Goal: Task Accomplishment & Management: Manage account settings

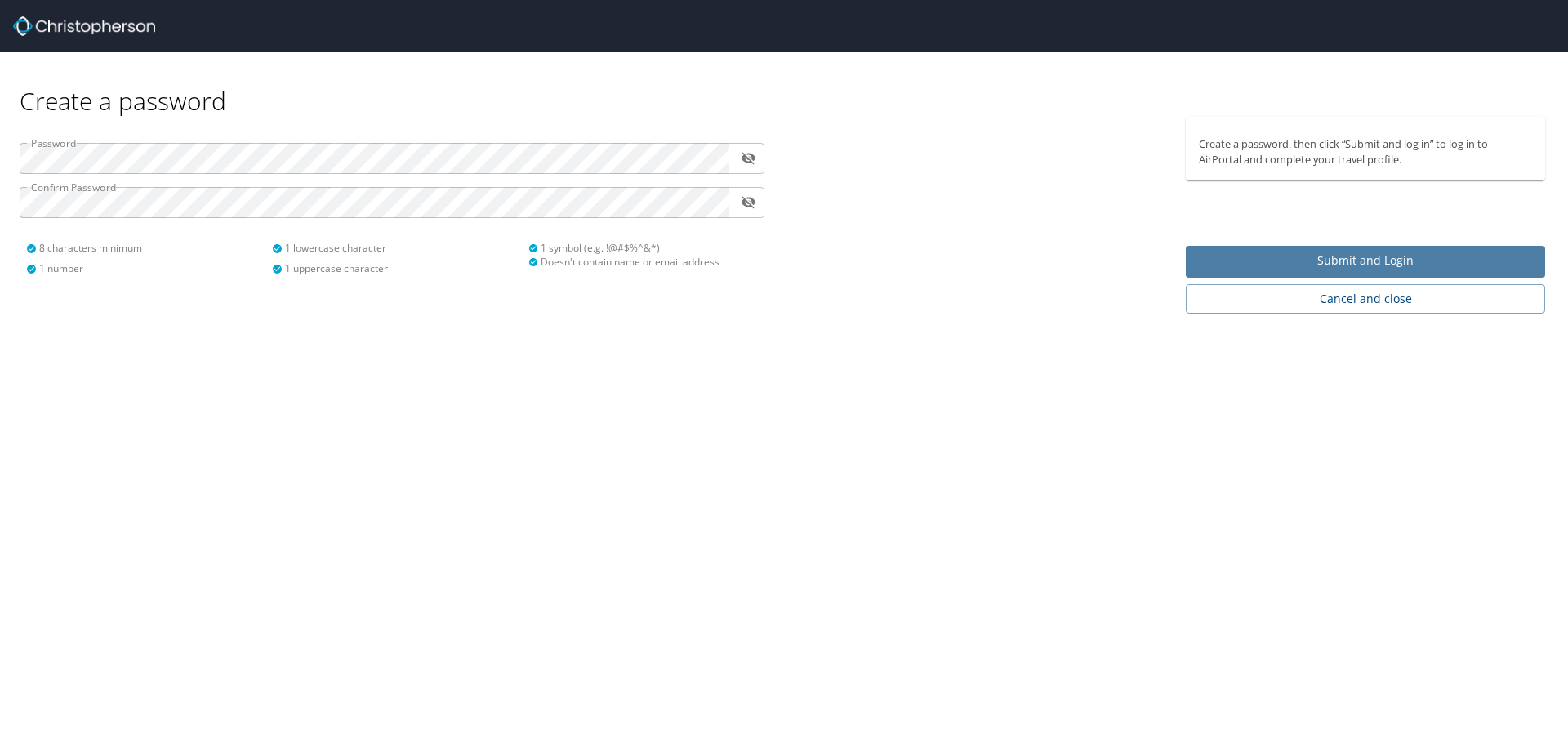
click at [1327, 265] on span "Submit and Login" at bounding box center [1365, 260] width 333 height 21
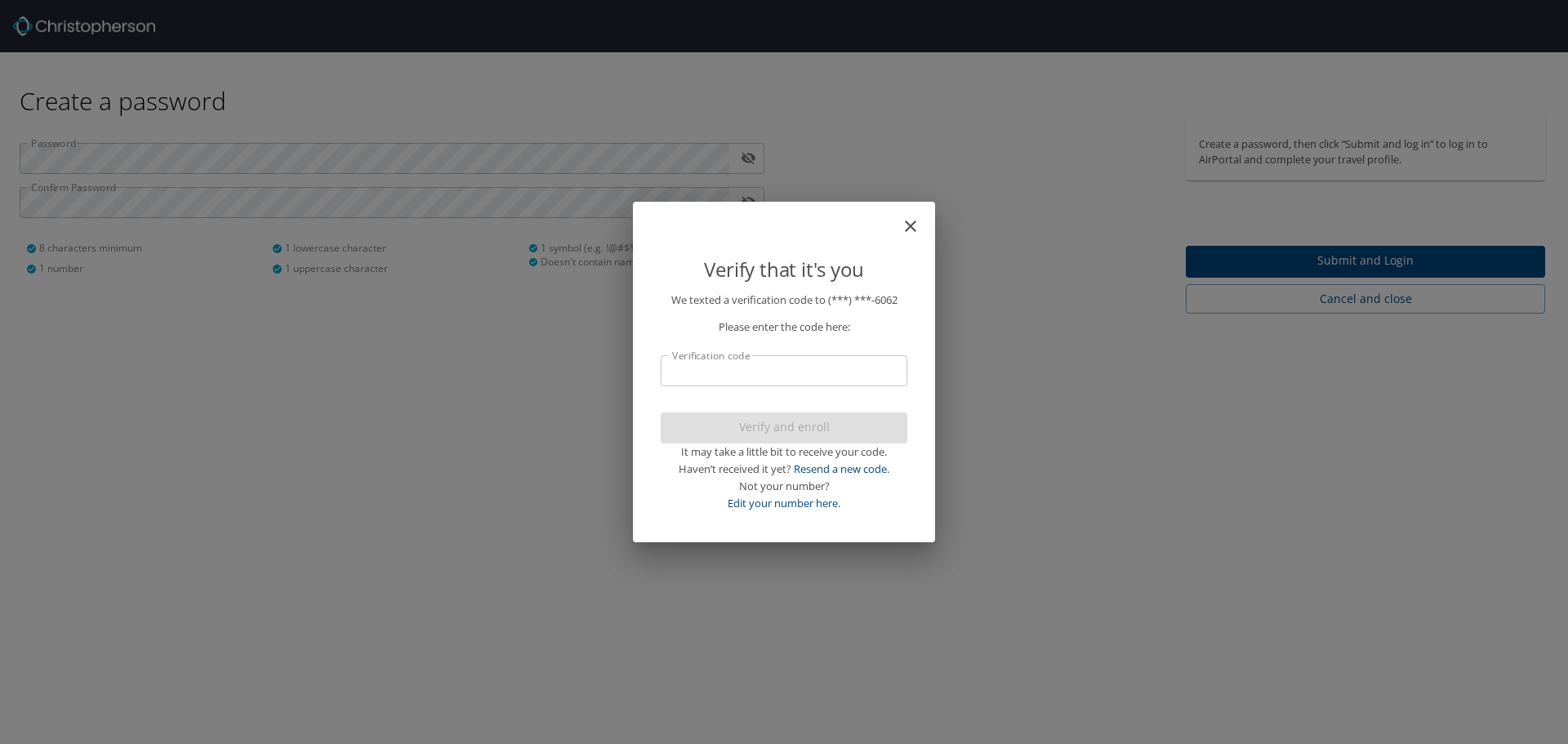
click at [710, 374] on input "Verification code" at bounding box center [784, 370] width 246 height 31
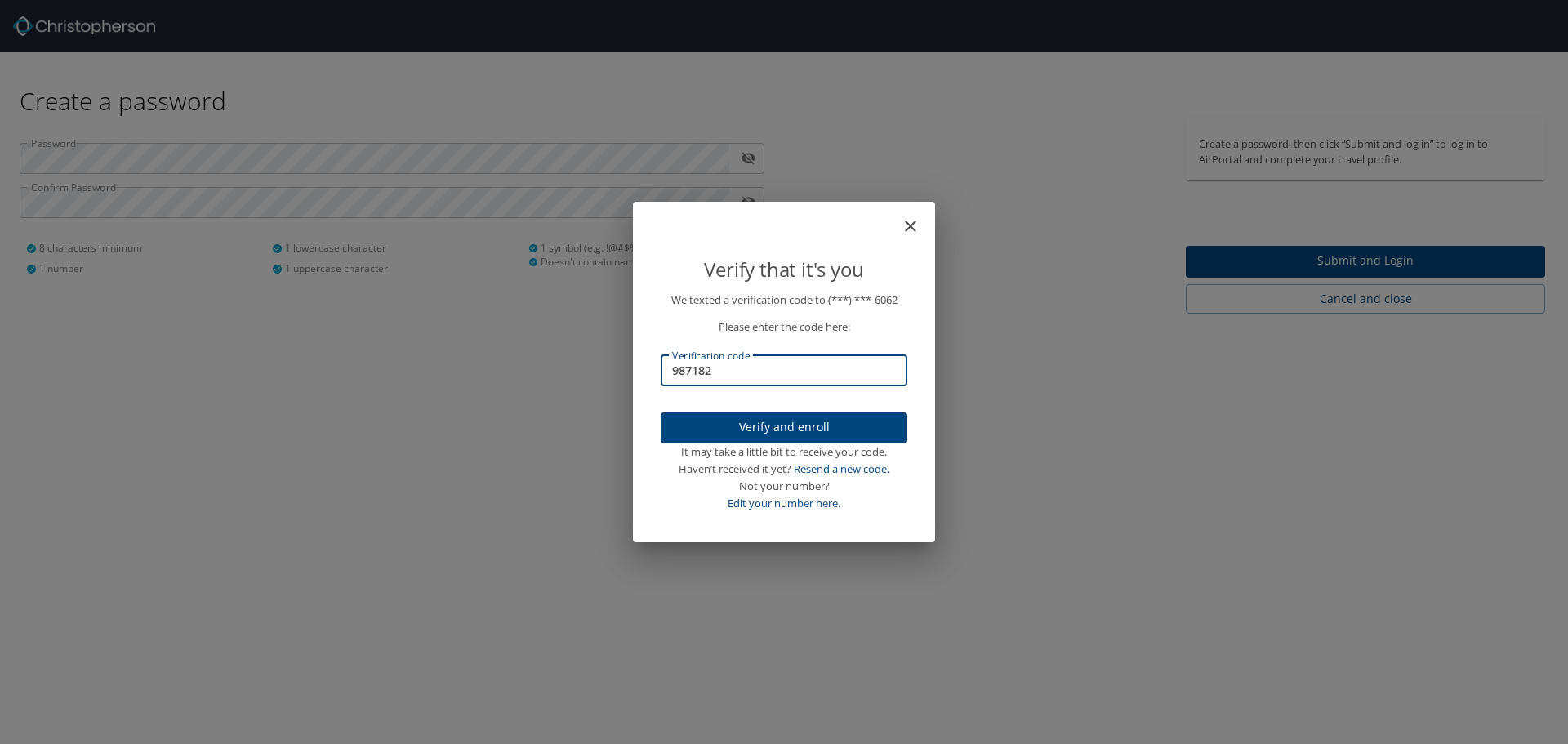
type input "987182"
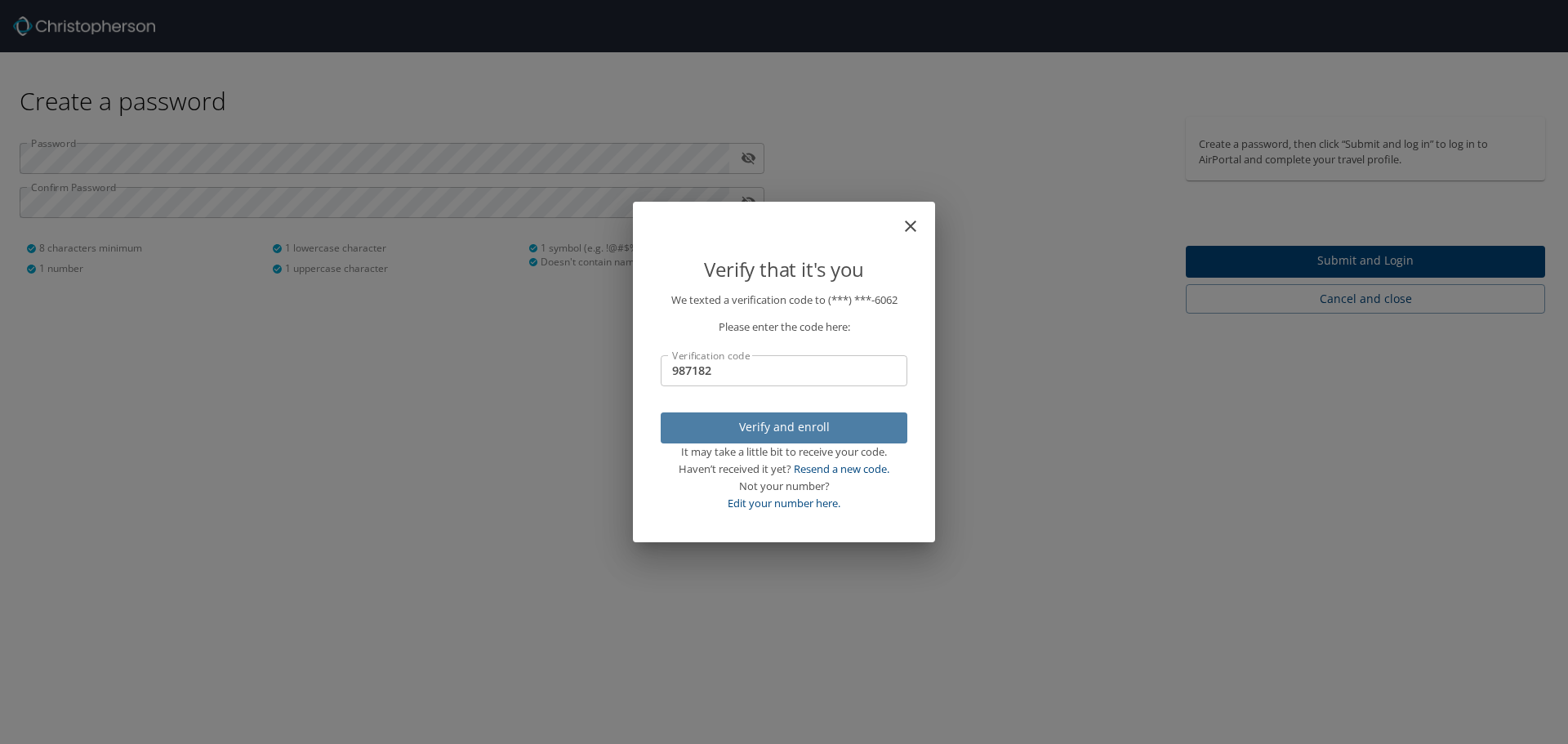
click at [774, 418] on span "Verify and enroll" at bounding box center [784, 428] width 220 height 21
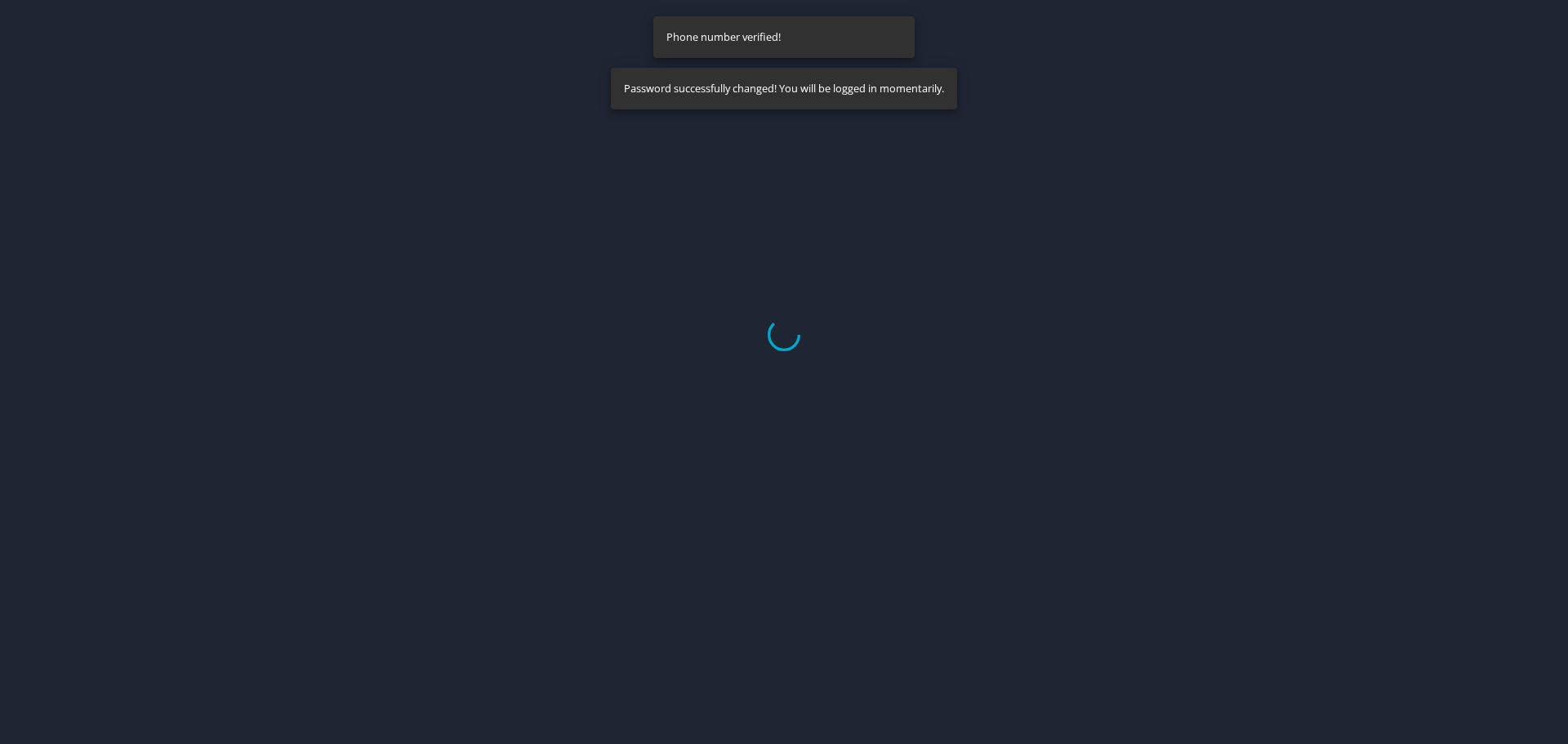
select select "US"
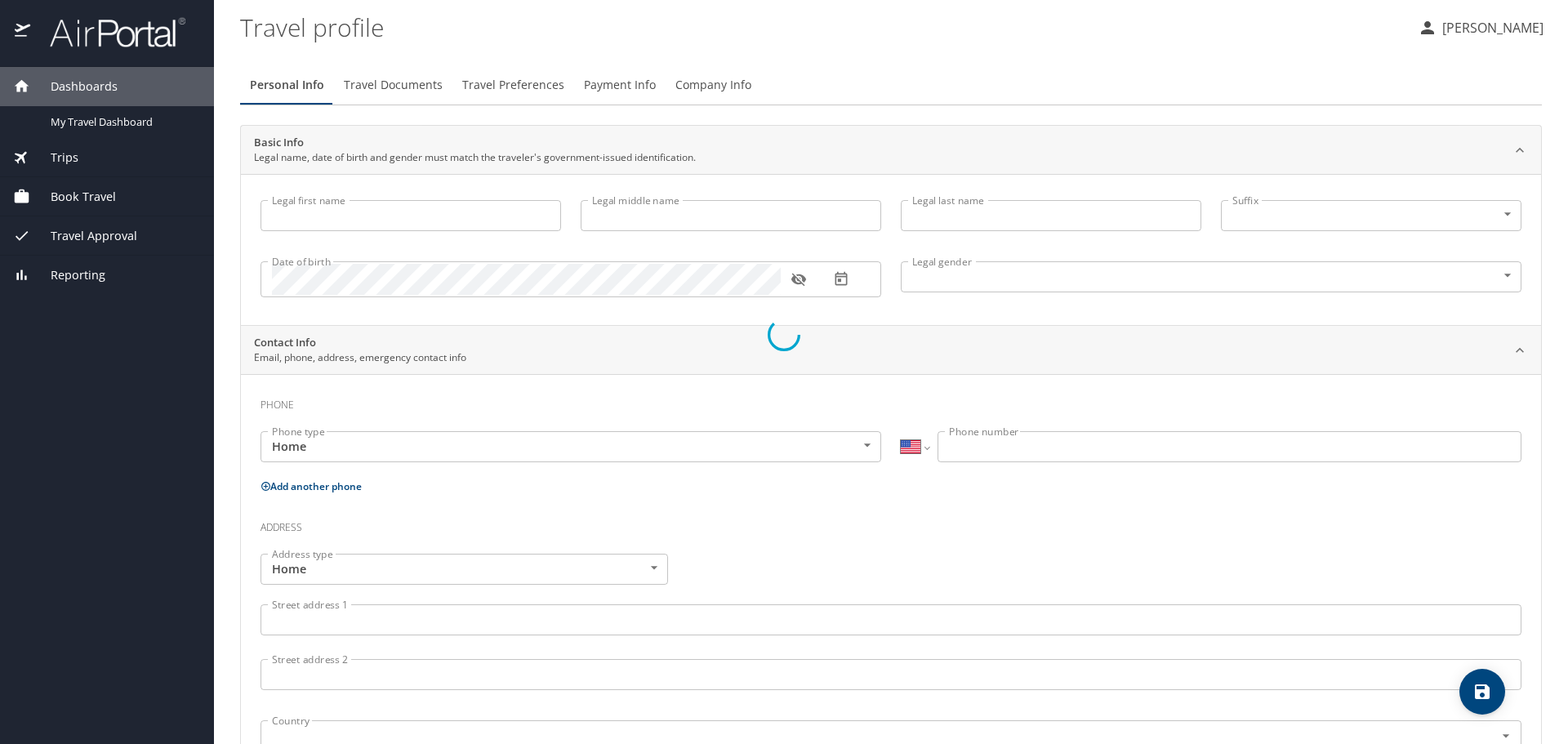
type input "Anthony"
type input "Paul"
type input "Ciccio"
type input "Male"
select select "US"
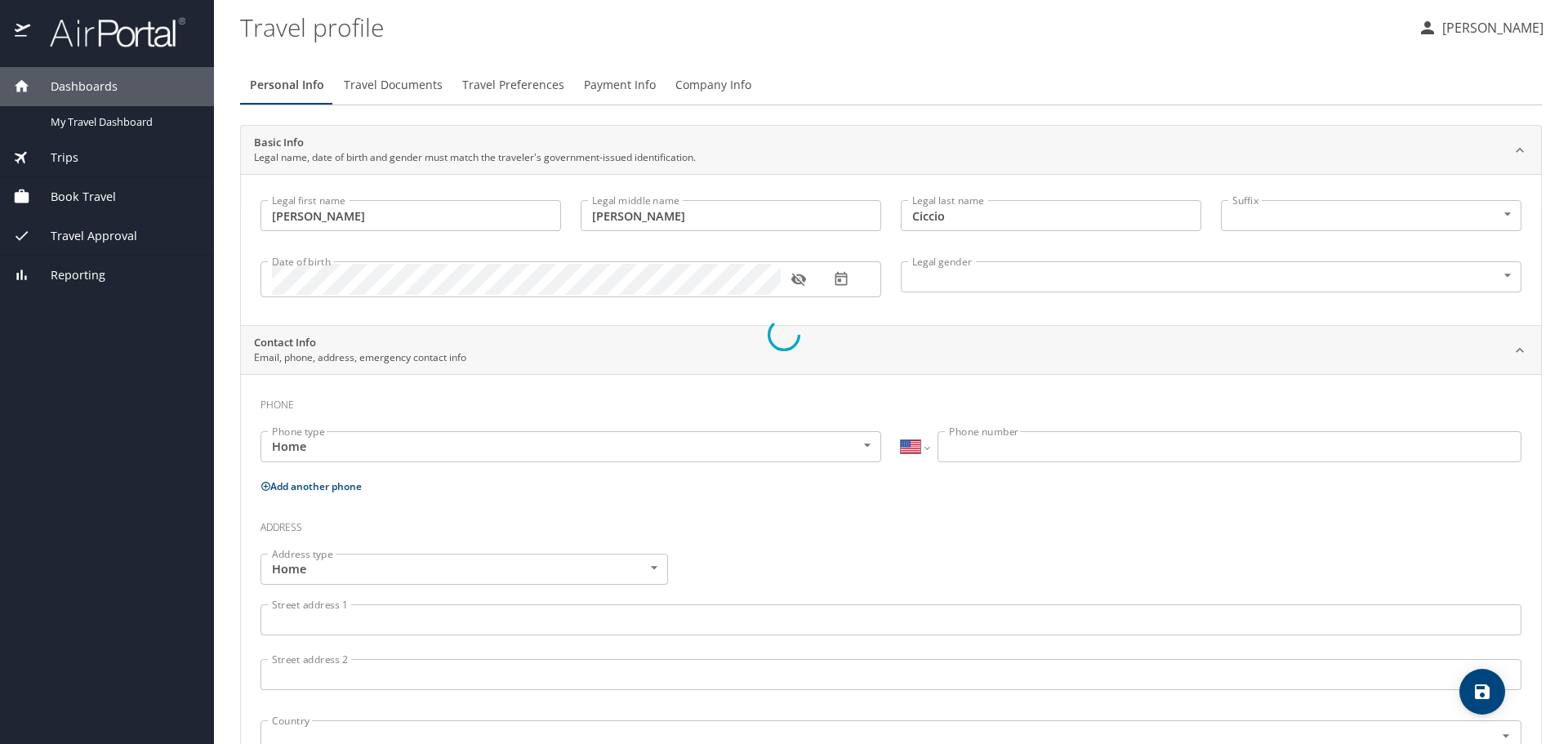
select select "US"
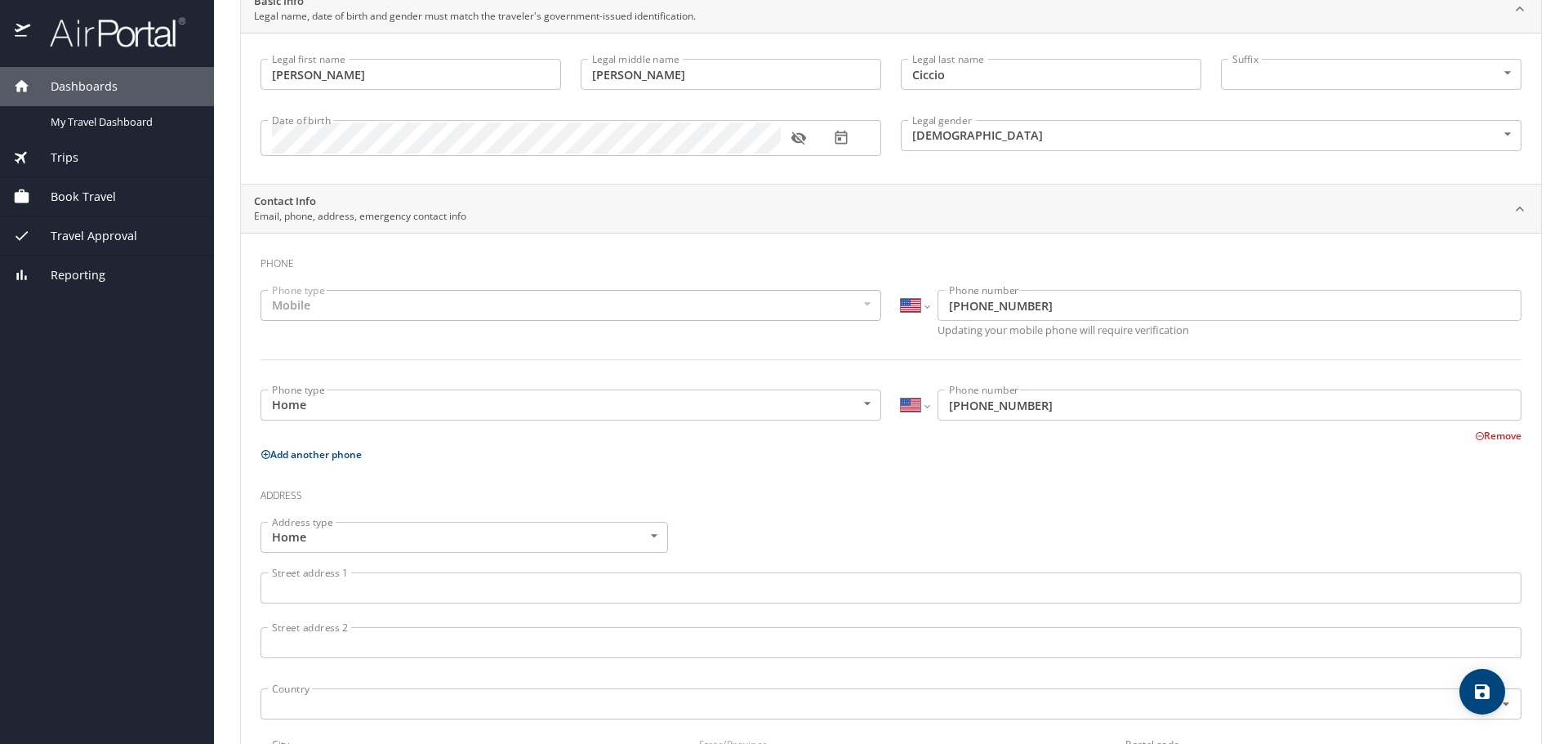
scroll to position [163, 0]
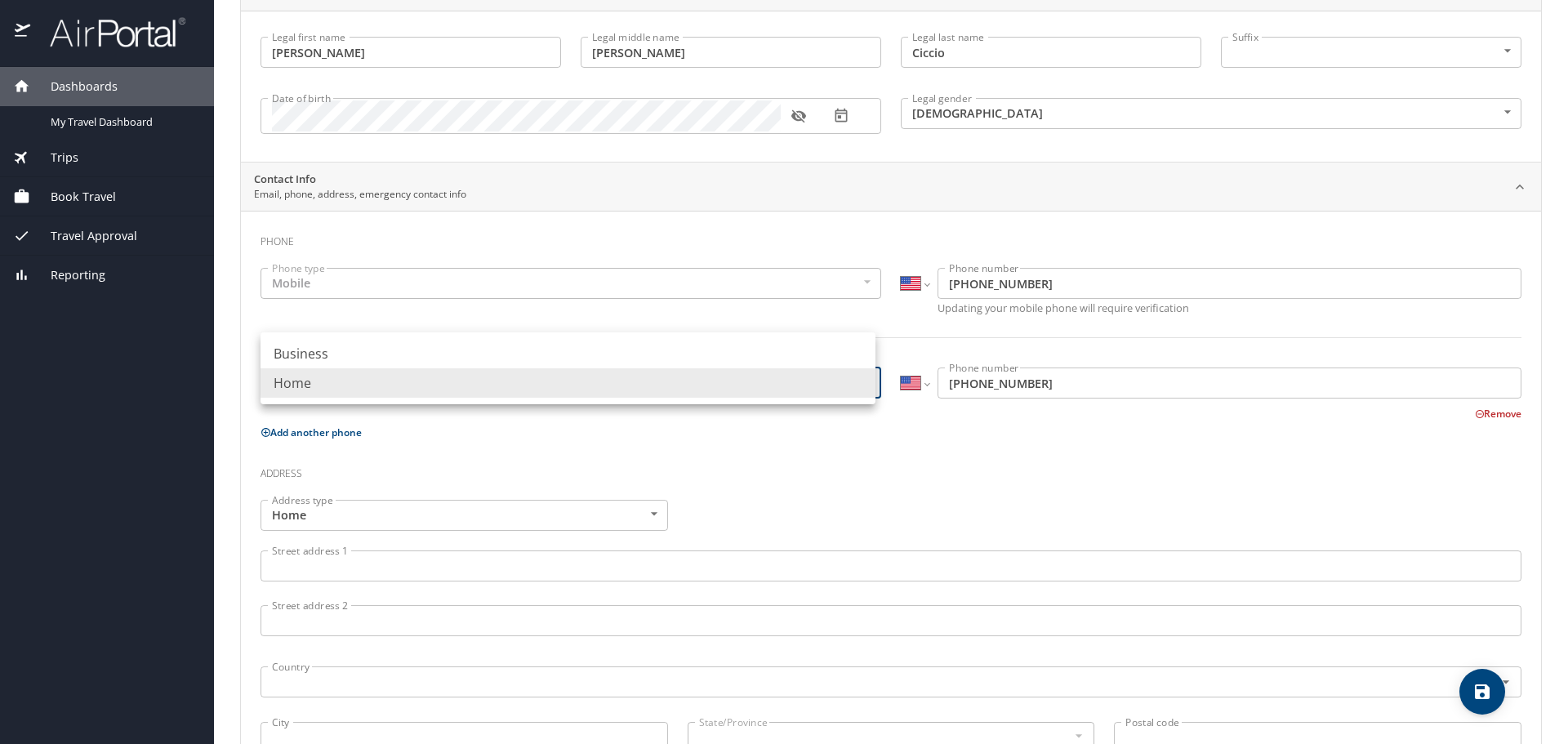
click at [868, 380] on body "Dashboards My Travel Dashboard Trips Current / Future Trips Past Trips Trips Mi…" at bounding box center [784, 372] width 1568 height 744
click at [865, 380] on li "Home" at bounding box center [567, 383] width 615 height 29
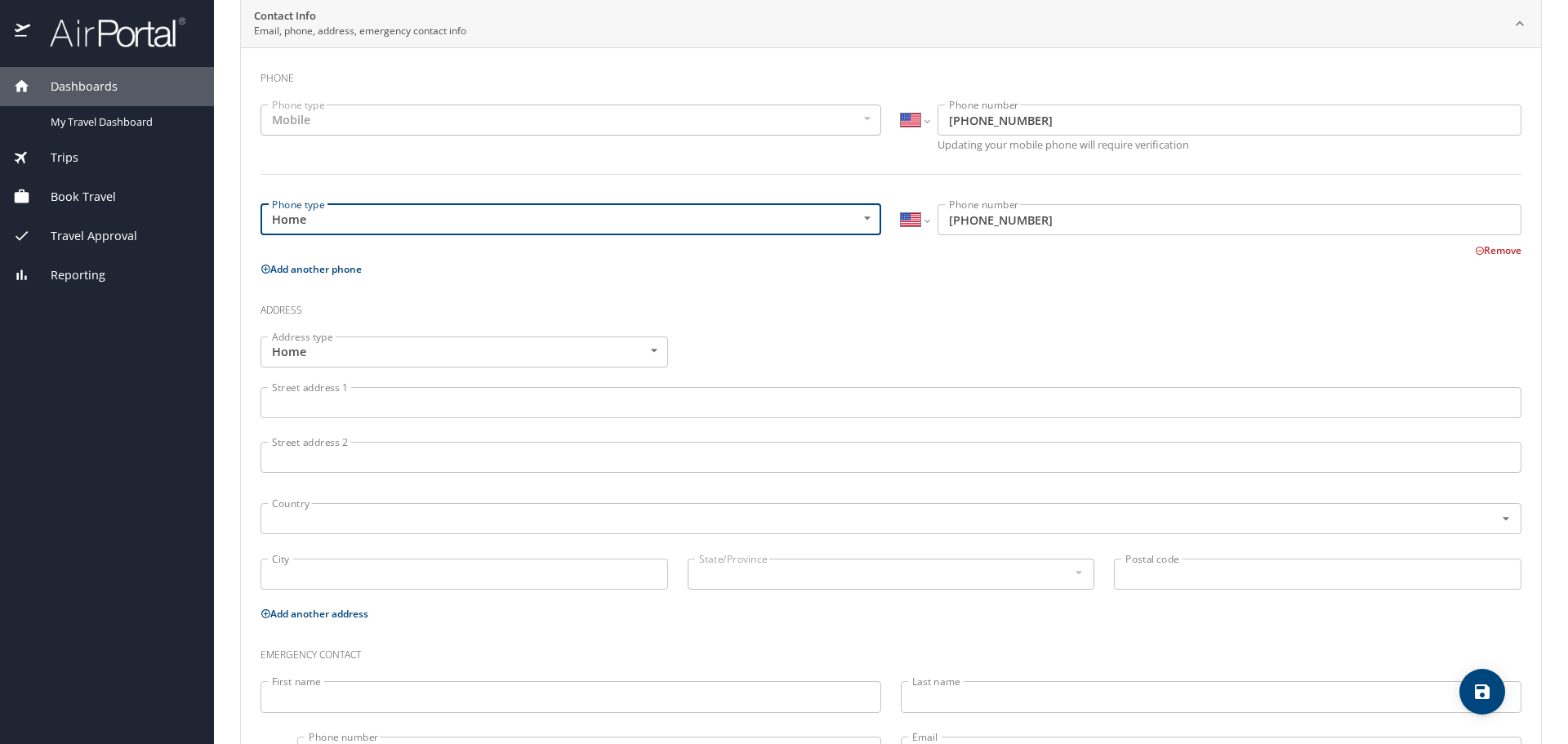
scroll to position [404, 0]
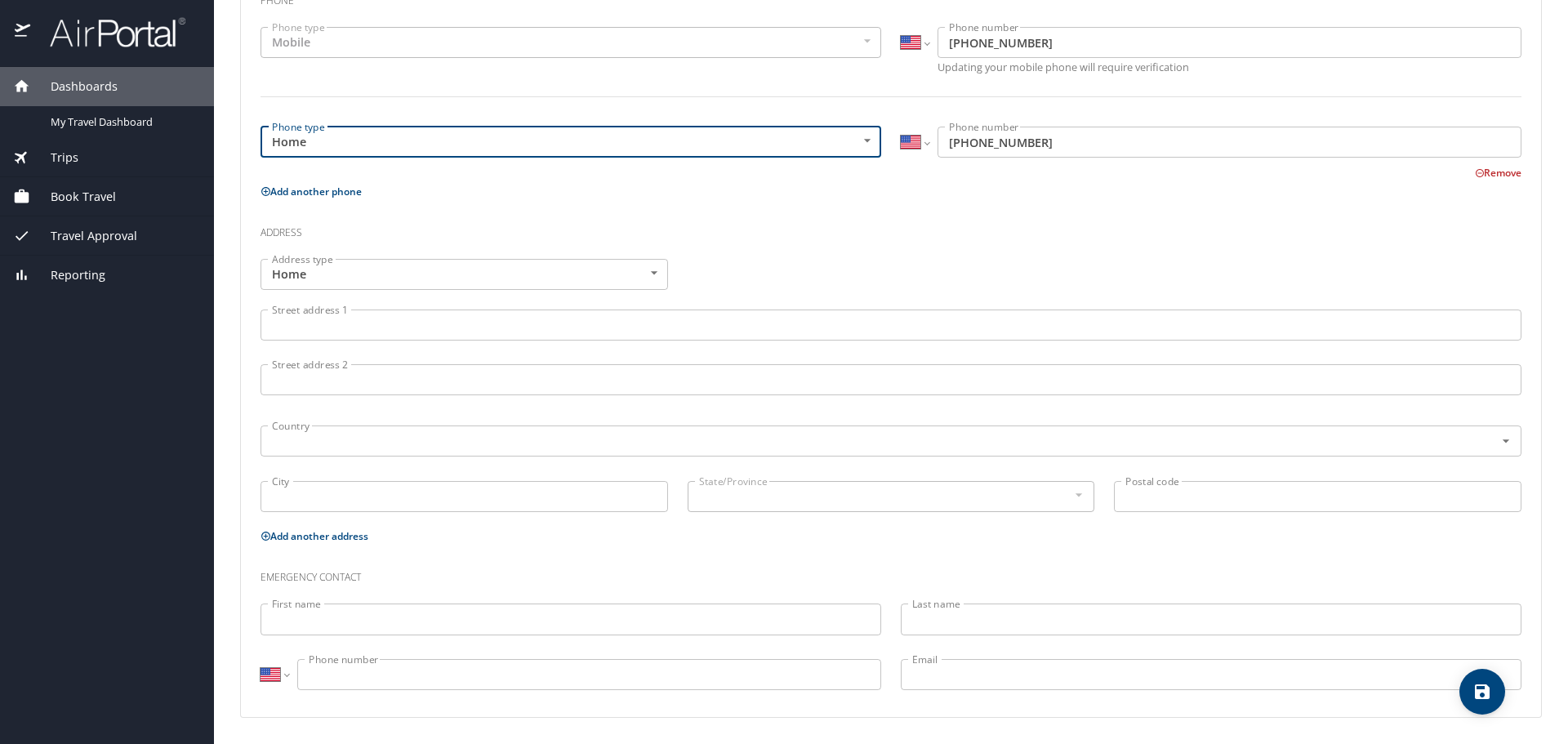
click at [373, 327] on input "Street address 1" at bounding box center [891, 325] width 1261 height 31
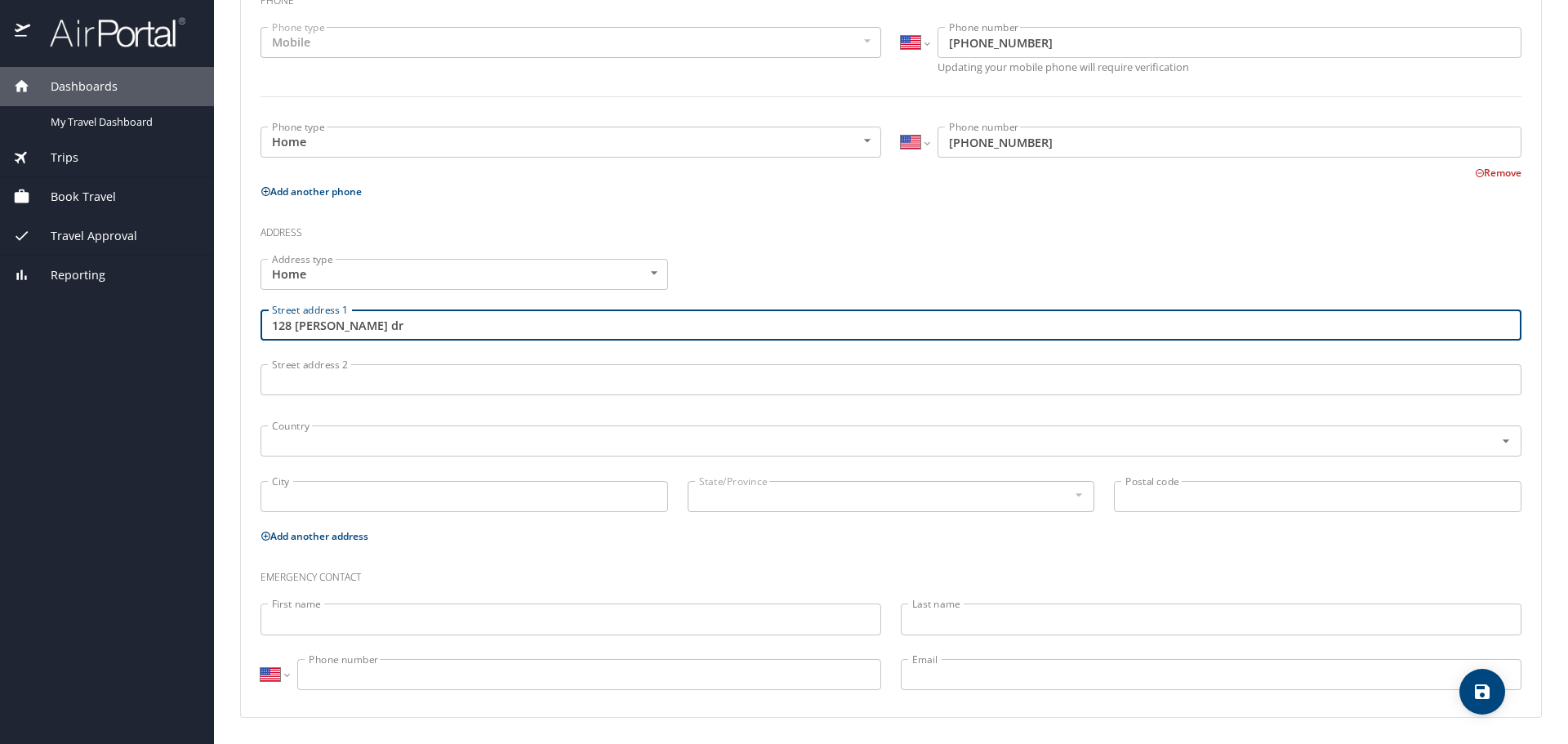
type input "128 Julia dr"
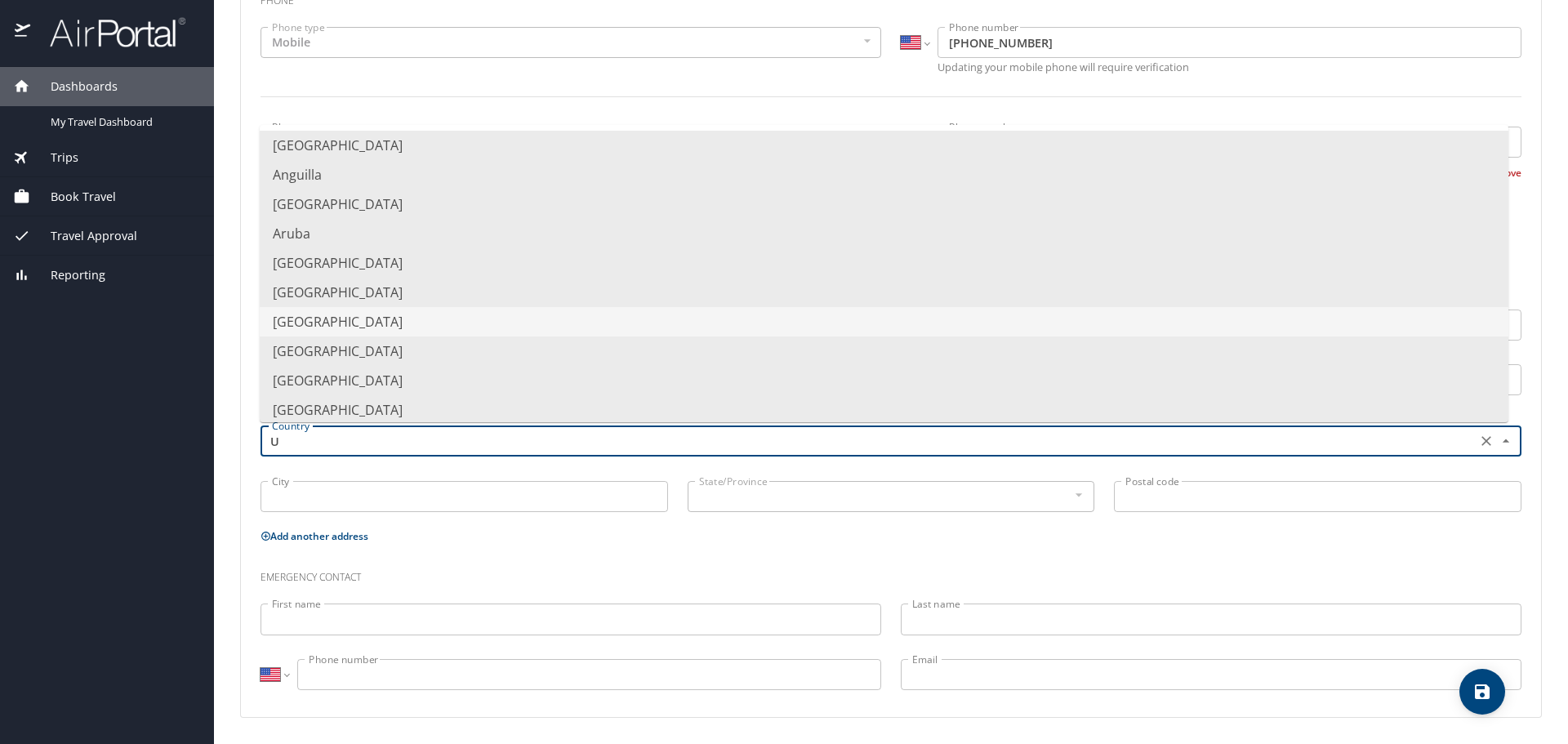
scroll to position [0, 0]
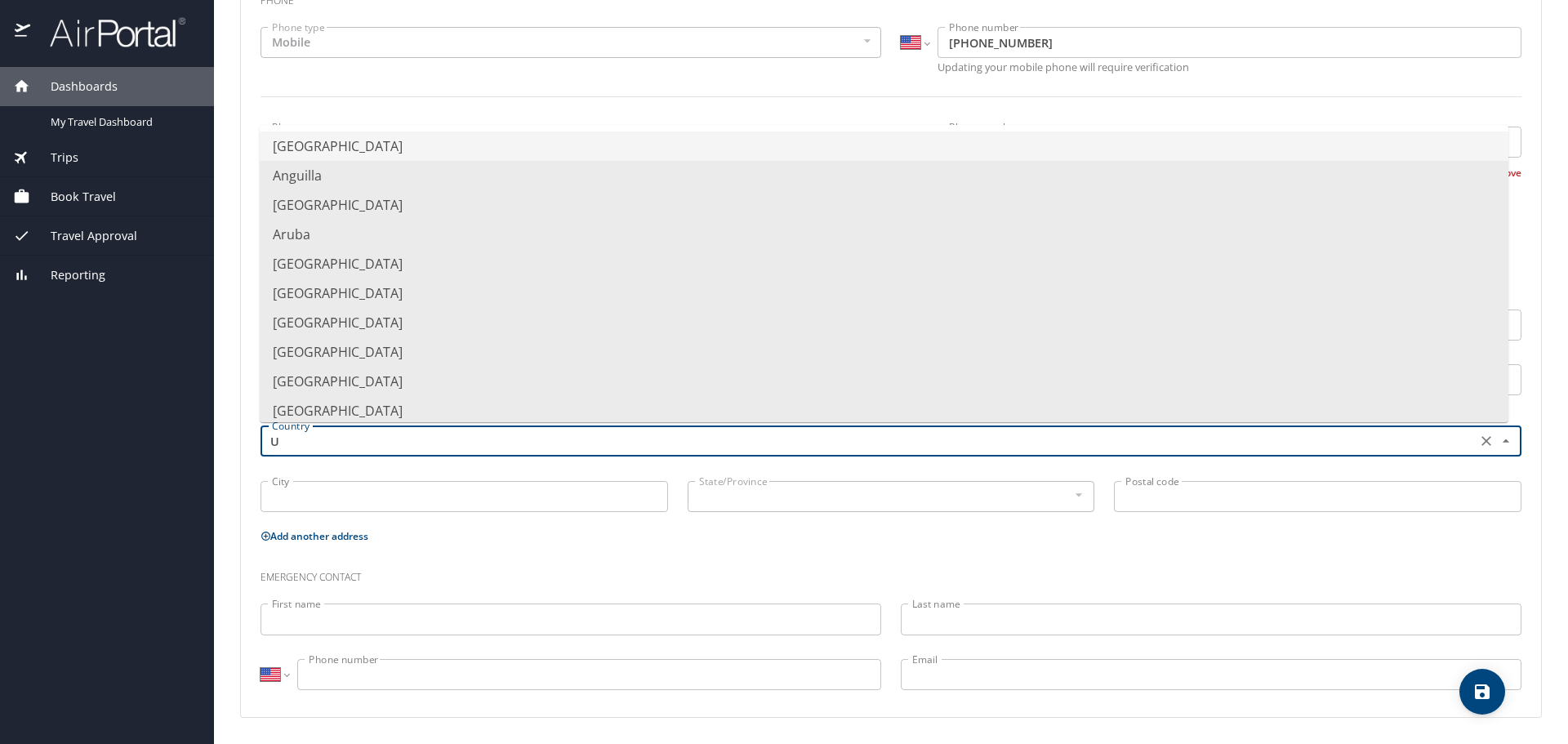
click at [388, 147] on li "United States of America" at bounding box center [883, 146] width 1249 height 29
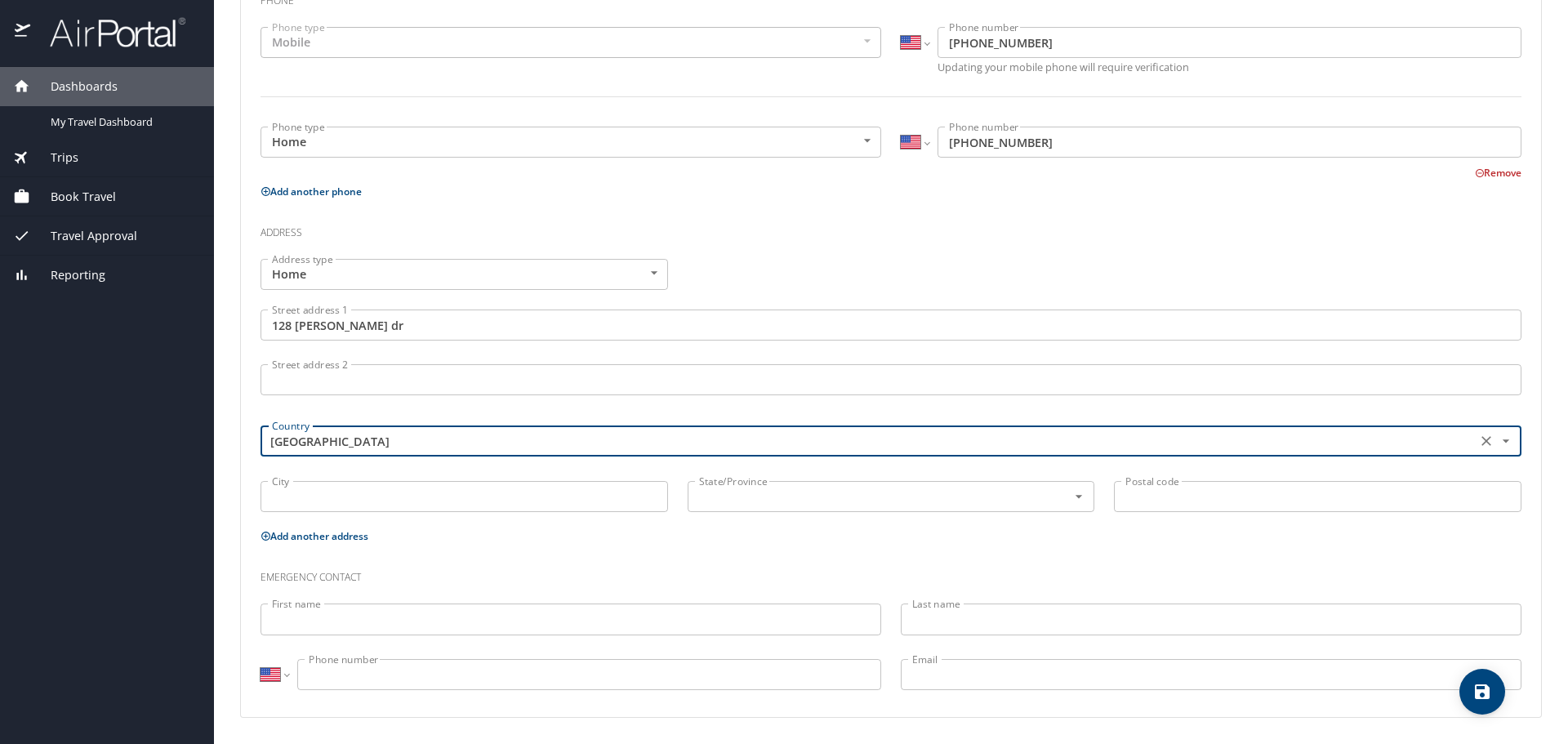
type input "United States of America"
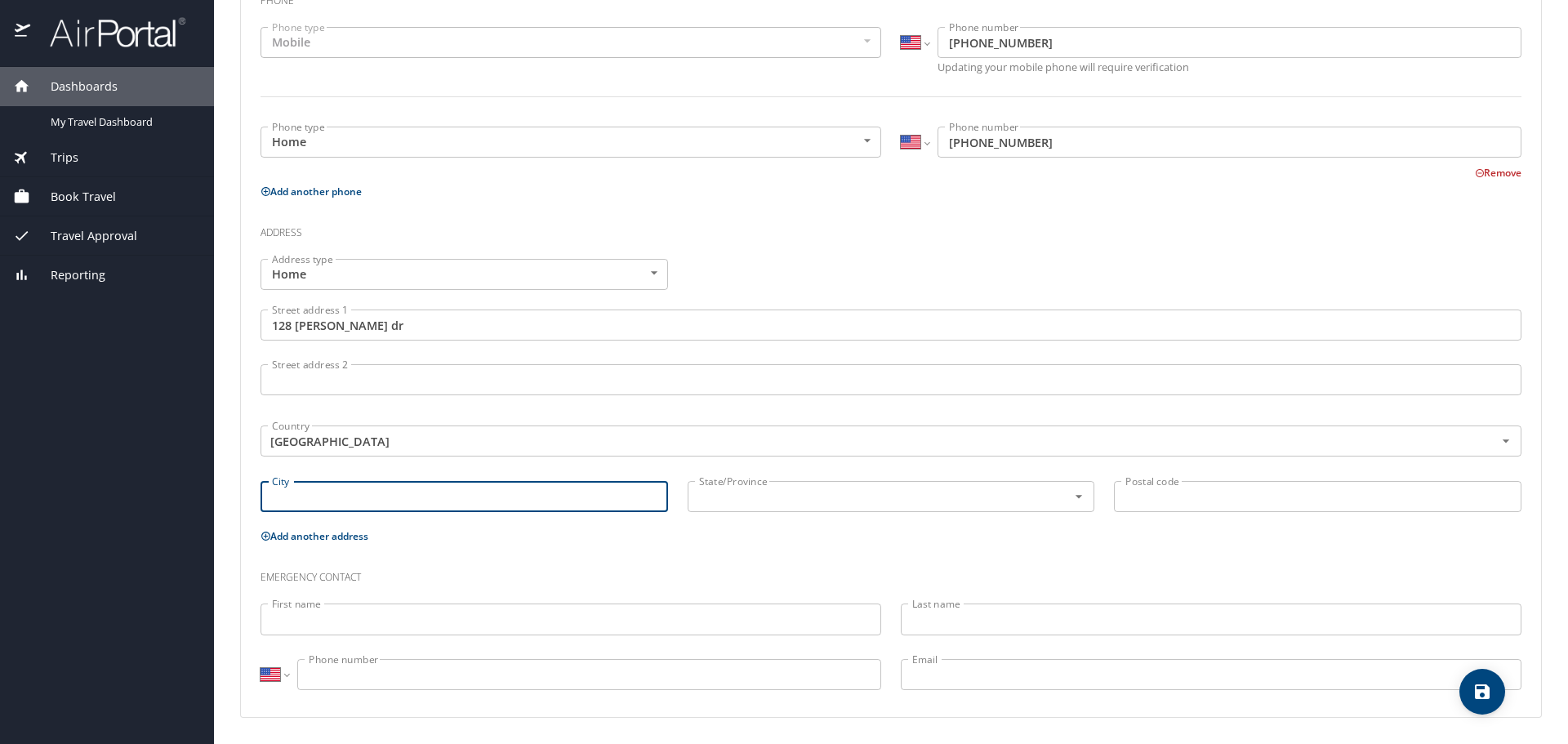
click at [462, 497] on input "City" at bounding box center [464, 496] width 408 height 31
type input "a"
type input "Avondale"
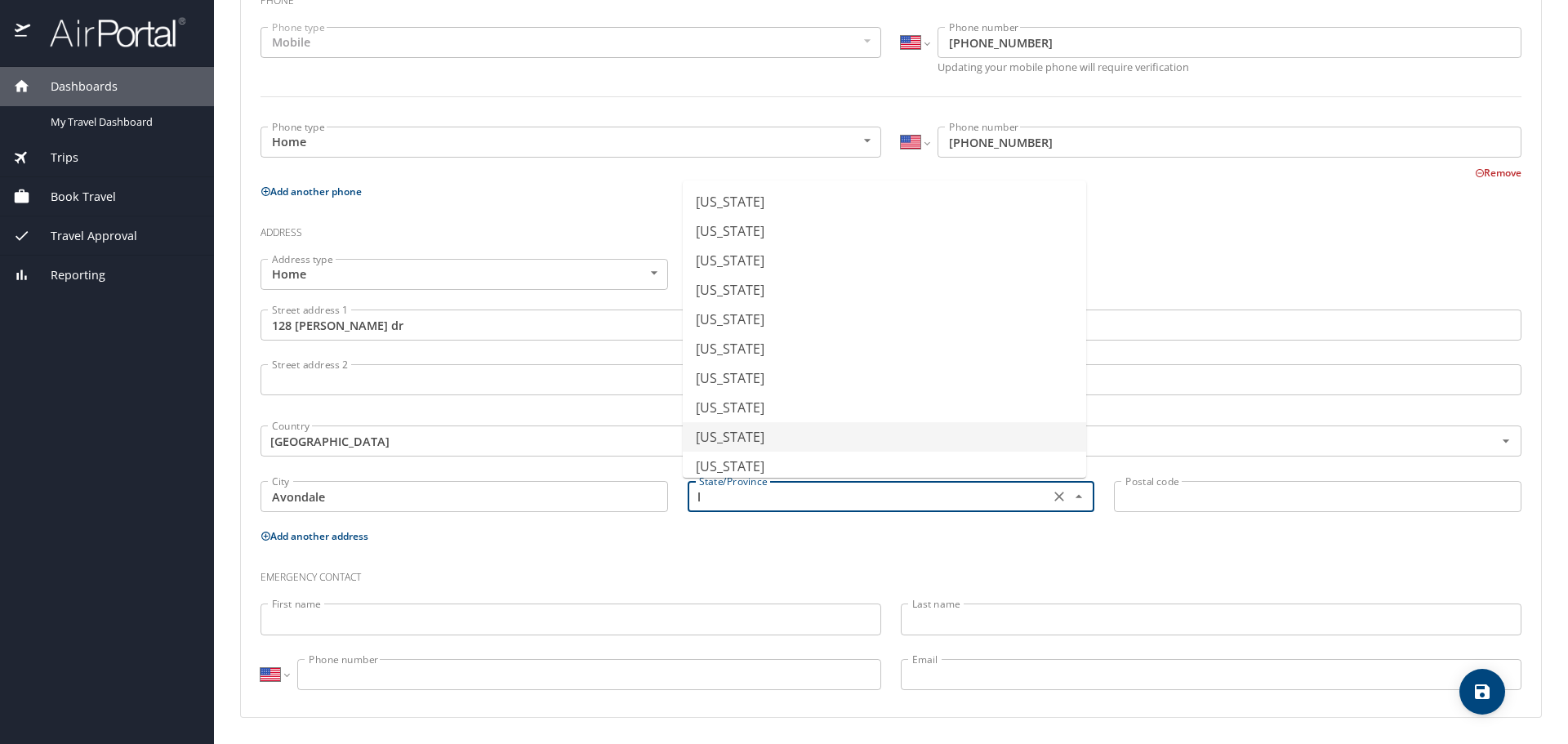
click at [730, 441] on li "Louisiana" at bounding box center [884, 436] width 403 height 29
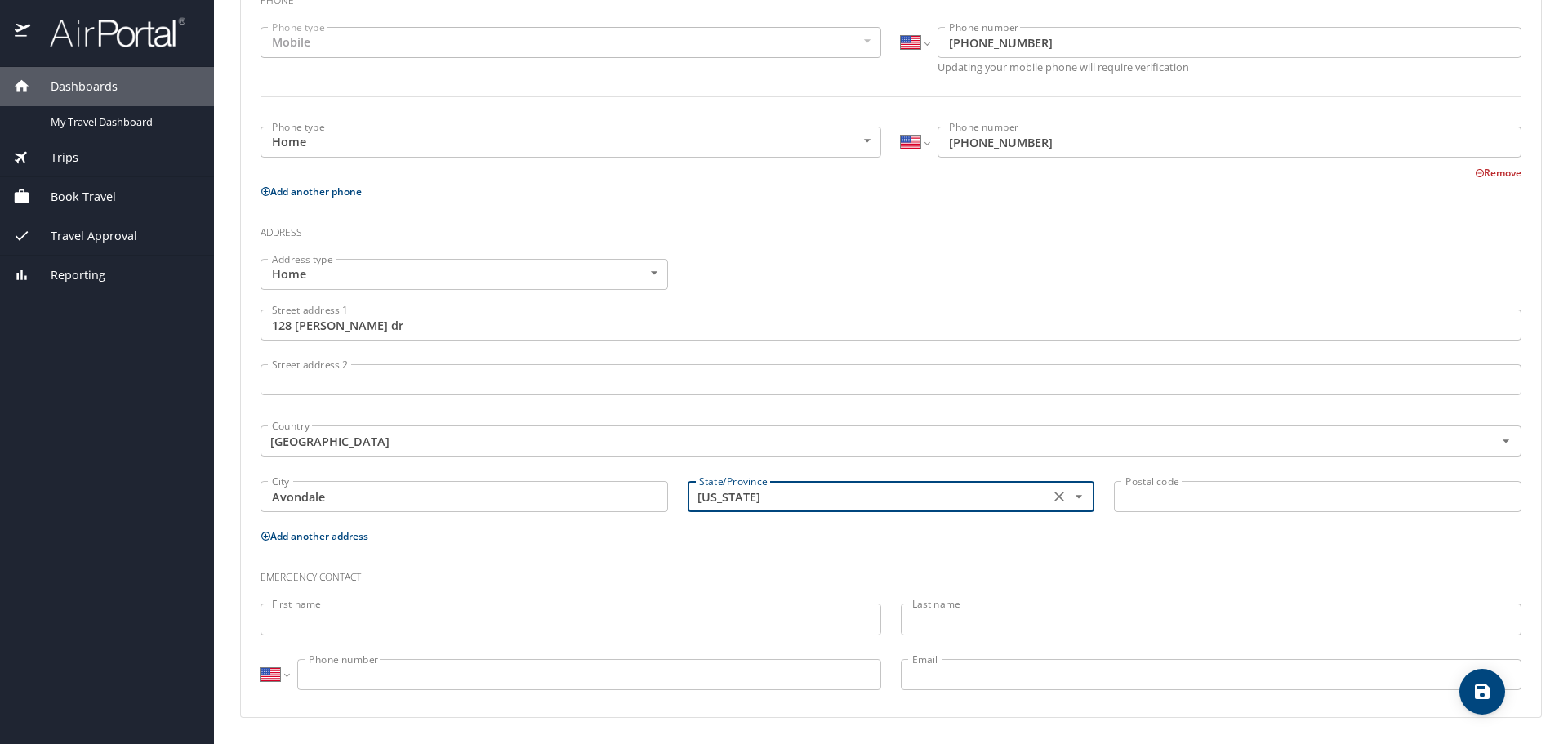
type input "Louisiana"
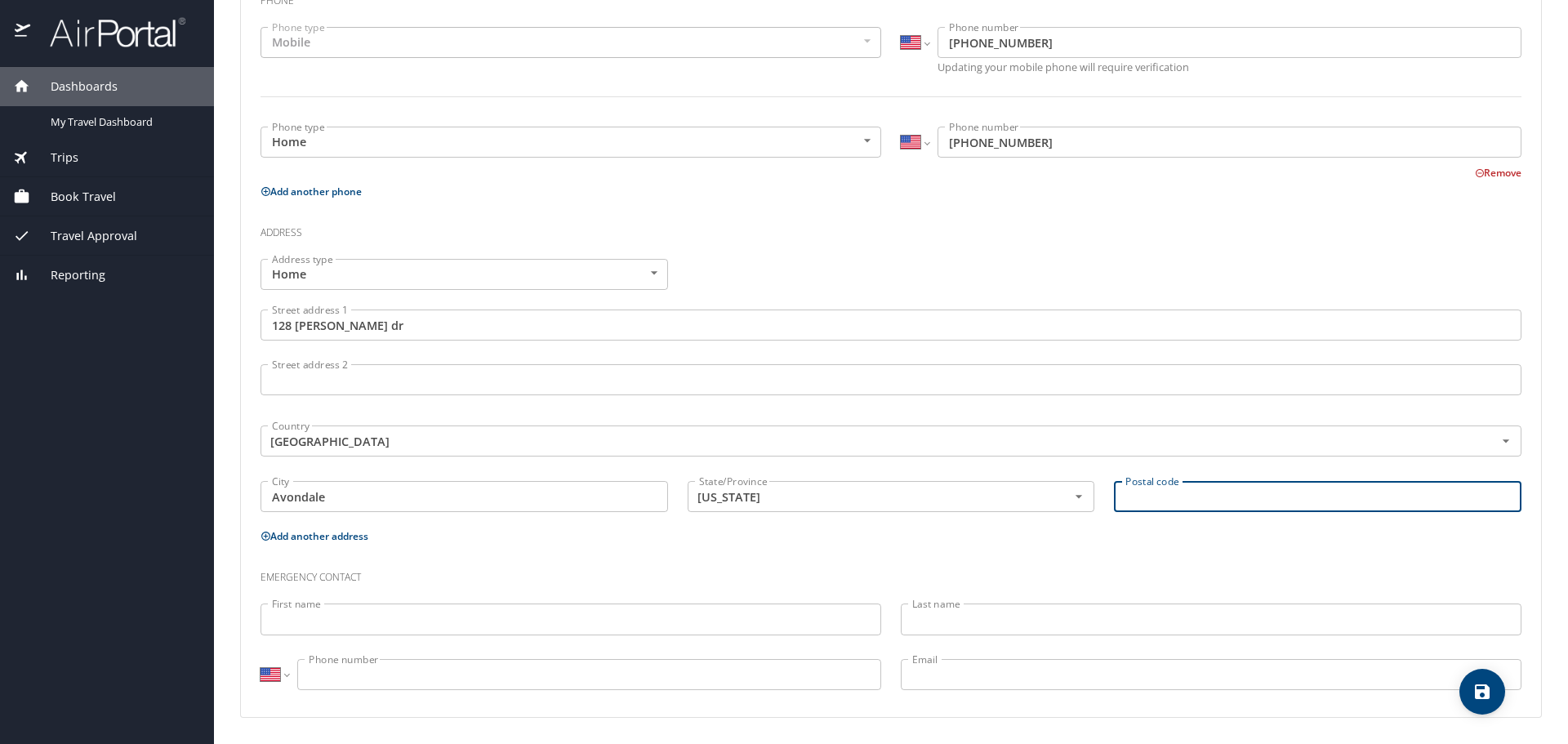
click at [1177, 501] on input "Postal code" at bounding box center [1318, 496] width 408 height 31
type input "70094"
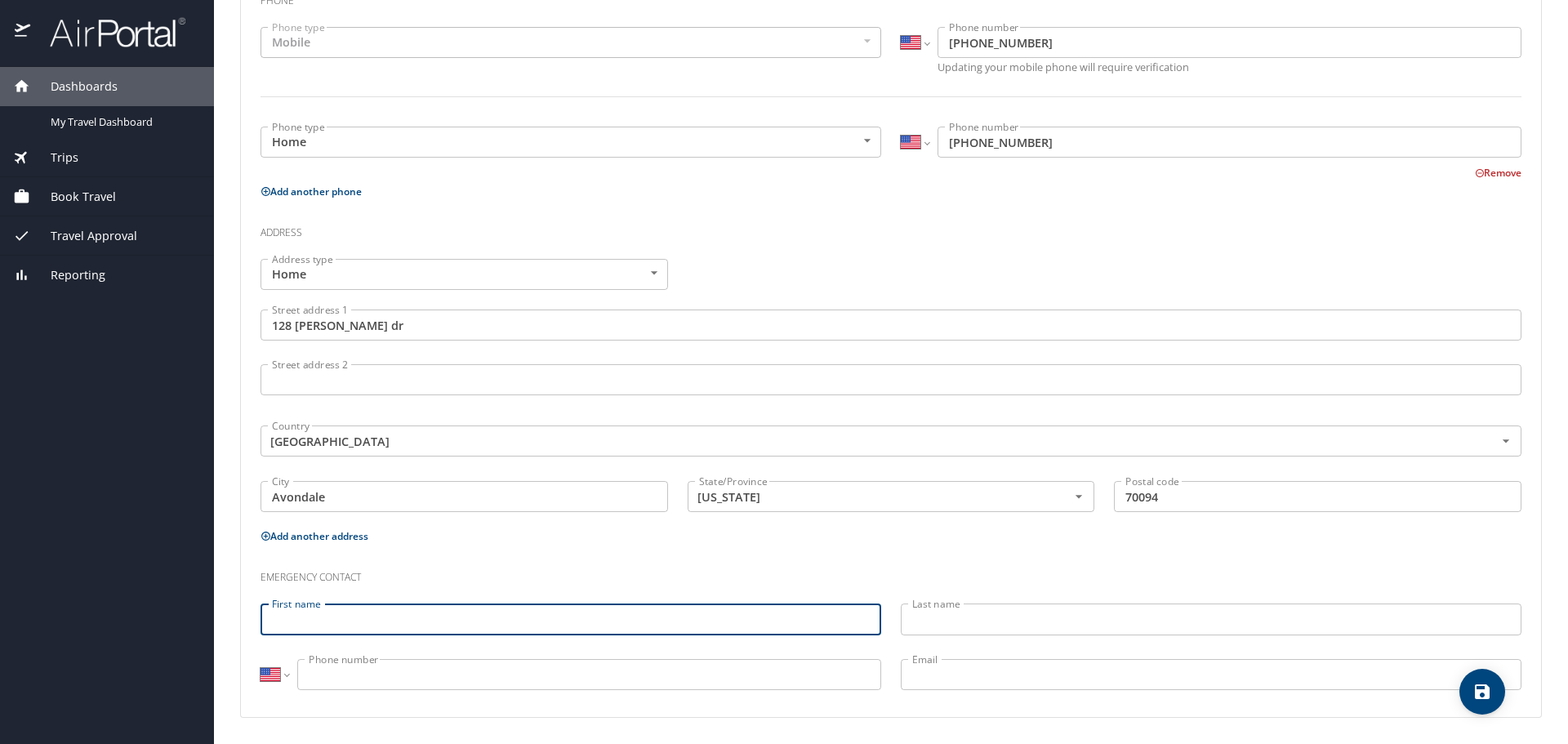
click at [425, 627] on input "First name" at bounding box center [571, 618] width 621 height 31
type input "Jennifer"
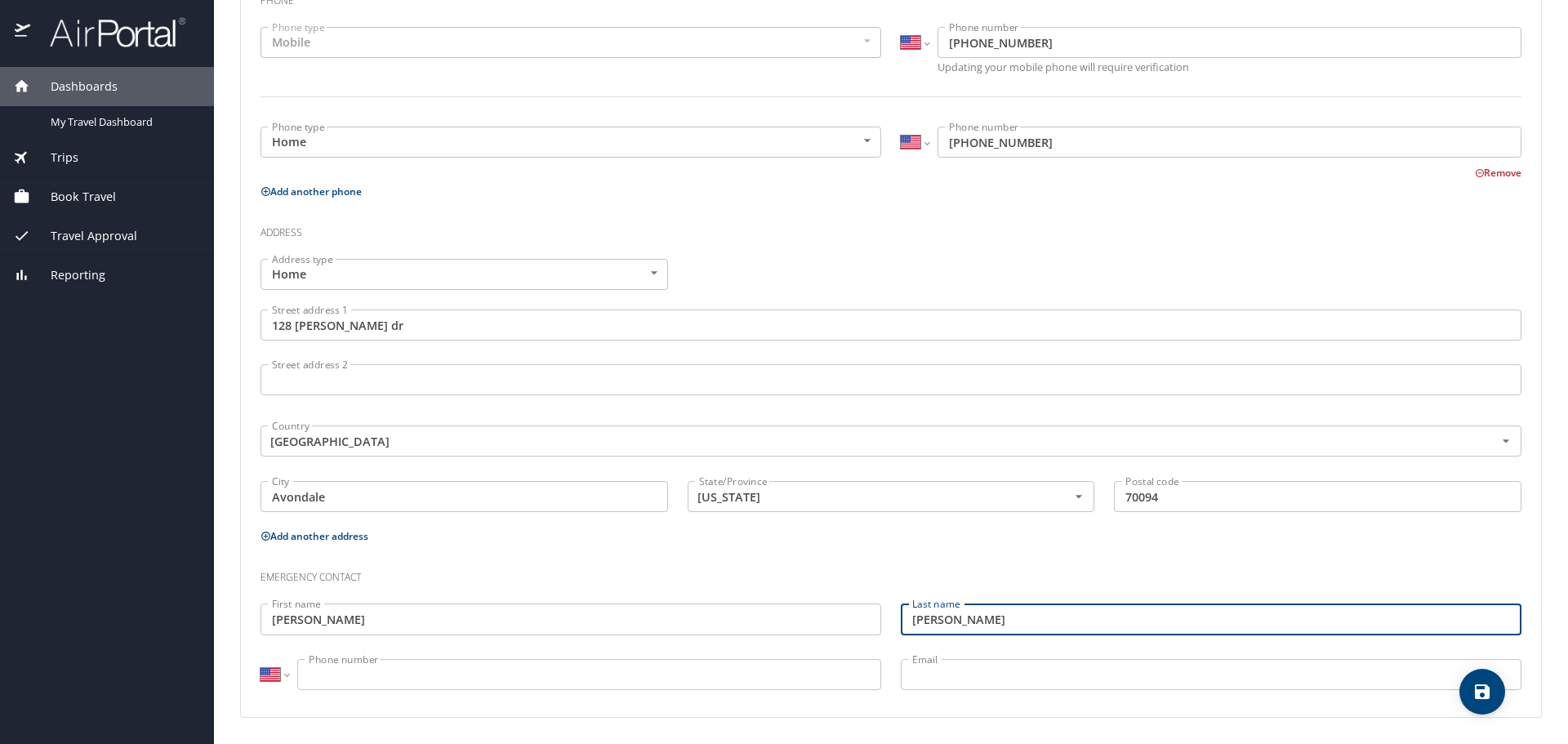
type input "Freeman"
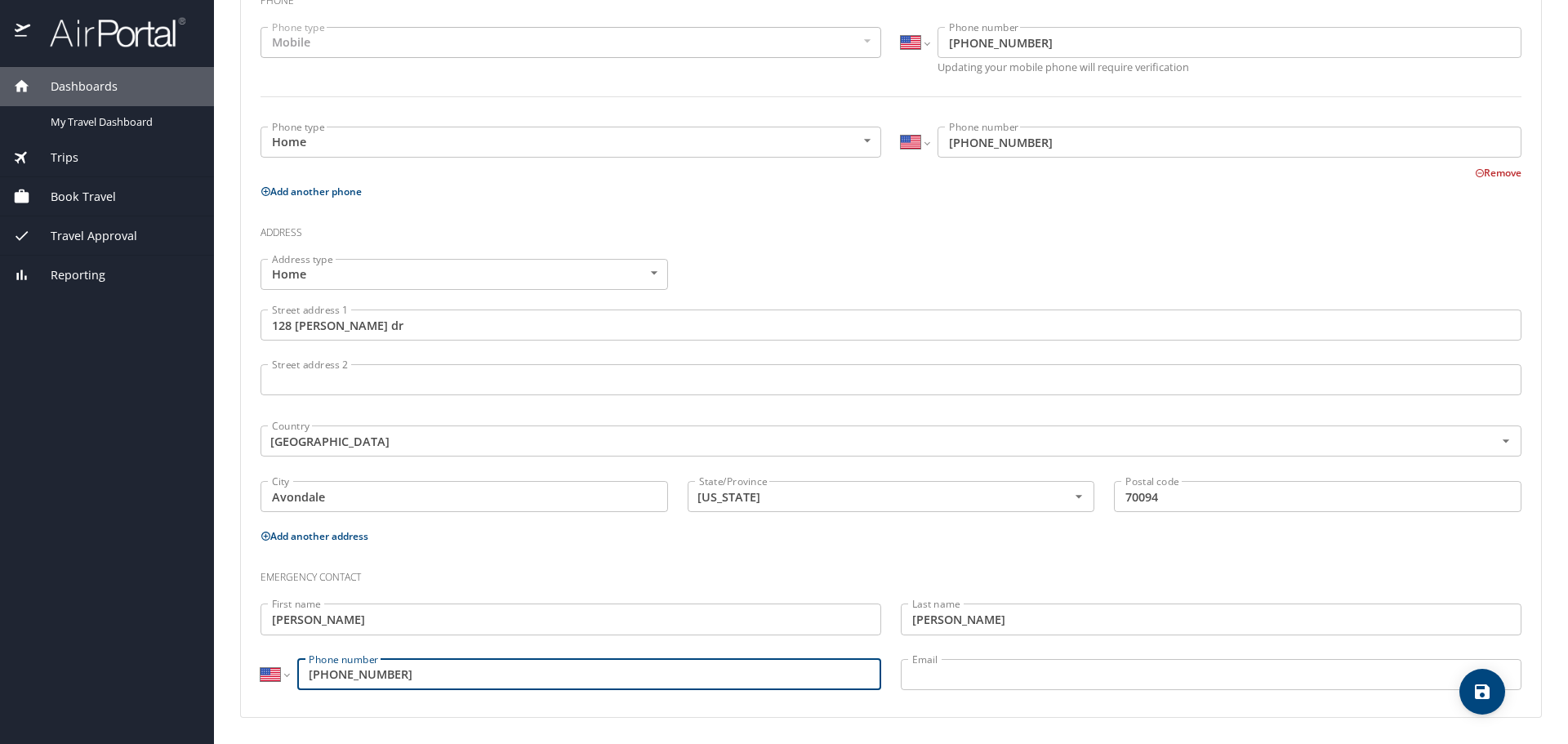
type input "(504) 223-3988"
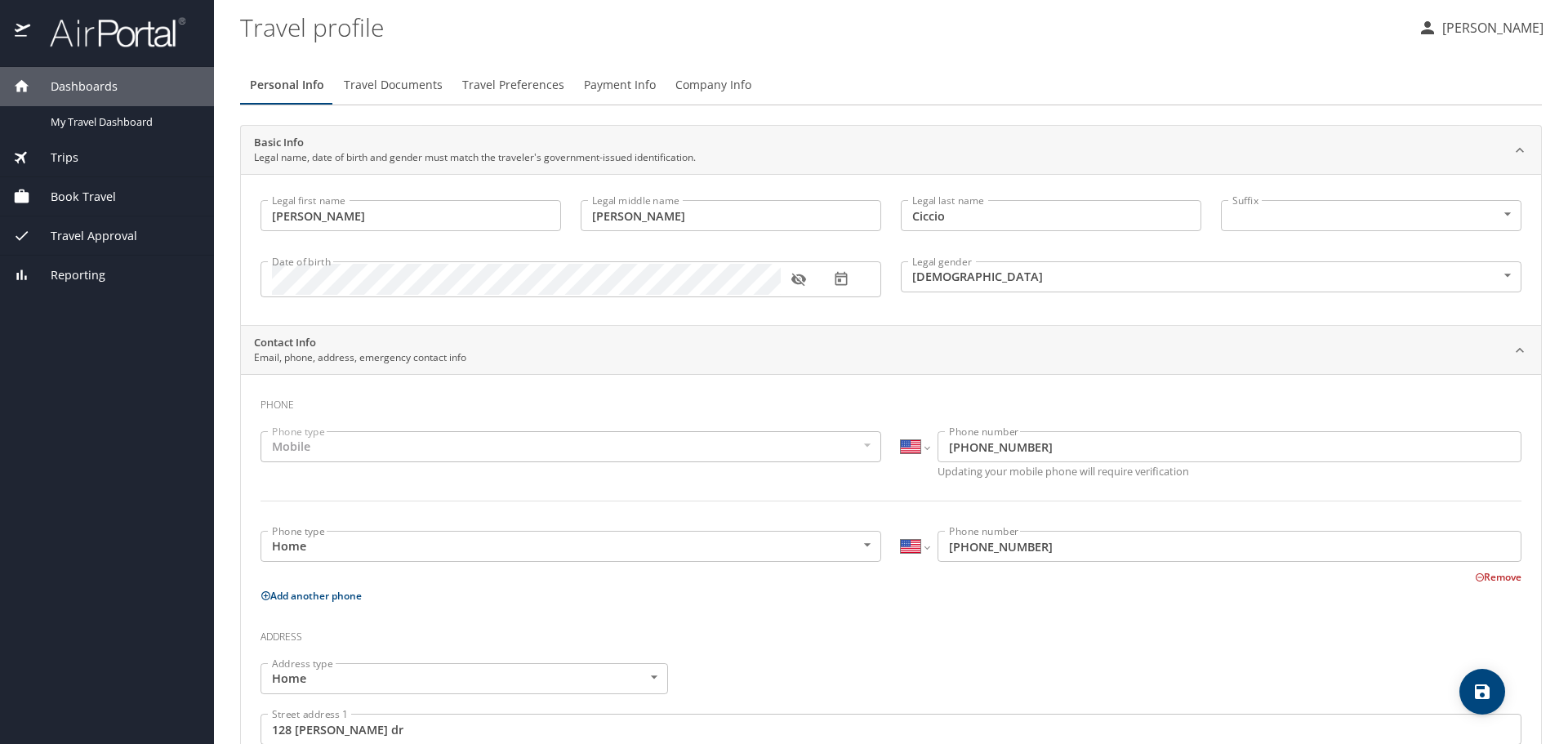
type input "Jenn6489@gmail.com"
click at [387, 80] on span "Travel Documents" at bounding box center [393, 85] width 99 height 21
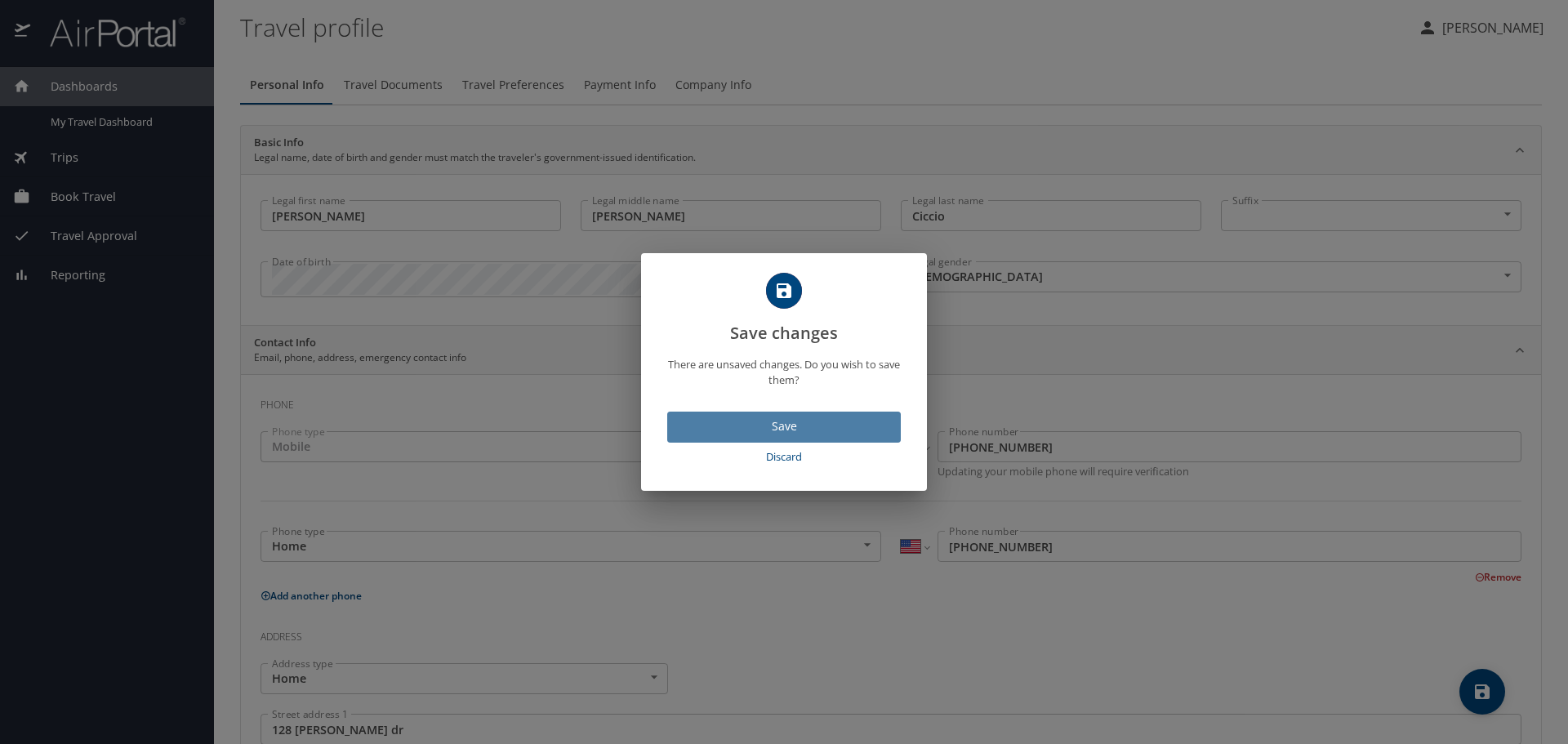
click at [779, 420] on span "Save" at bounding box center [784, 427] width 207 height 21
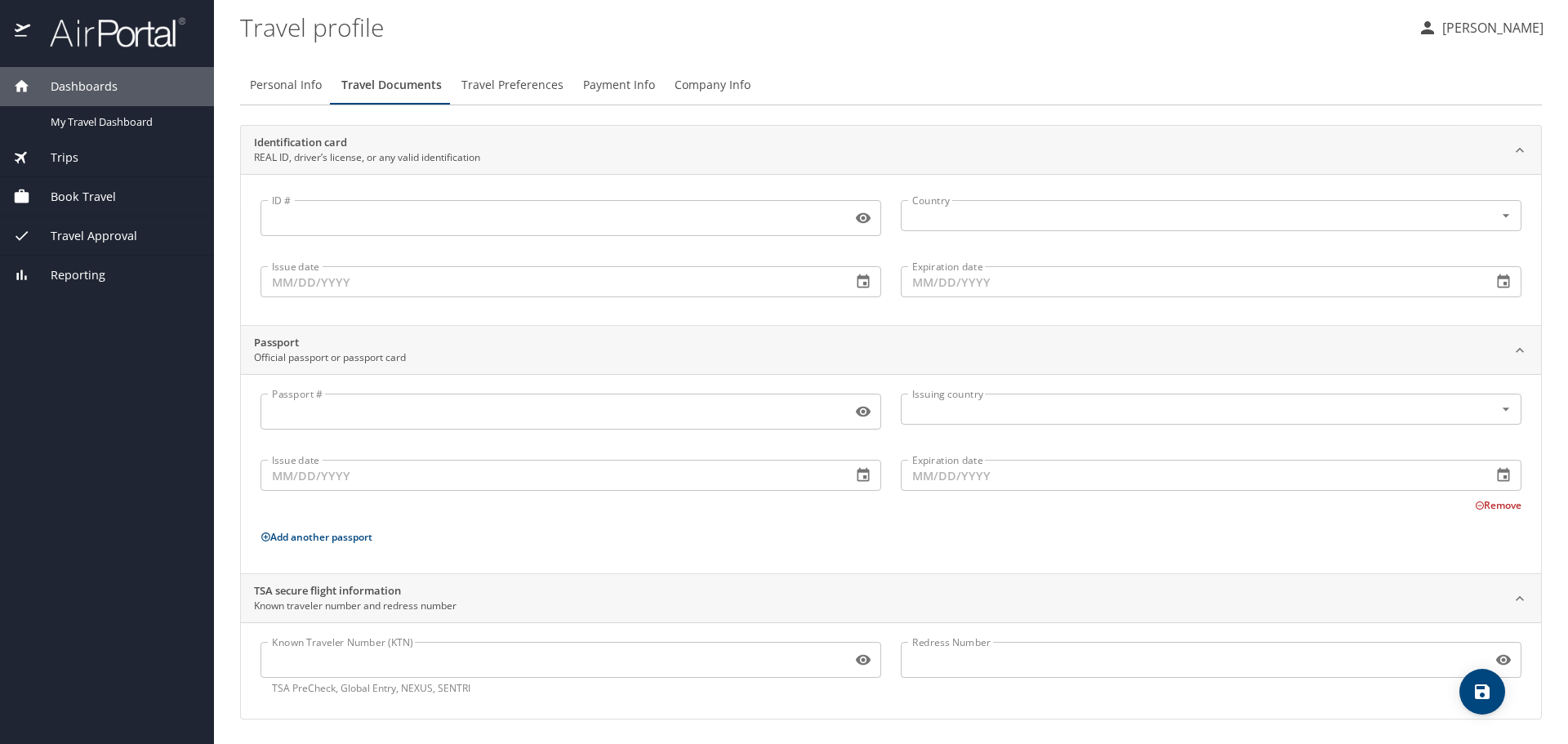
click at [319, 223] on input "ID #" at bounding box center [552, 217] width 585 height 31
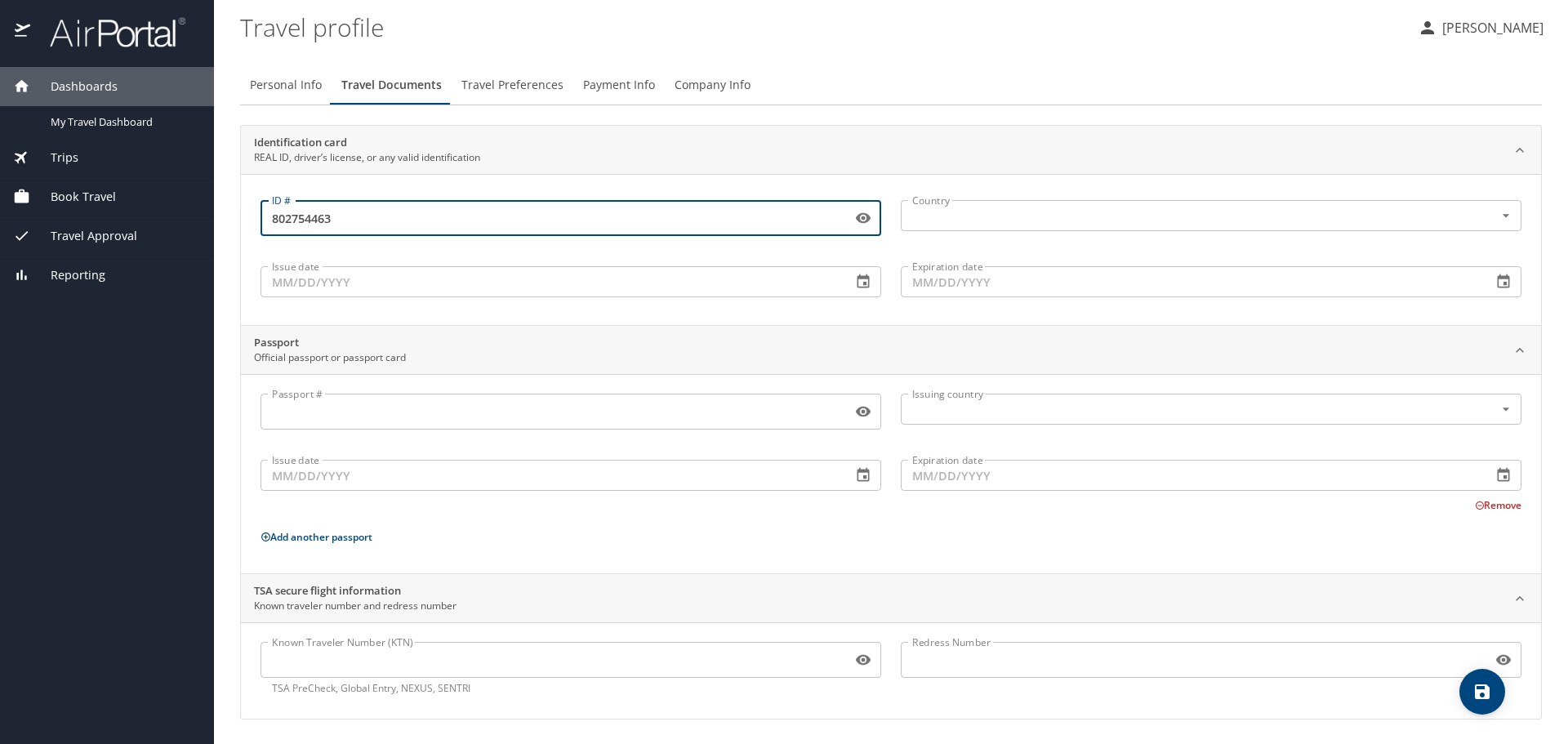
type input "802754463"
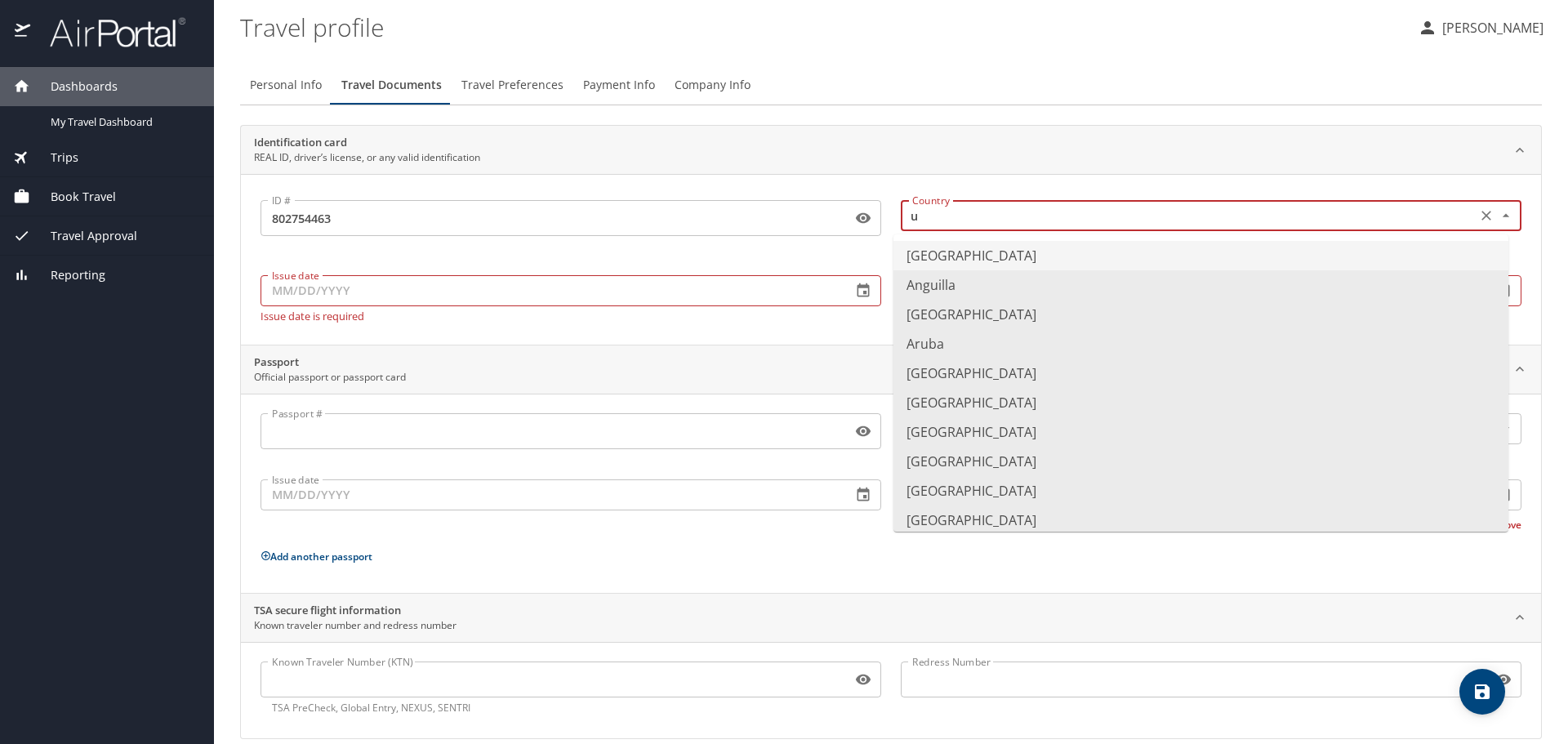
click at [927, 248] on li "United States of America" at bounding box center [1200, 255] width 615 height 29
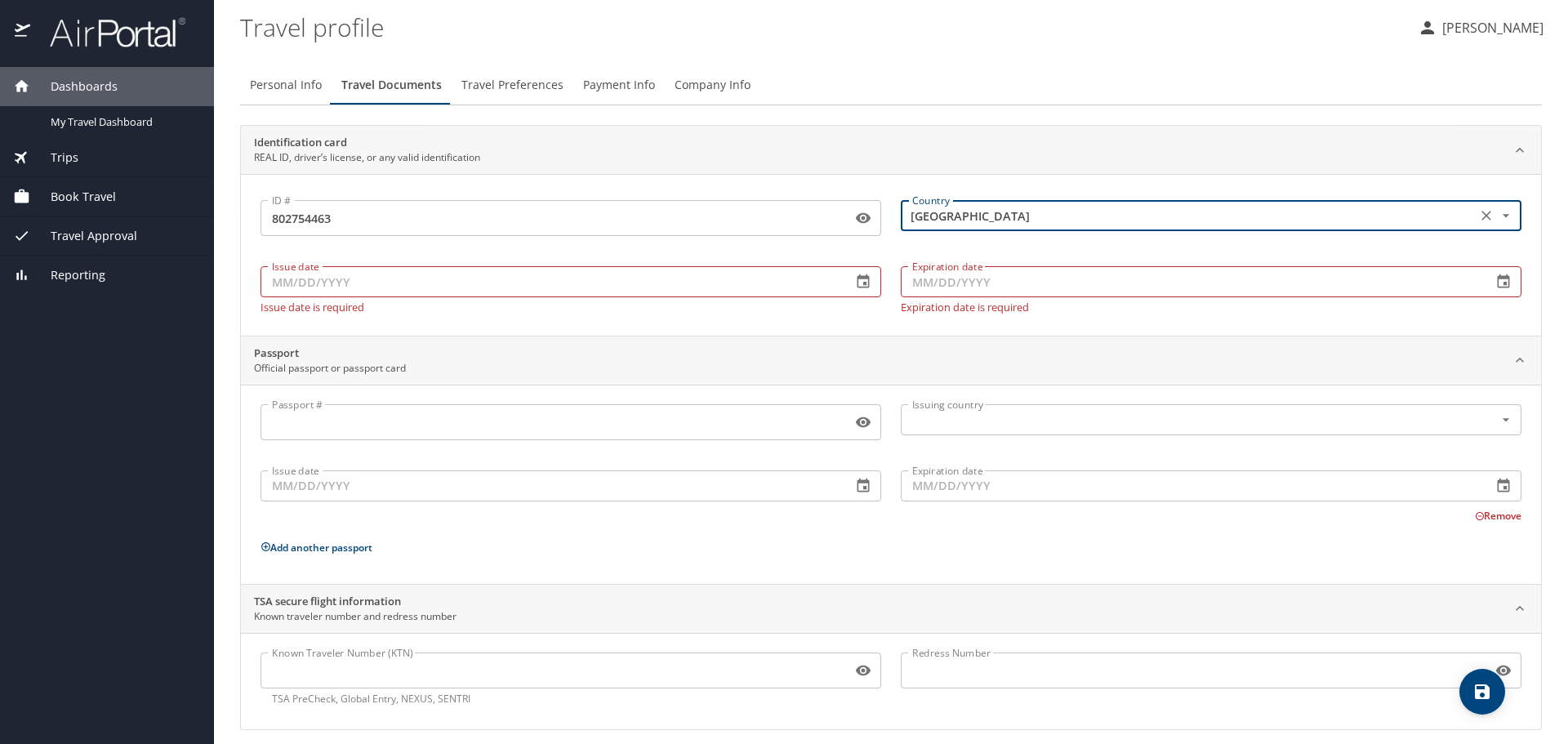
type input "United States of America"
click at [433, 289] on input "Issue date" at bounding box center [549, 281] width 578 height 31
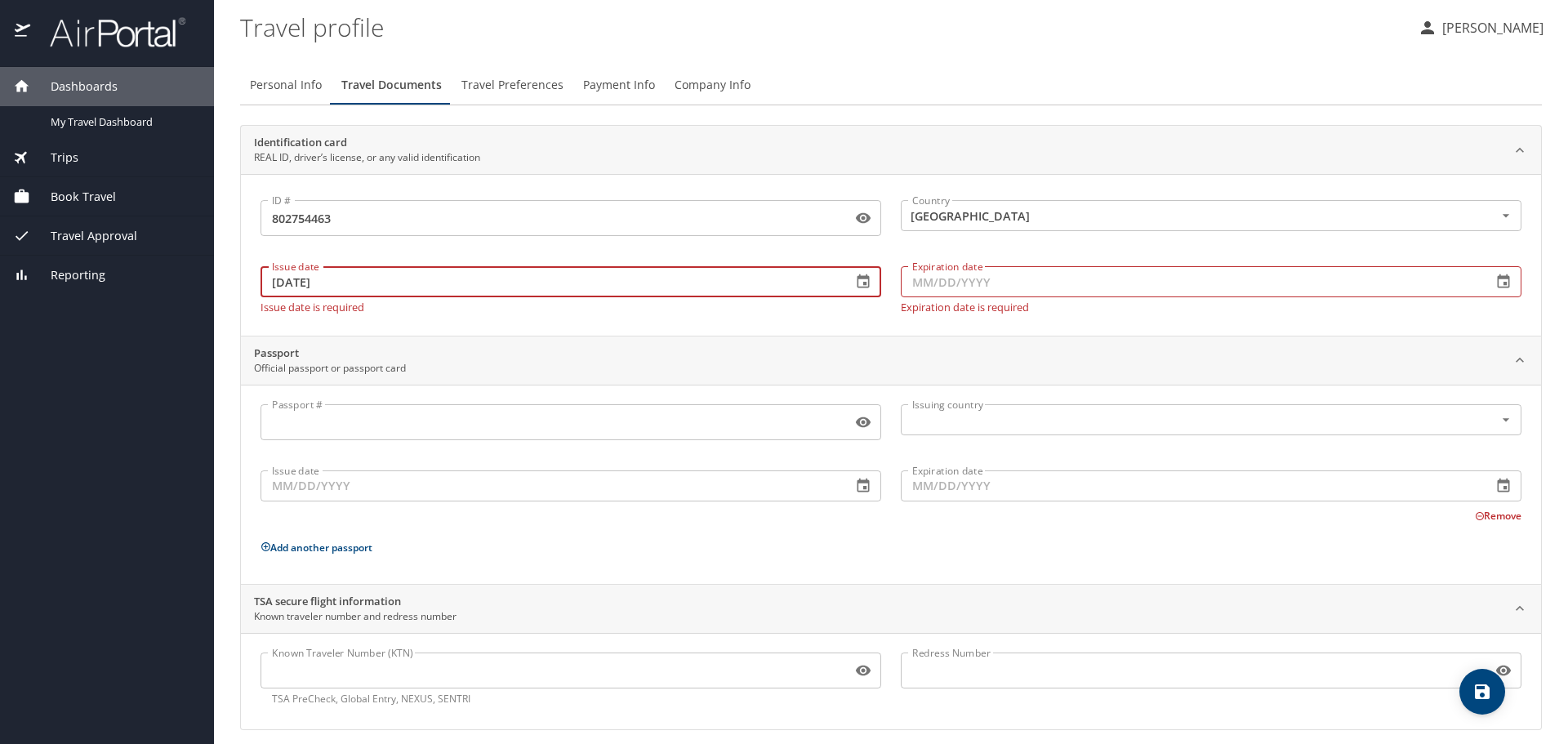
type input "08/05/2023"
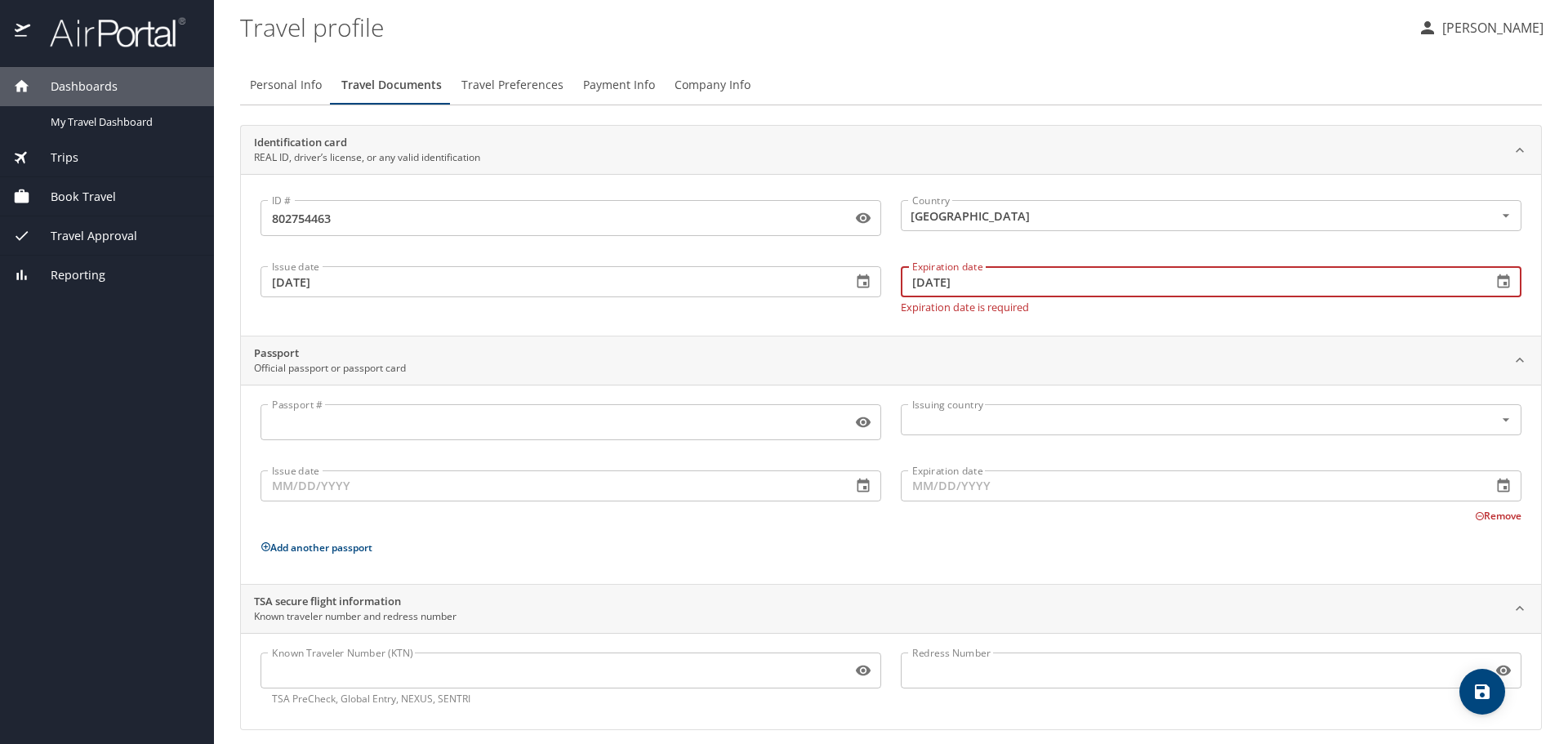
scroll to position [12, 0]
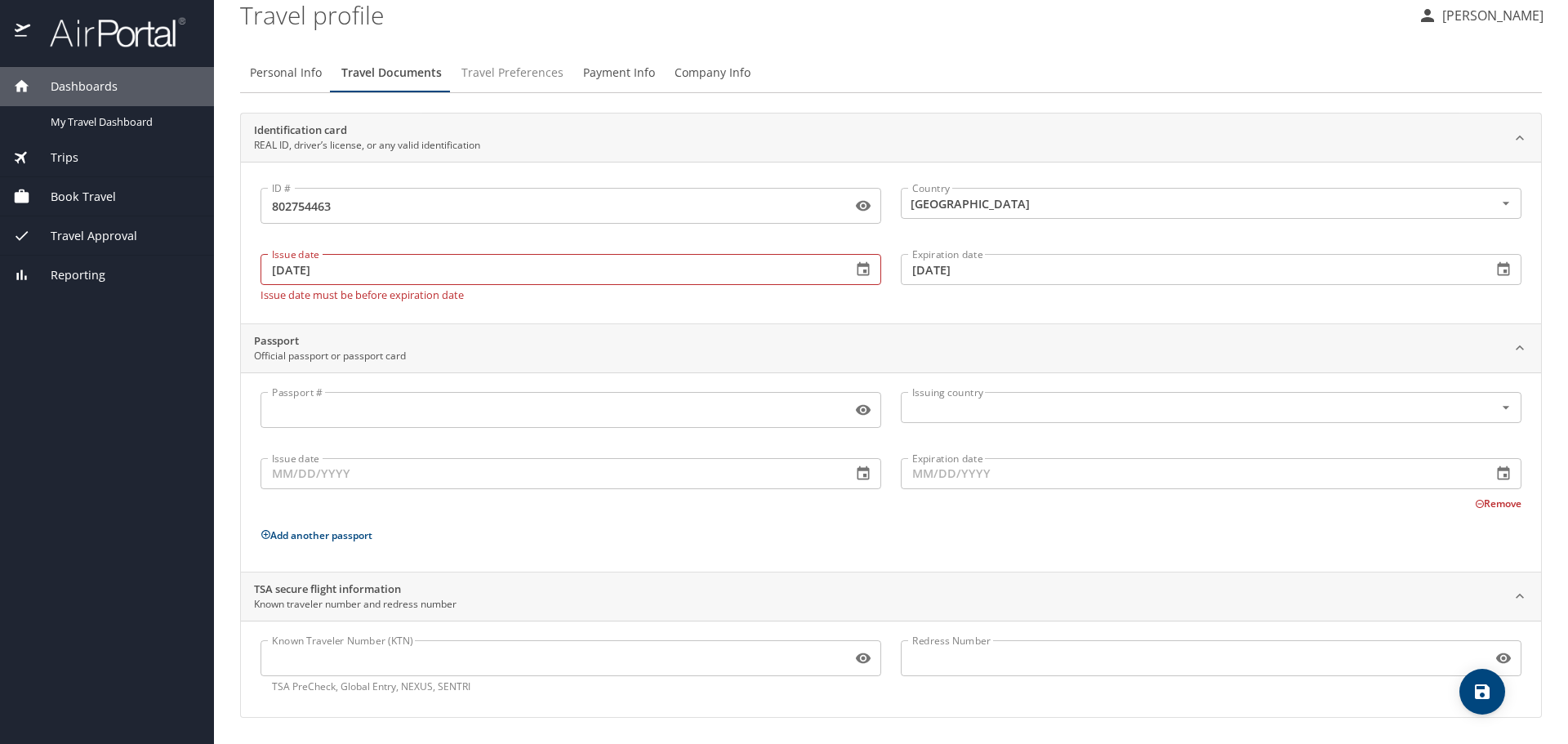
click at [512, 71] on span "Travel Preferences" at bounding box center [512, 73] width 102 height 21
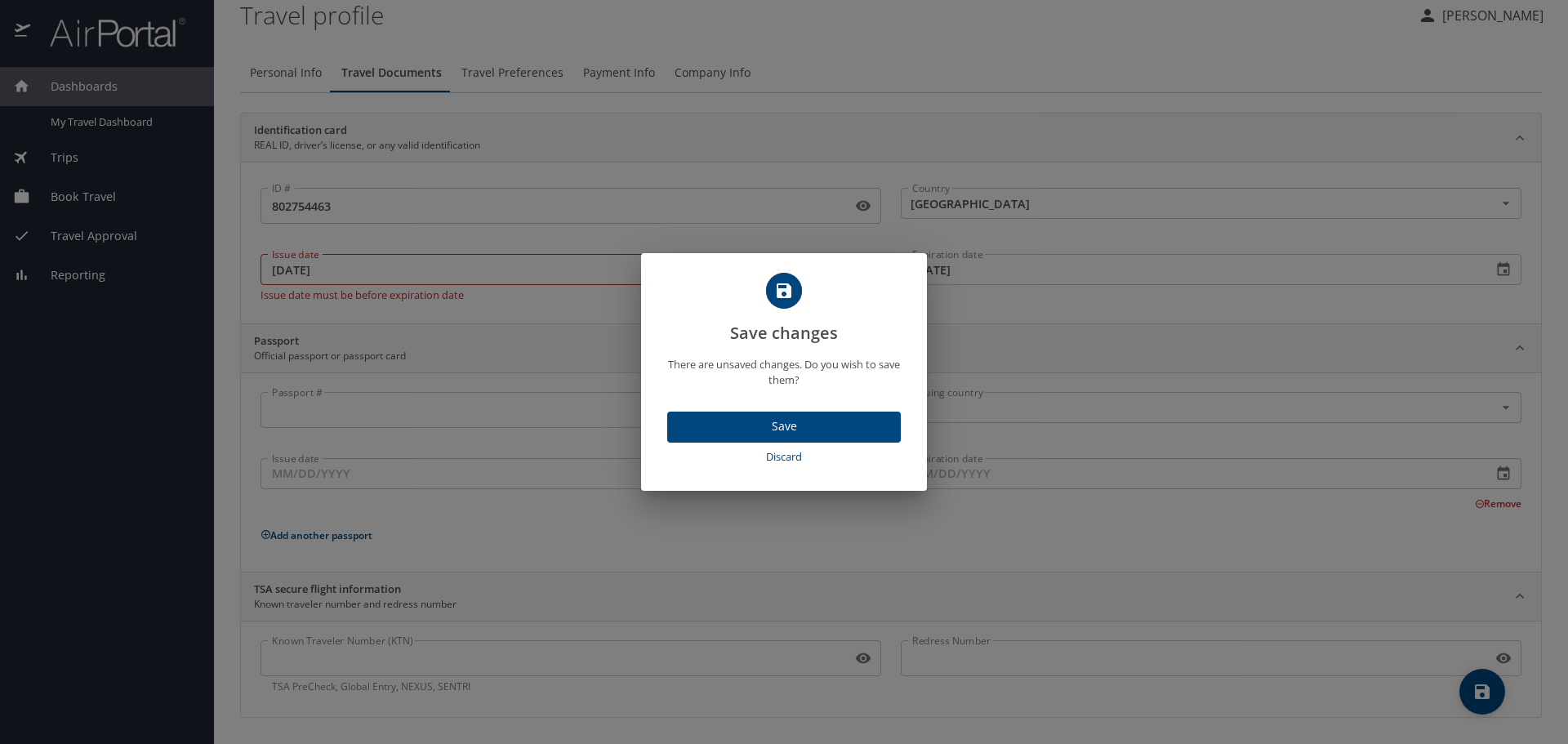
click at [801, 419] on span "Save" at bounding box center [784, 427] width 207 height 21
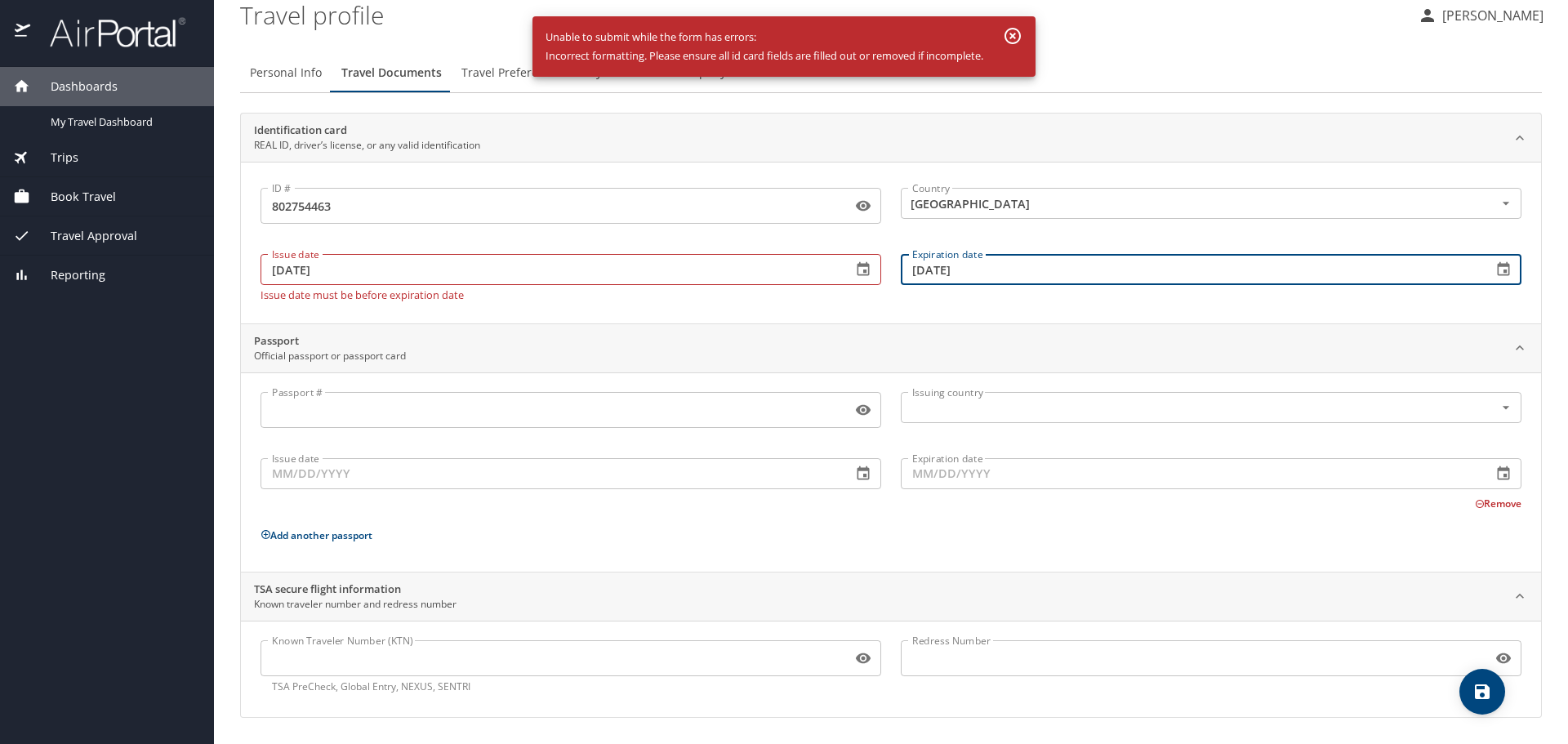
click at [989, 267] on input "08/04/1977" at bounding box center [1190, 269] width 578 height 31
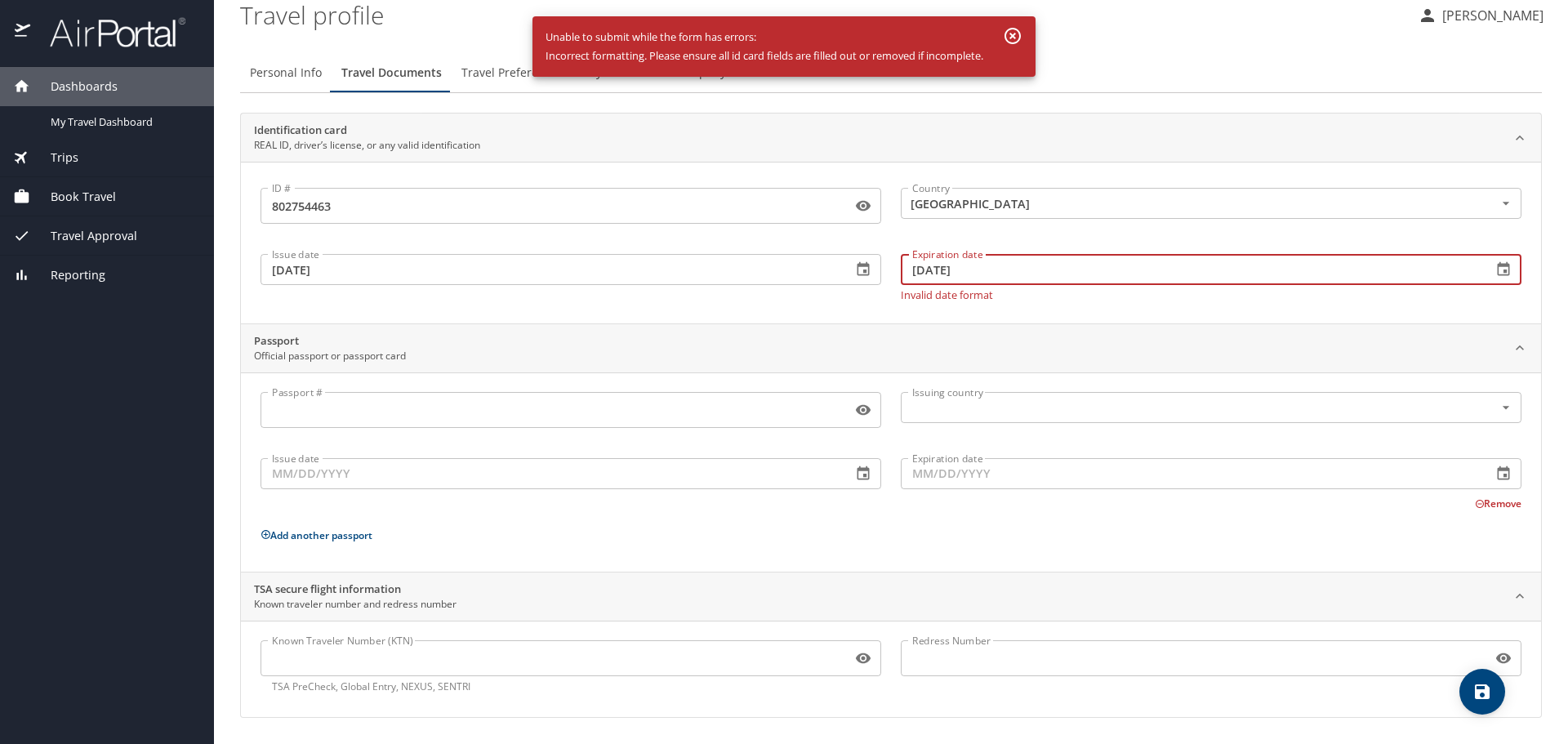
scroll to position [2, 0]
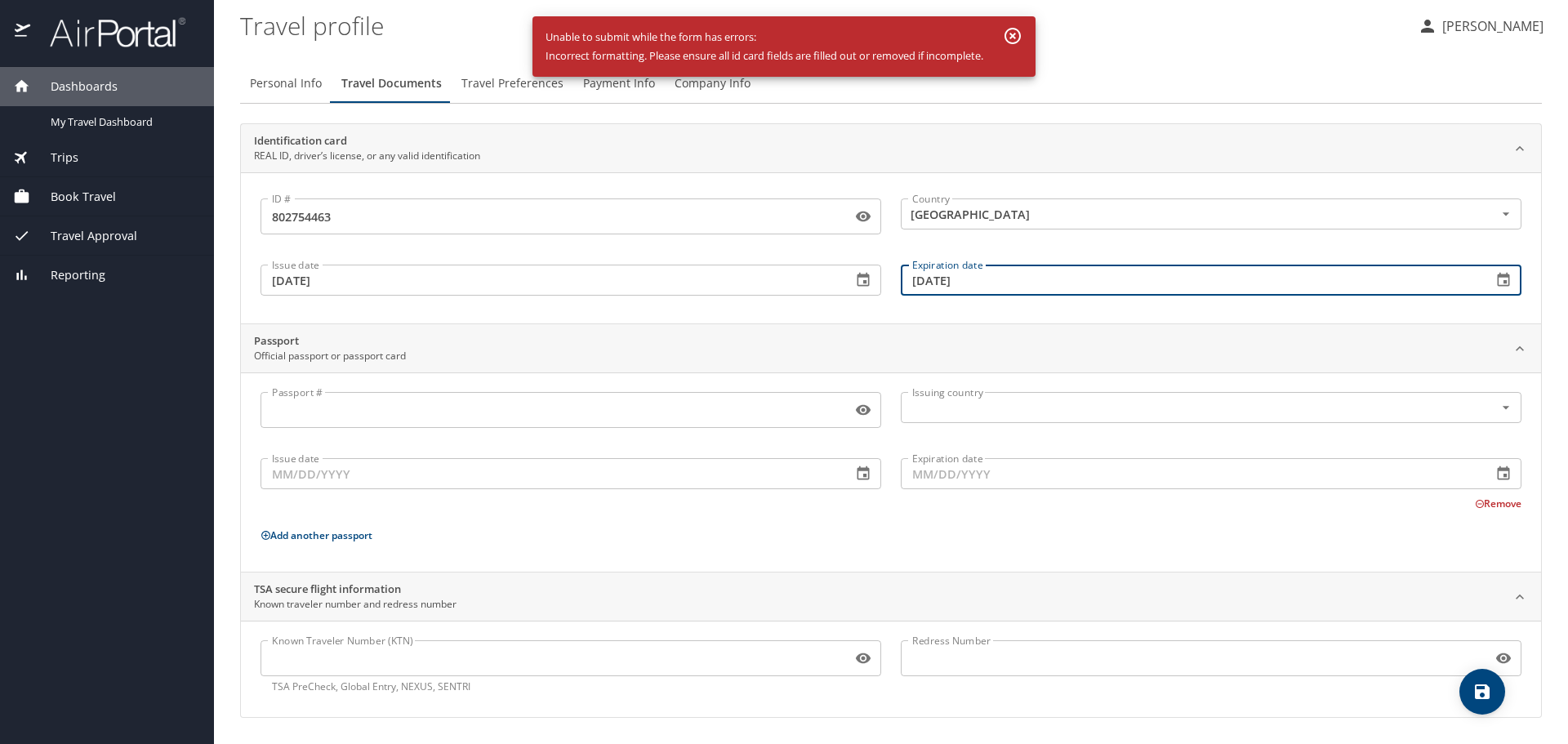
type input "08/04/2027"
click at [506, 82] on span "Travel Preferences" at bounding box center [512, 83] width 102 height 21
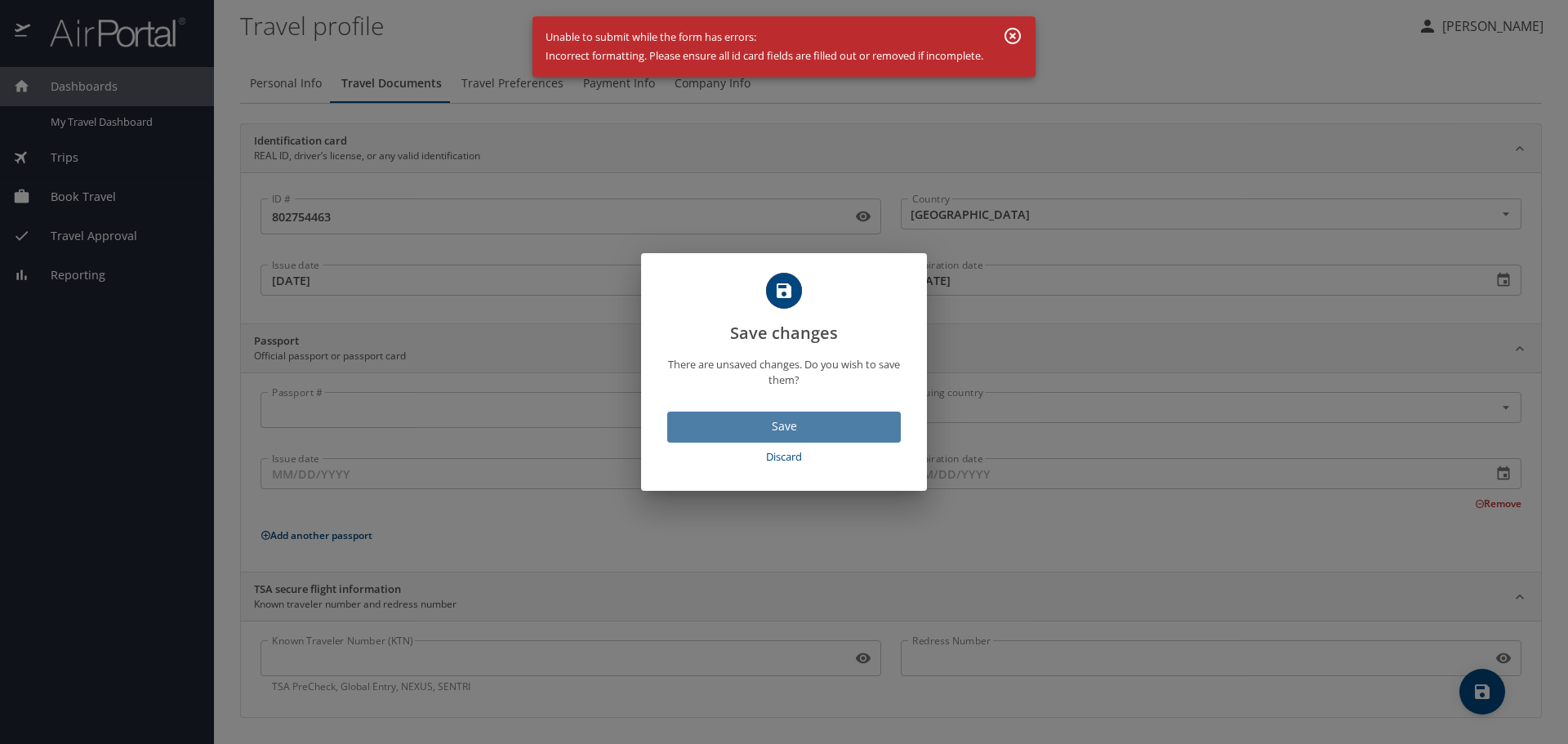
click at [791, 420] on span "Save" at bounding box center [784, 427] width 207 height 21
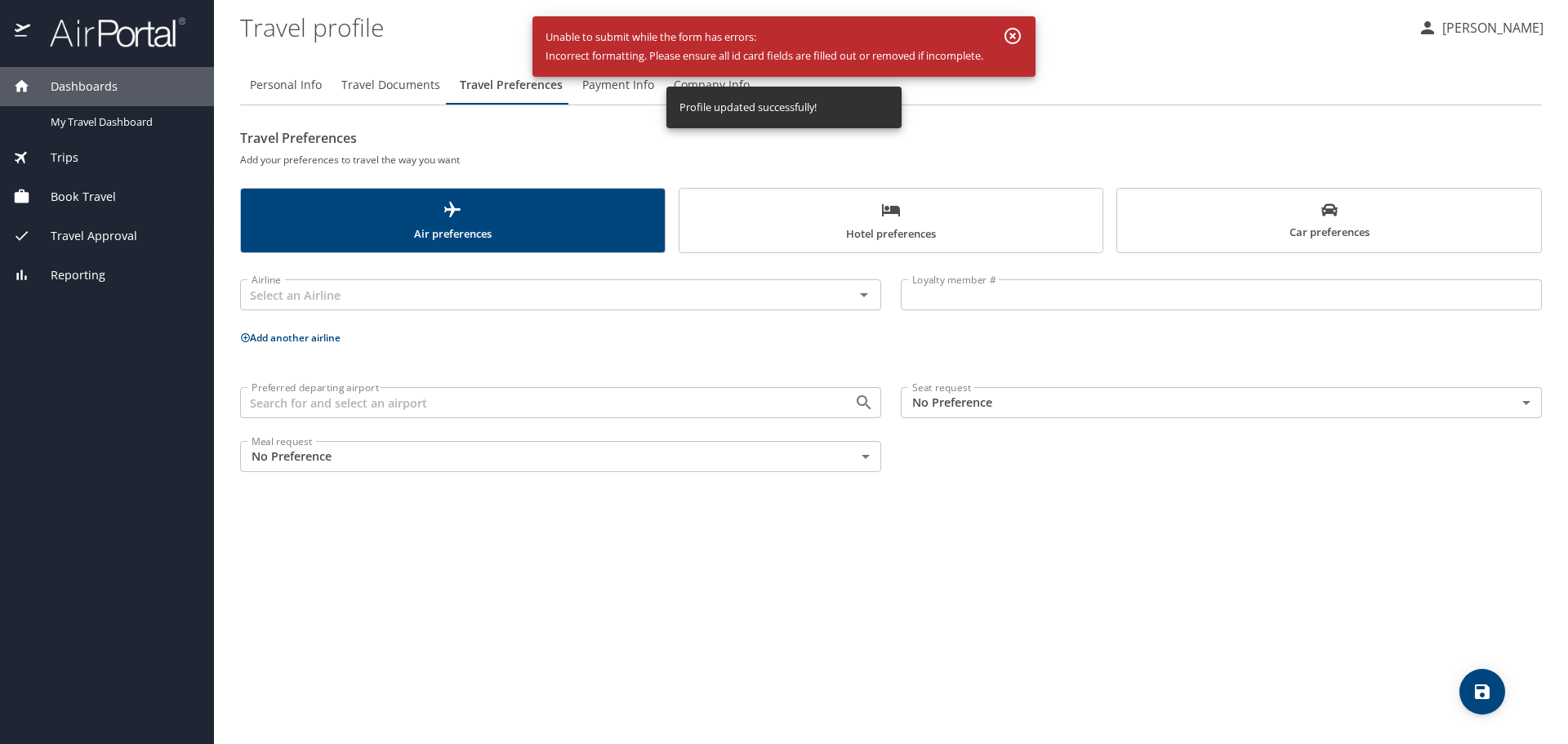
scroll to position [0, 0]
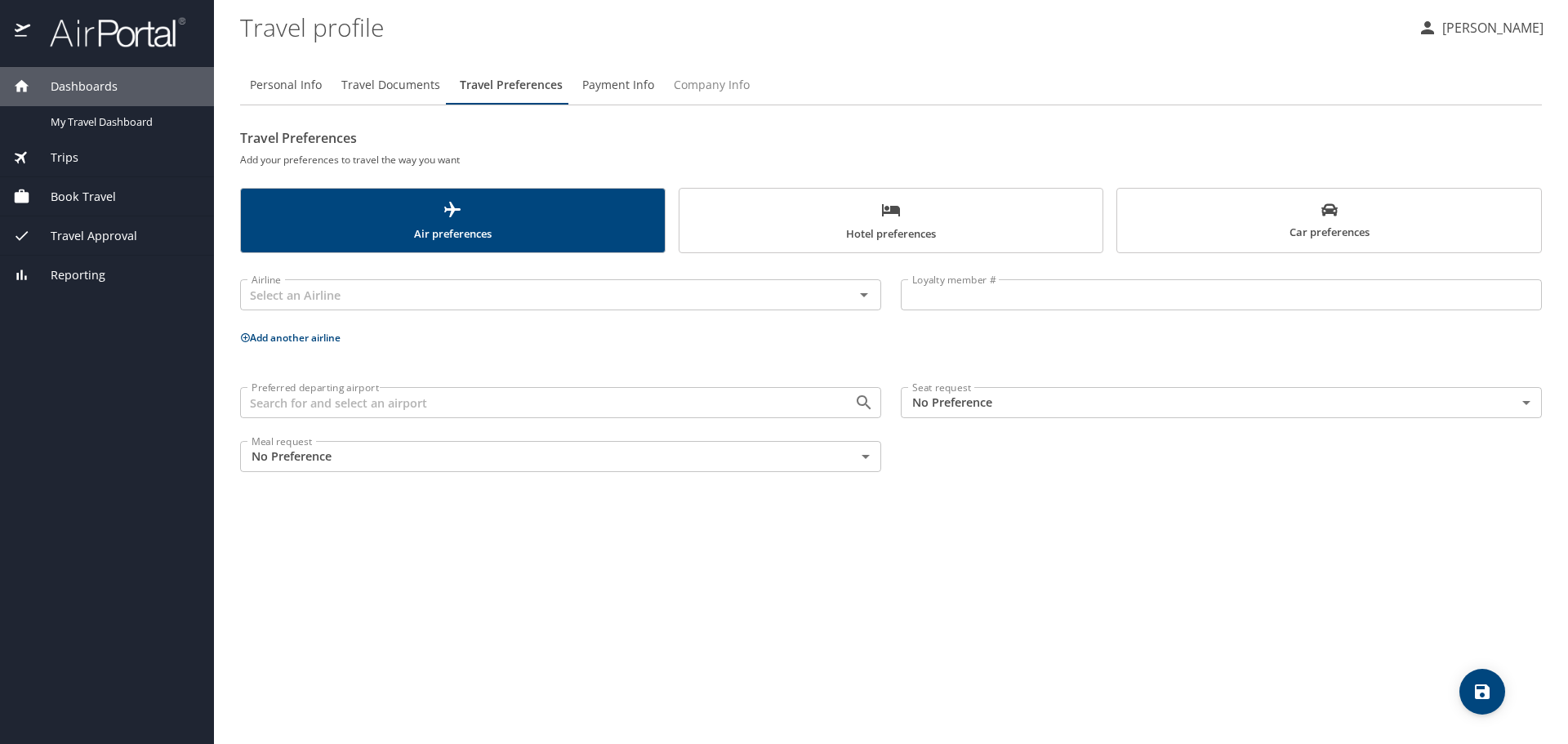
click at [693, 85] on span "Company Info" at bounding box center [711, 85] width 76 height 21
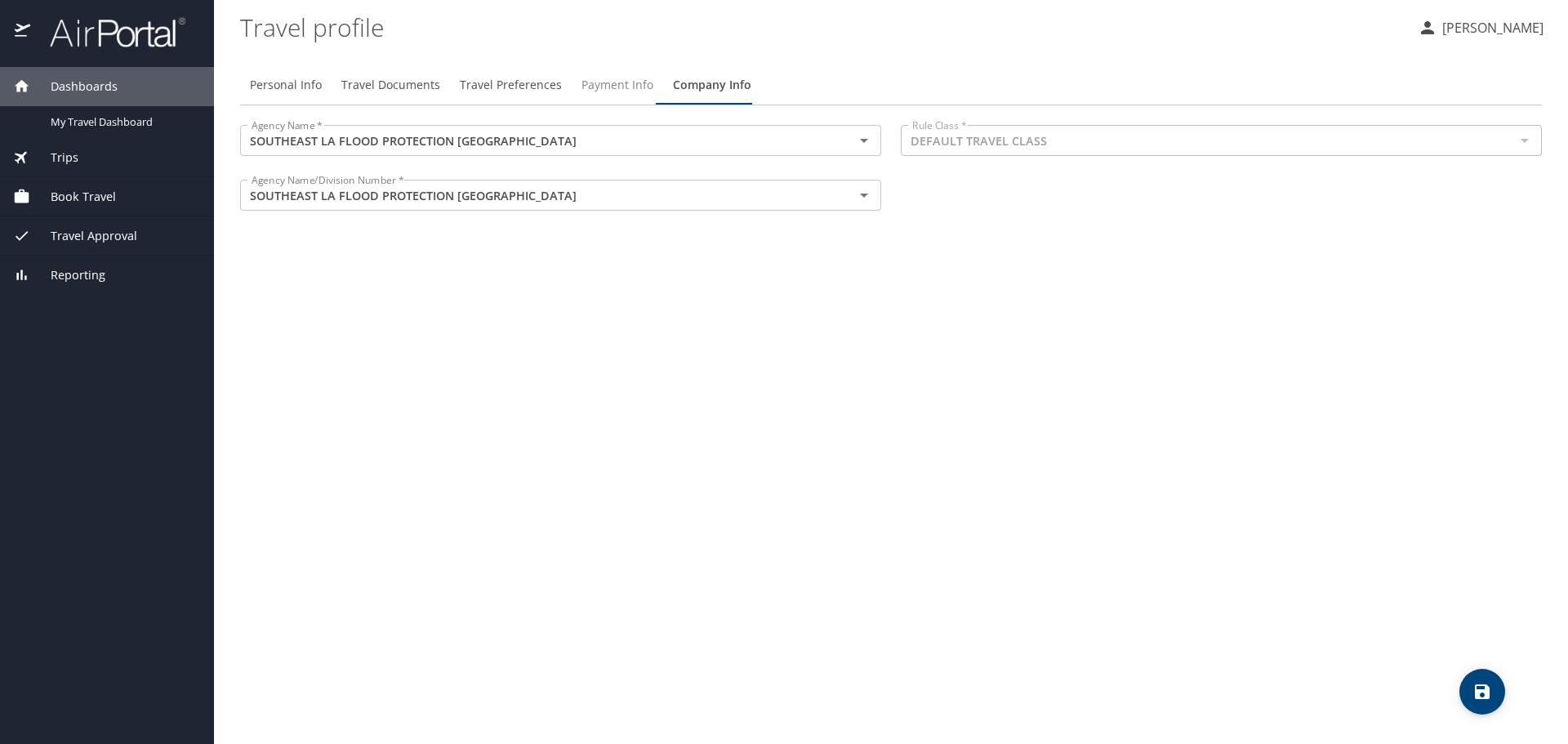
click at [607, 90] on span "Payment Info" at bounding box center [617, 85] width 72 height 21
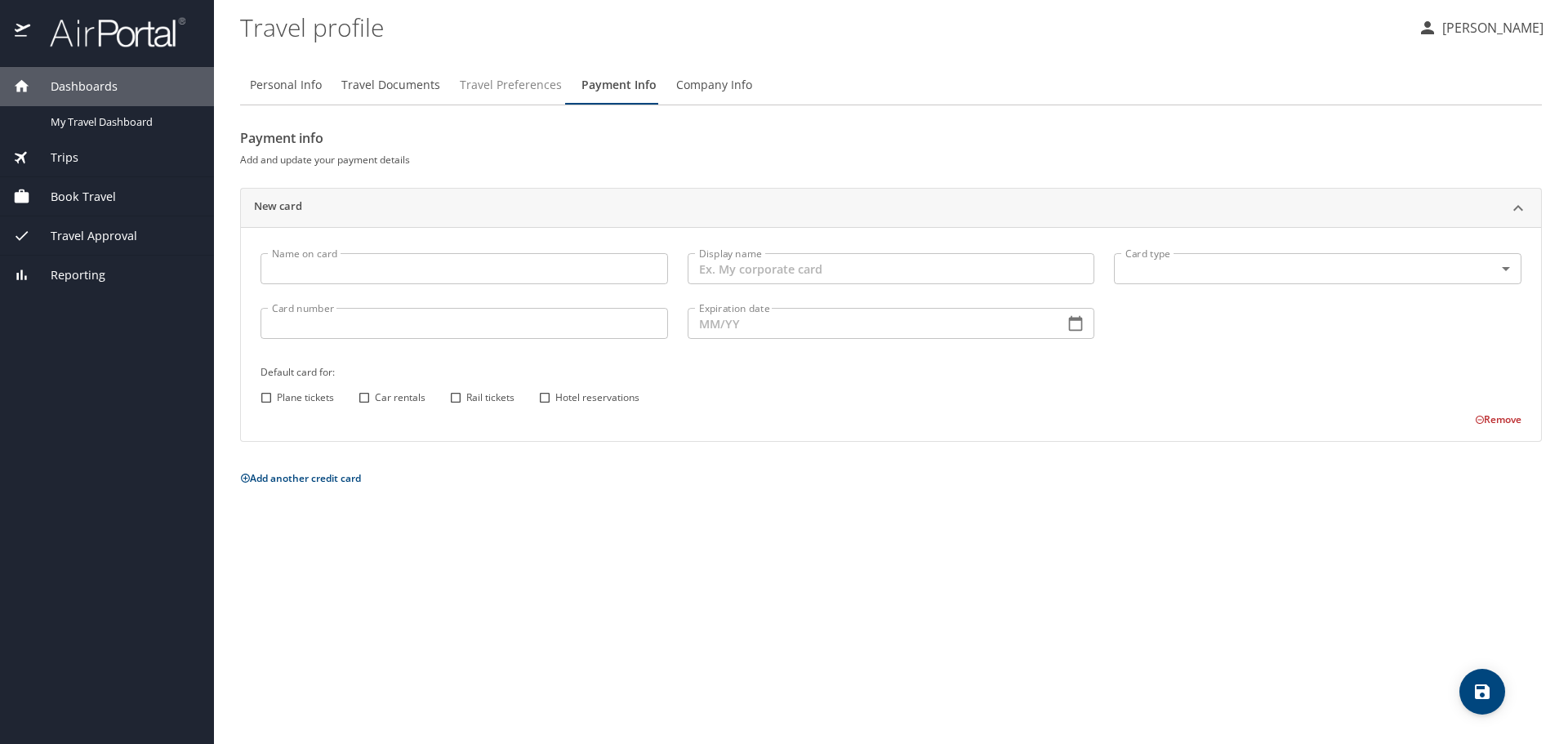
click at [490, 84] on span "Travel Preferences" at bounding box center [511, 85] width 102 height 21
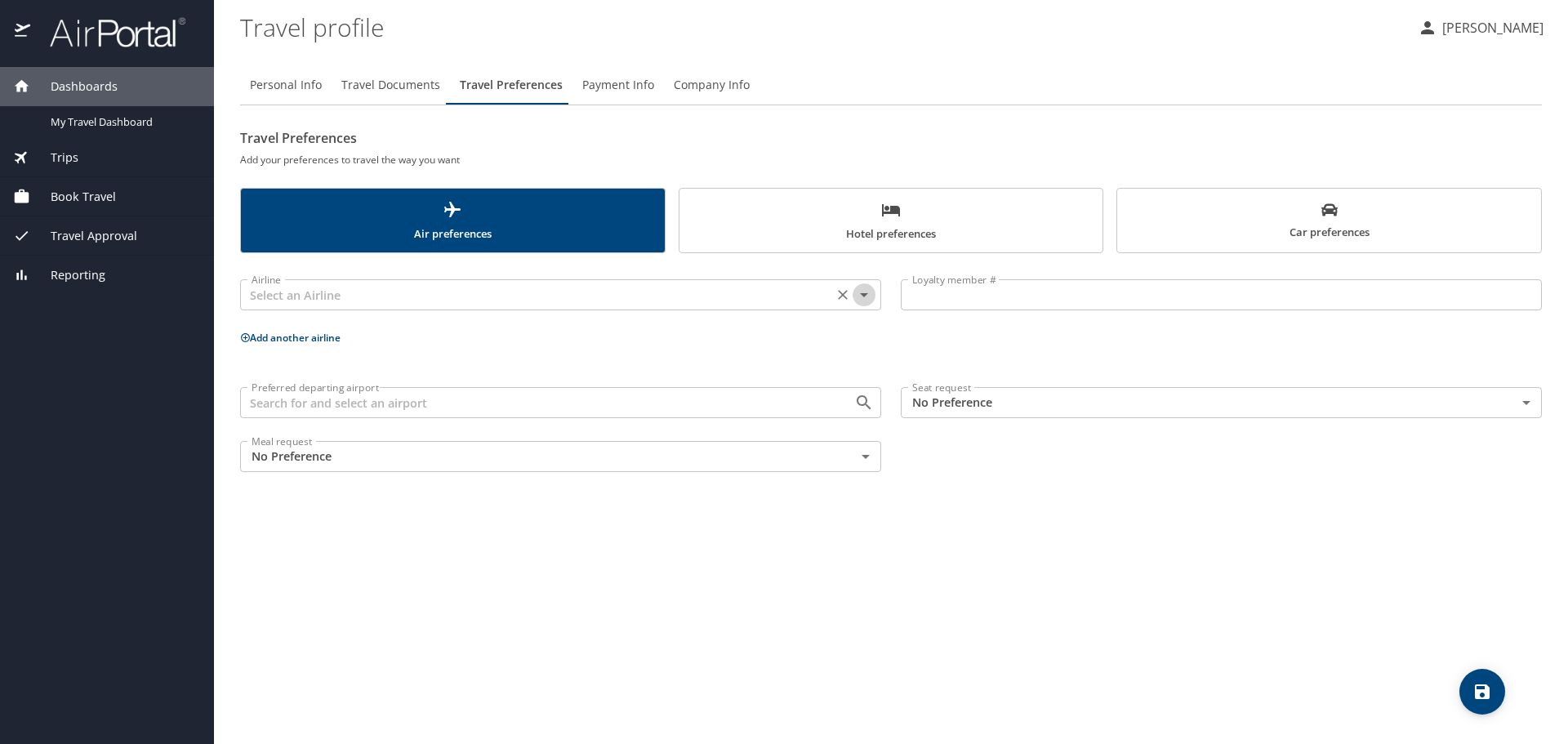
click at [869, 297] on icon "Open" at bounding box center [864, 295] width 20 height 20
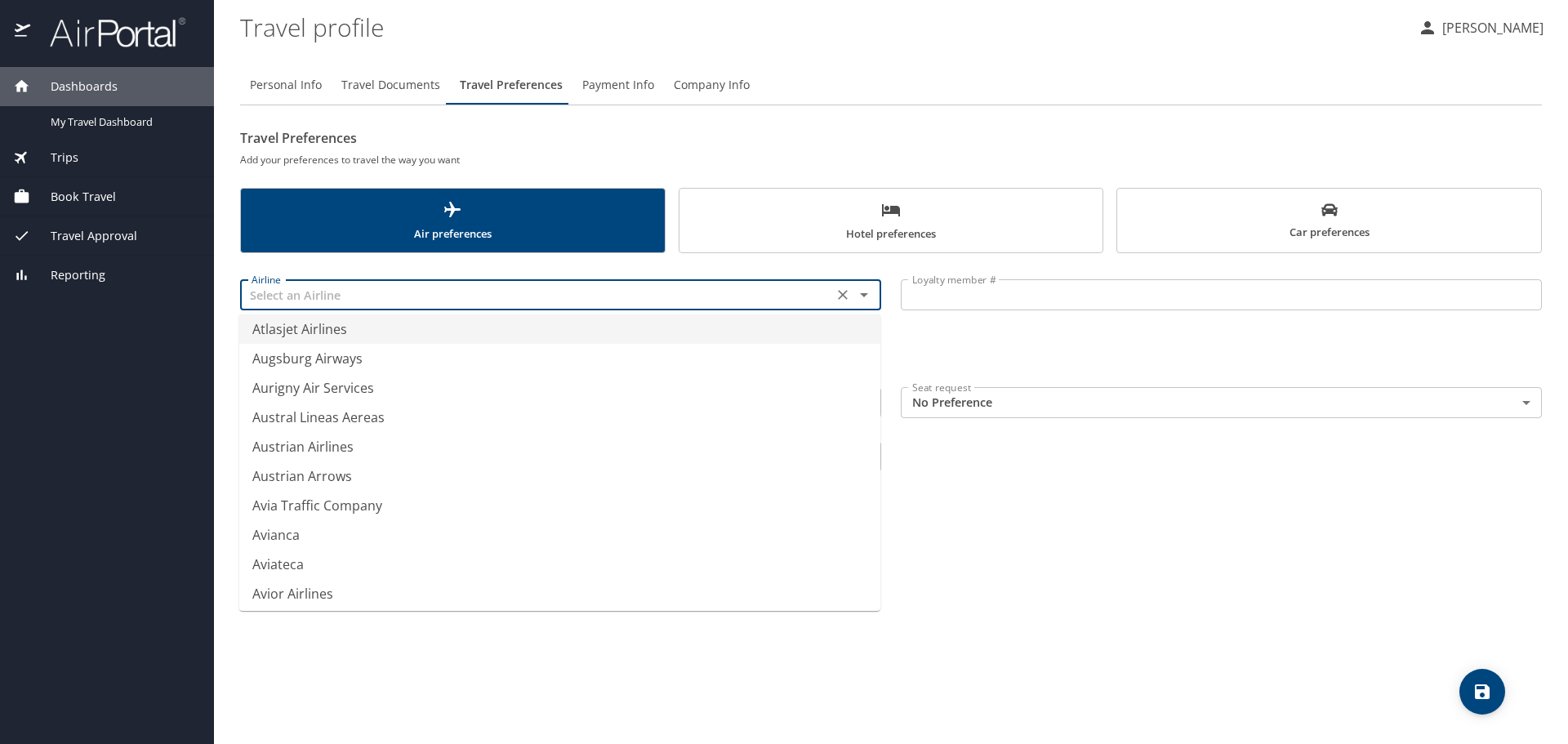
scroll to position [3104, 0]
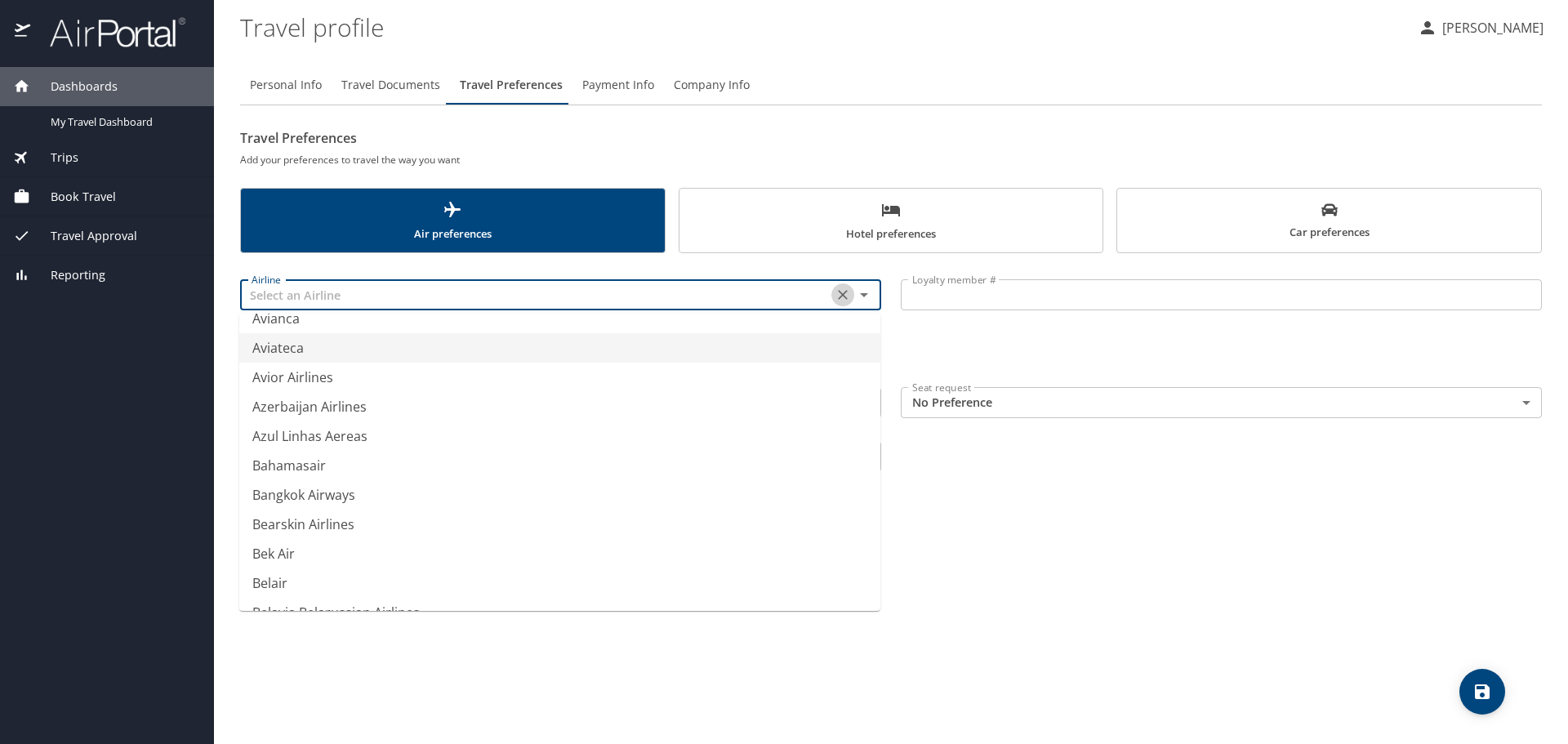
click at [848, 295] on icon "Clear" at bounding box center [843, 295] width 17 height 17
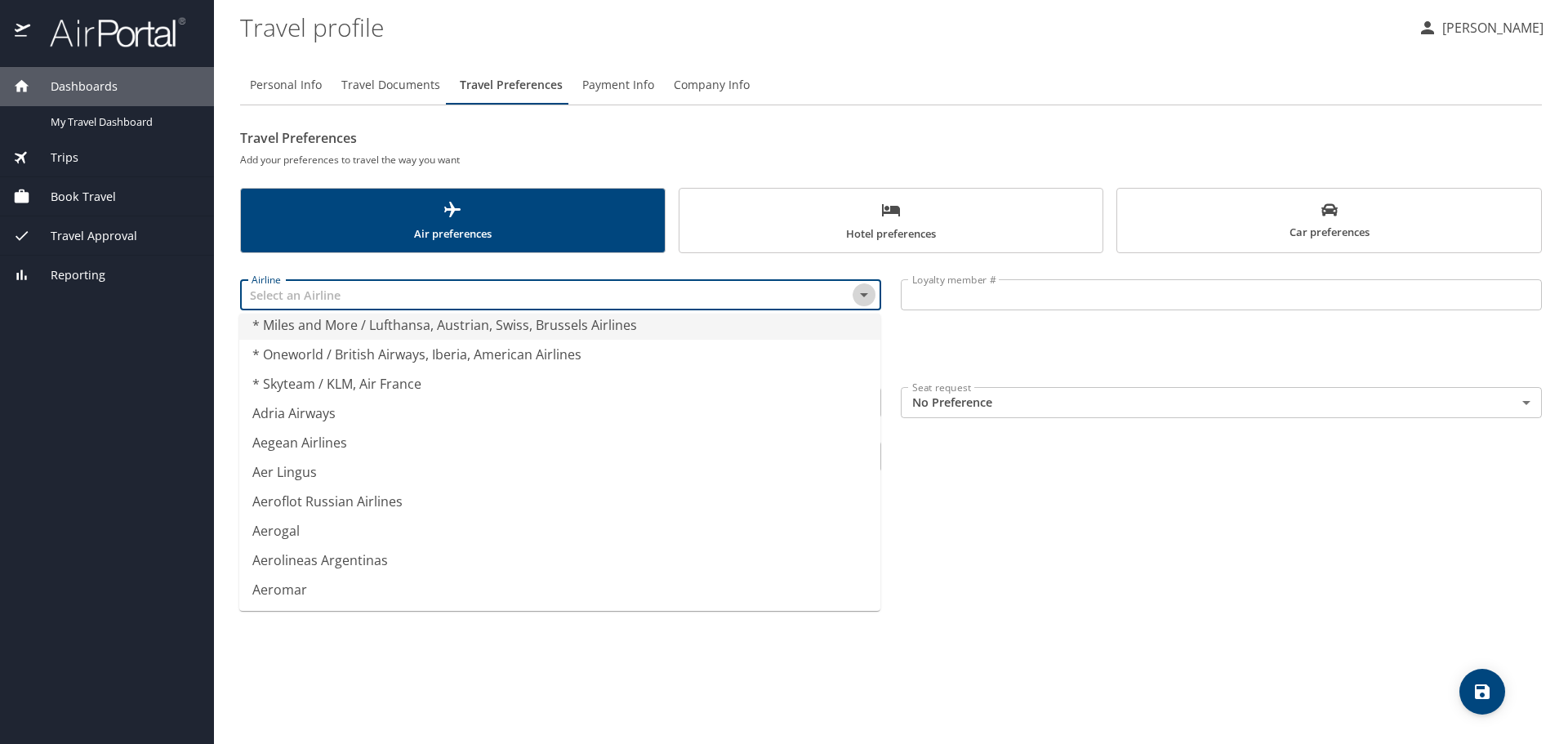
click at [858, 296] on icon "Close" at bounding box center [864, 295] width 20 height 20
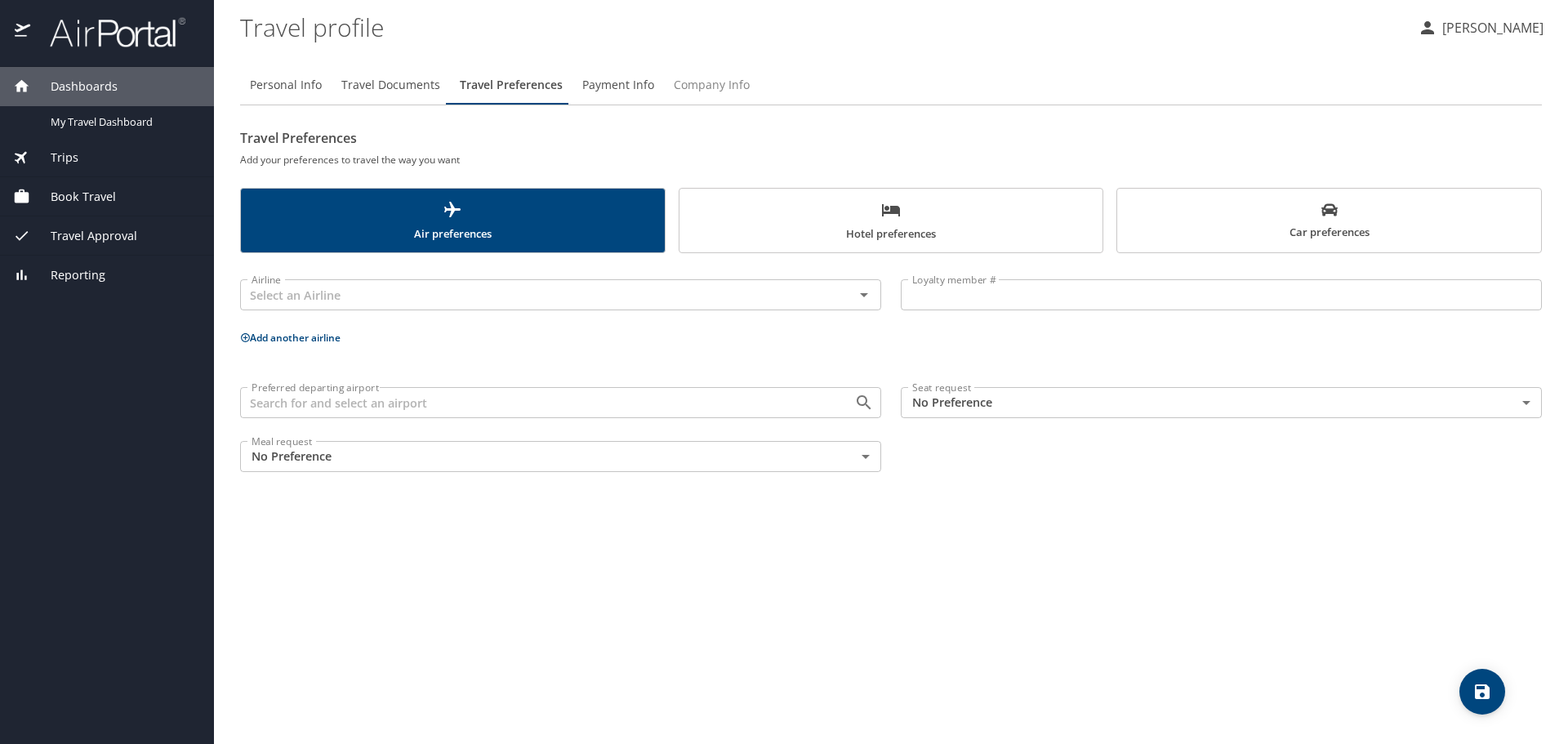
click at [703, 84] on span "Company Info" at bounding box center [711, 85] width 76 height 21
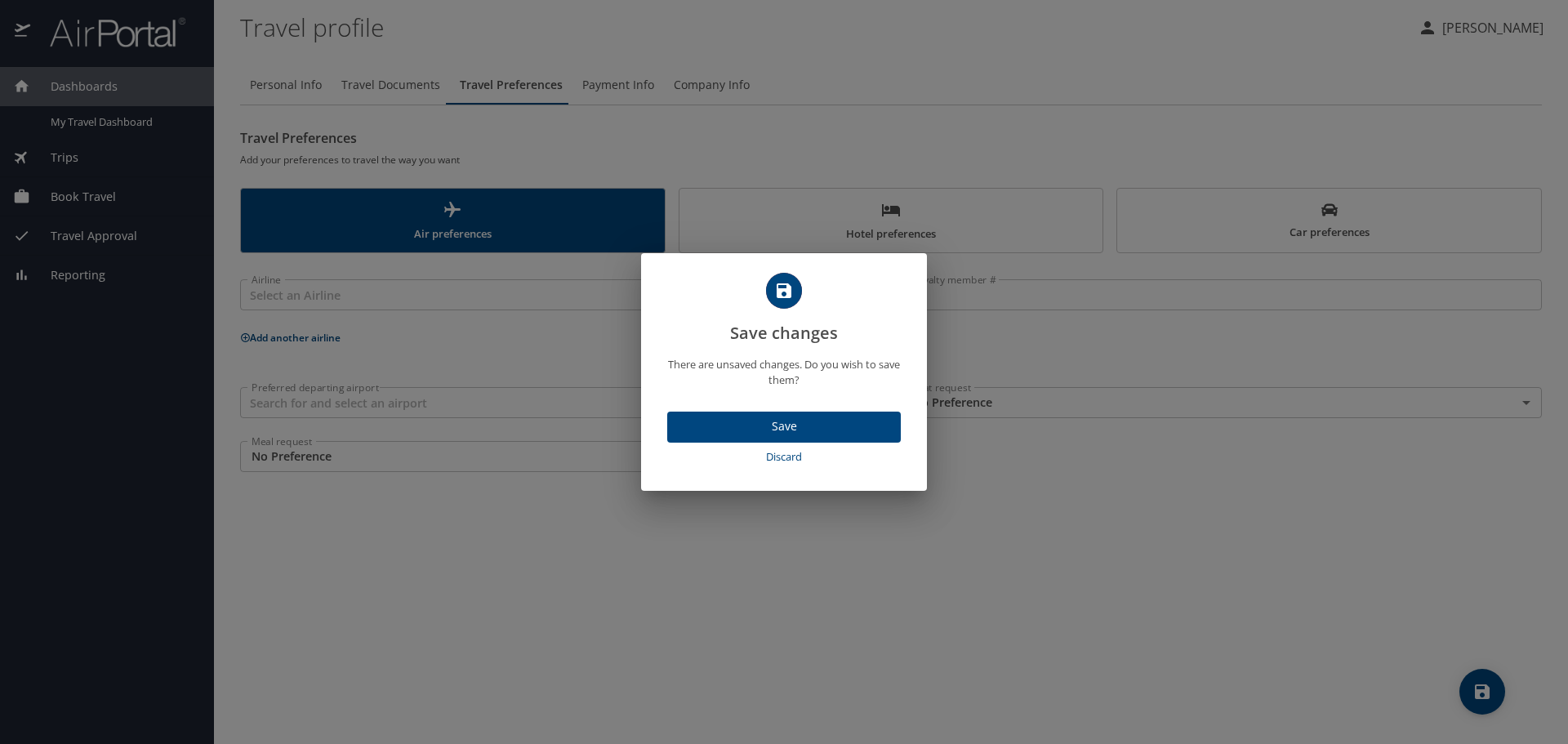
click at [602, 84] on div "Save changes There are unsaved changes. Do you wish to save them? Save Discard" at bounding box center [784, 372] width 1568 height 744
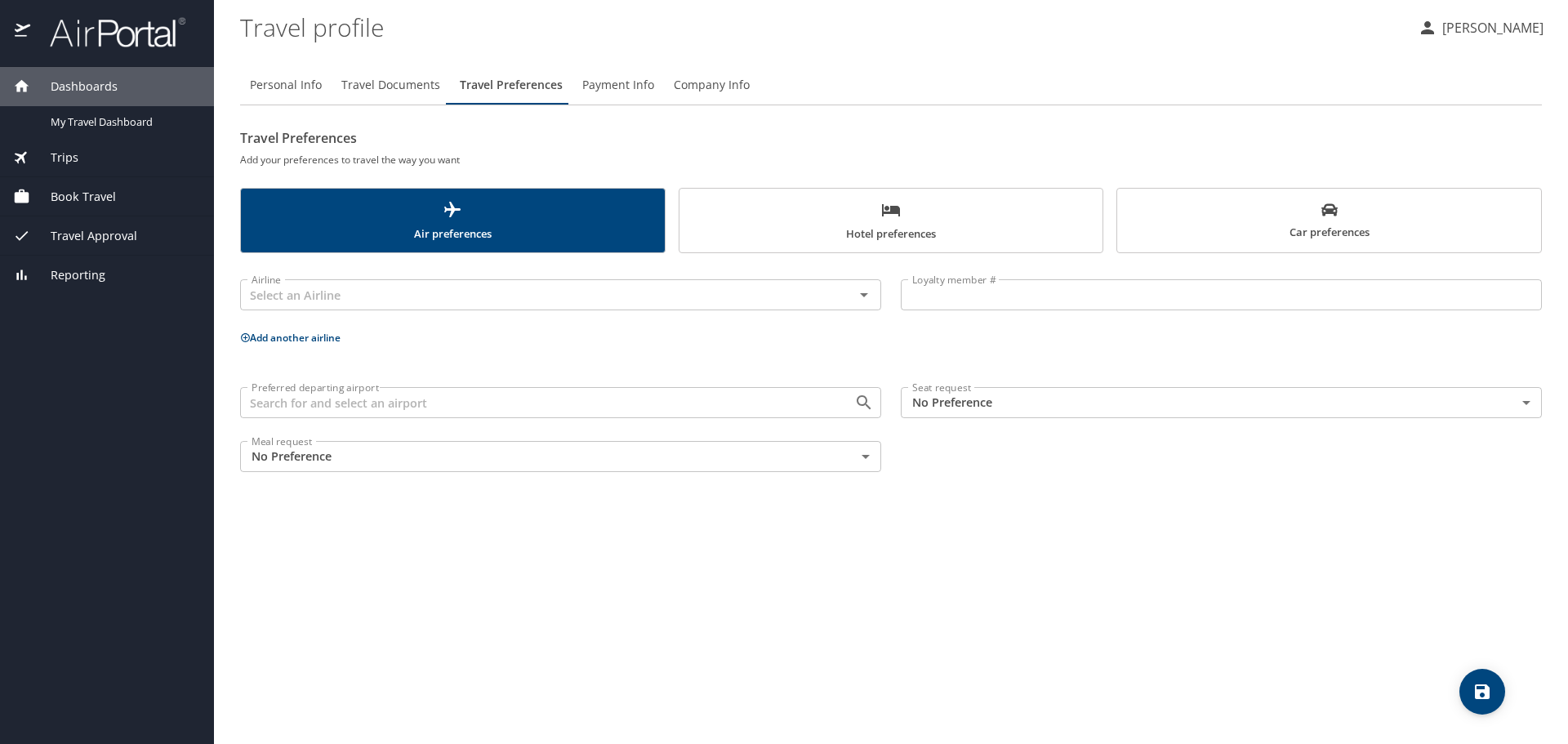
click at [602, 84] on span "Payment Info" at bounding box center [618, 85] width 72 height 21
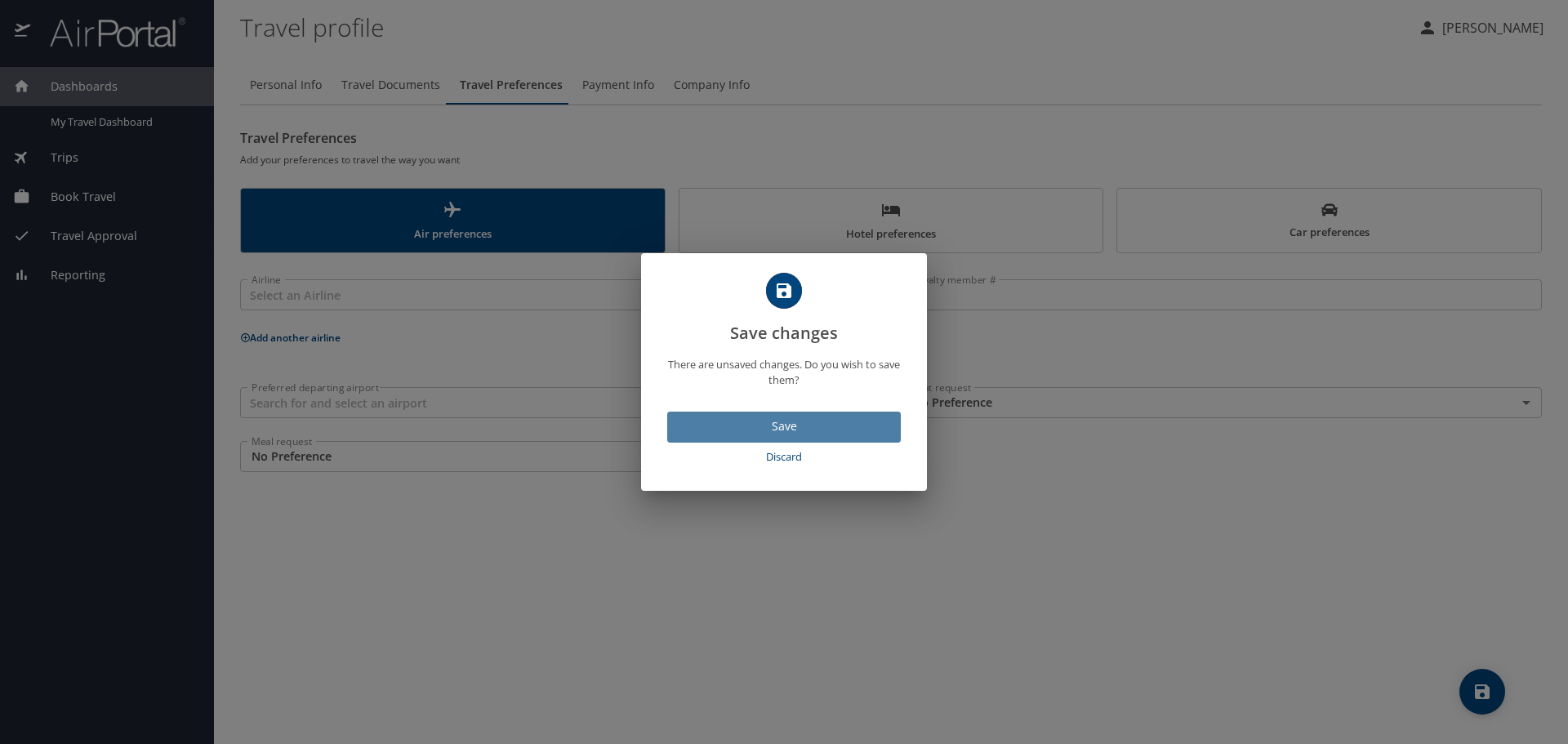
click at [785, 415] on button "Save" at bounding box center [784, 428] width 234 height 32
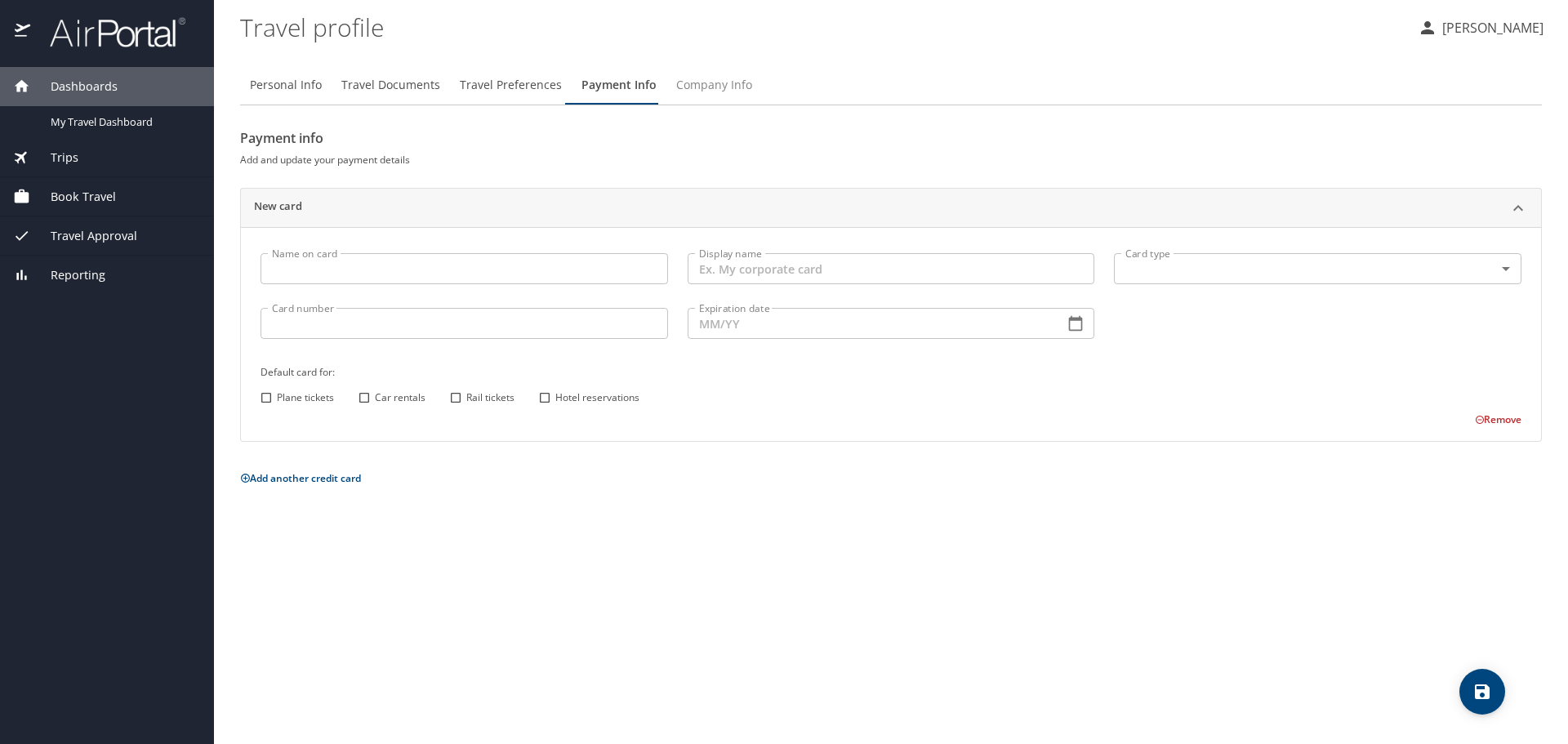
click at [715, 88] on span "Company Info" at bounding box center [714, 85] width 76 height 21
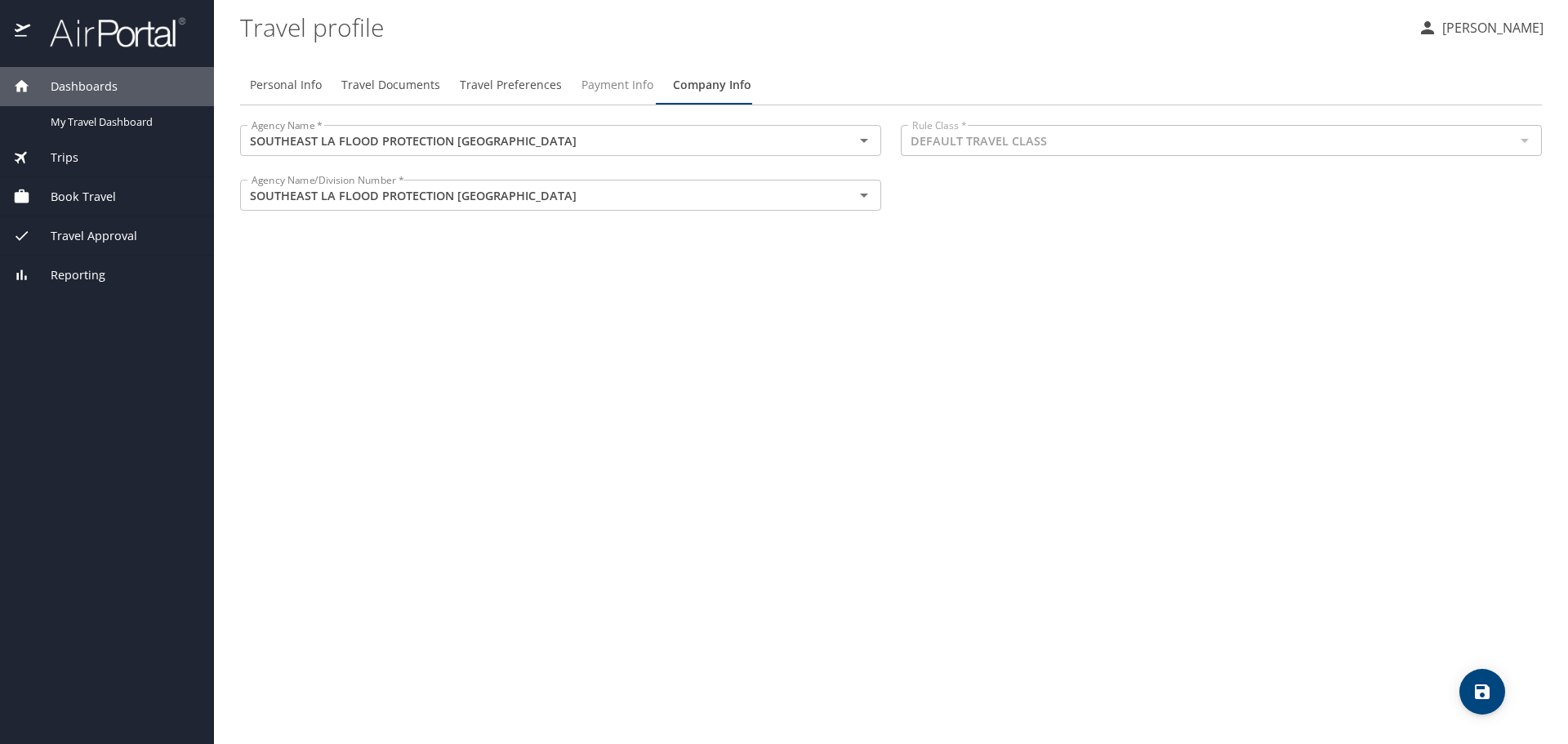
click at [599, 87] on span "Payment Info" at bounding box center [617, 85] width 72 height 21
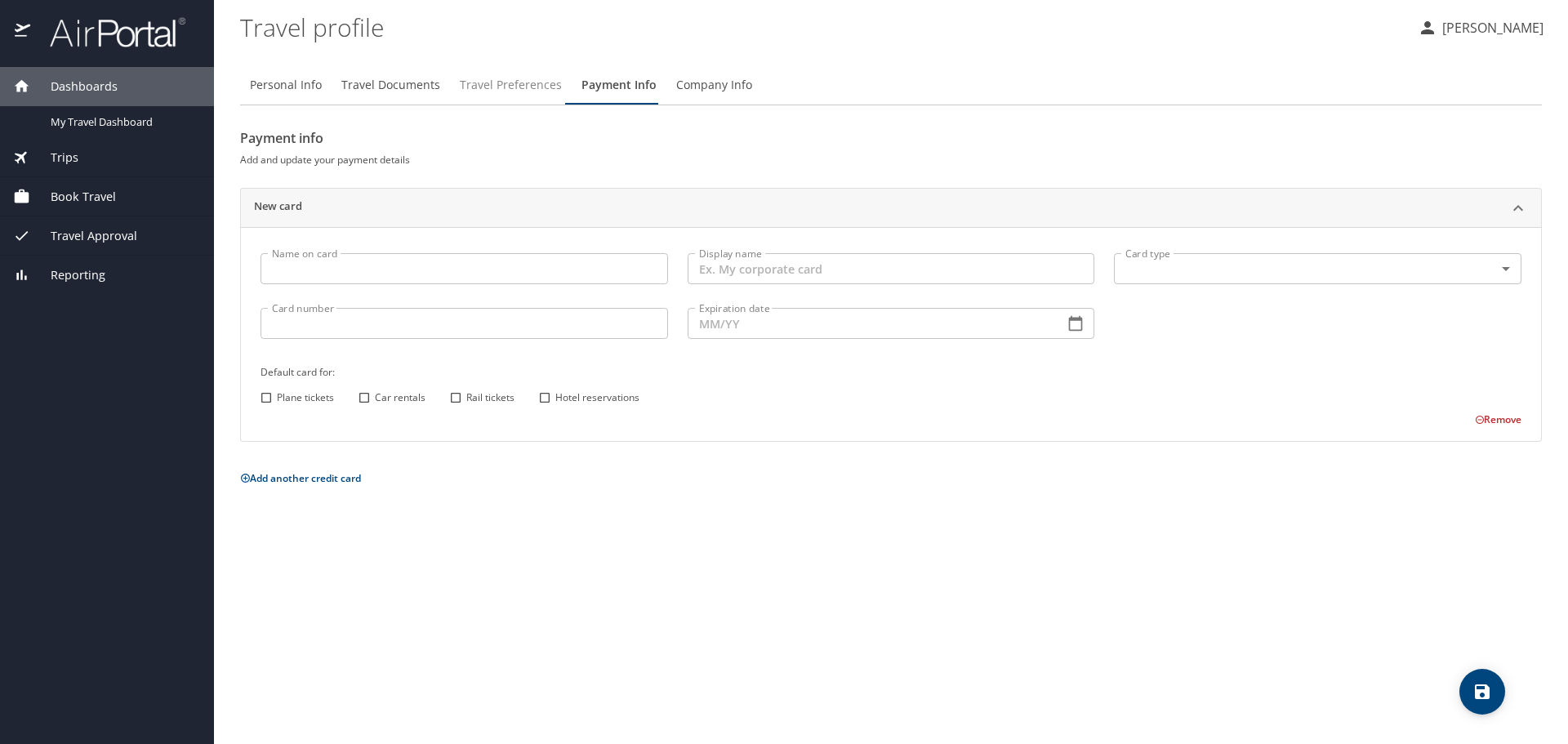
click at [504, 84] on span "Travel Preferences" at bounding box center [511, 85] width 102 height 21
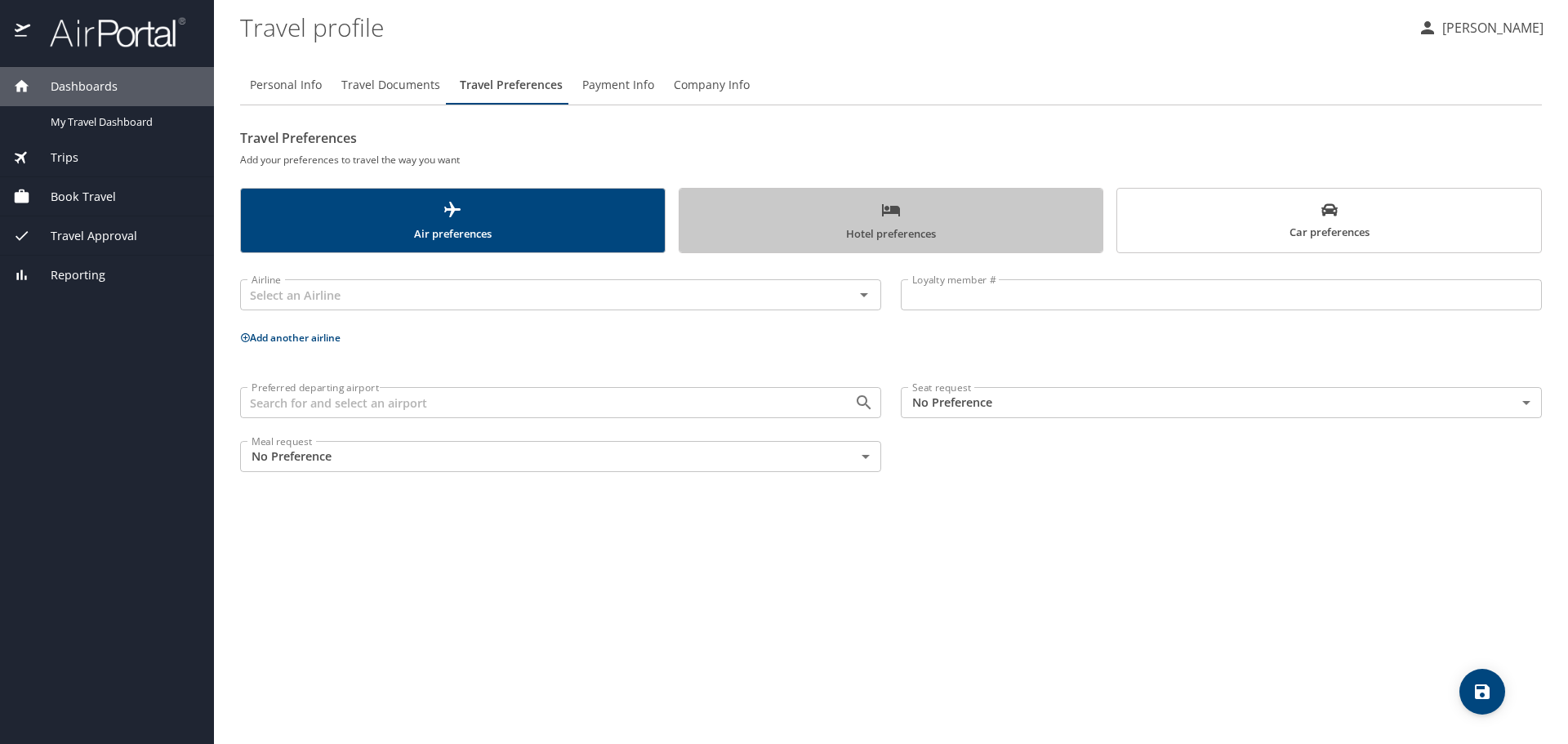
click at [814, 230] on span "Hotel preferences" at bounding box center [891, 221] width 404 height 43
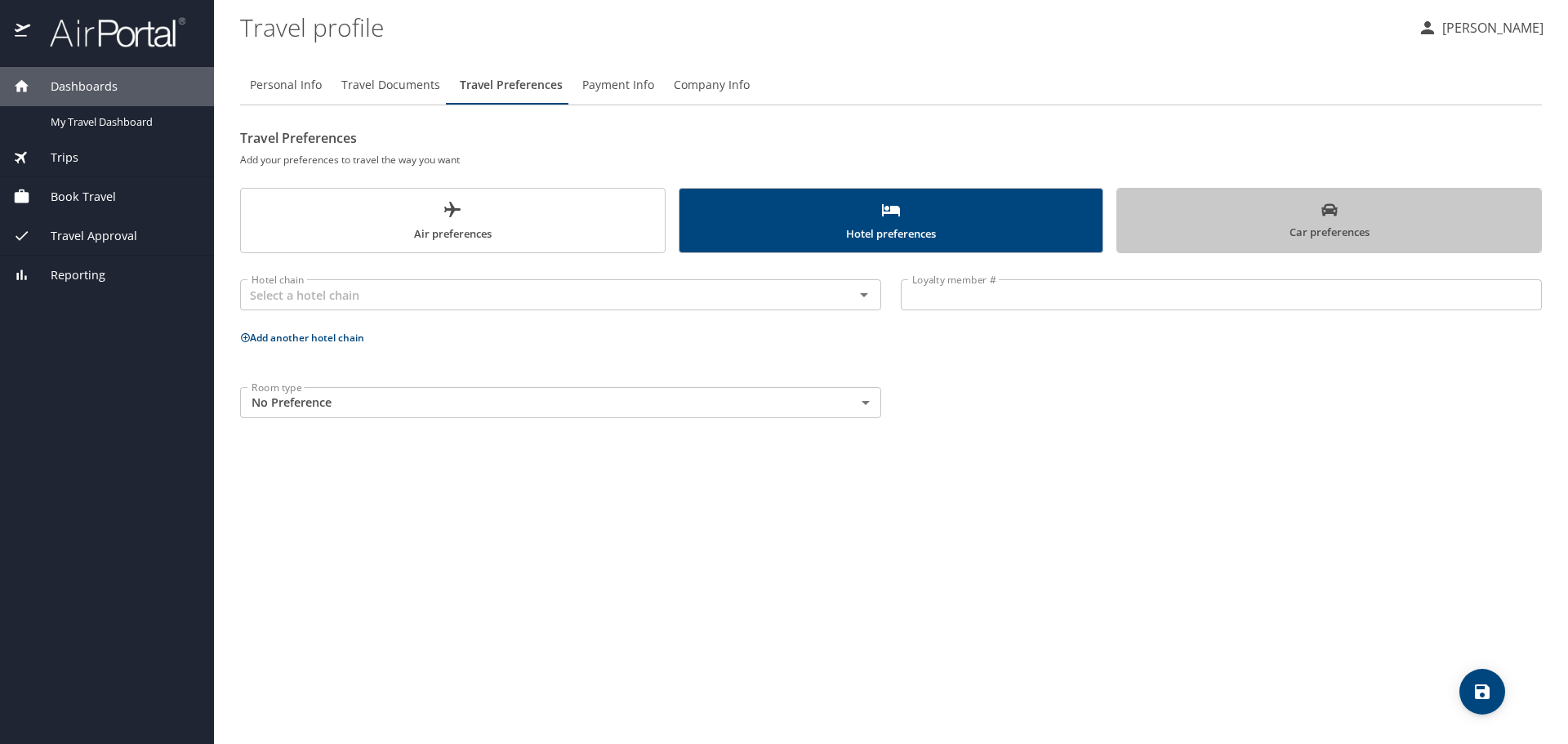
click at [1299, 224] on span "Car preferences" at bounding box center [1329, 221] width 404 height 40
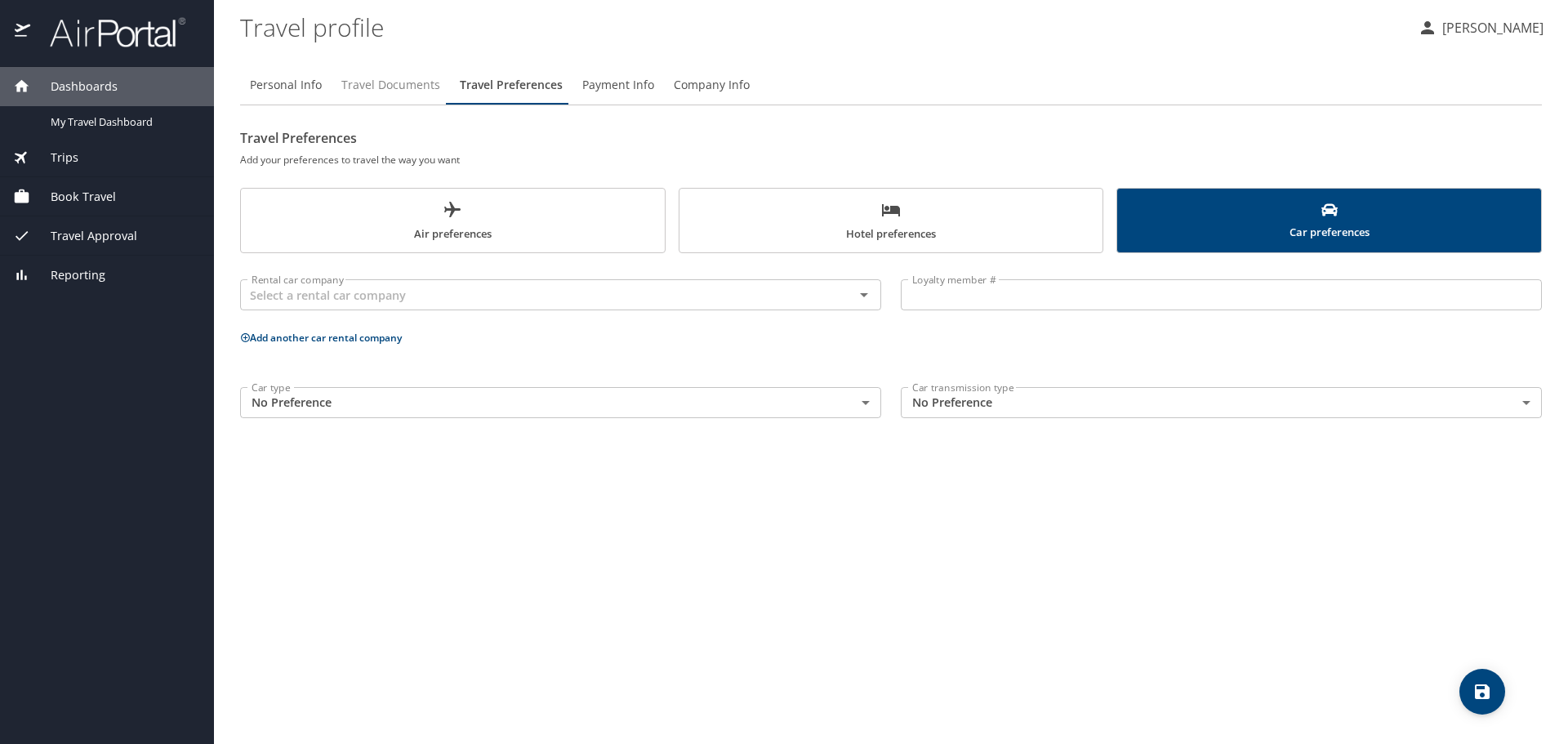
click at [376, 86] on span "Travel Documents" at bounding box center [390, 85] width 99 height 21
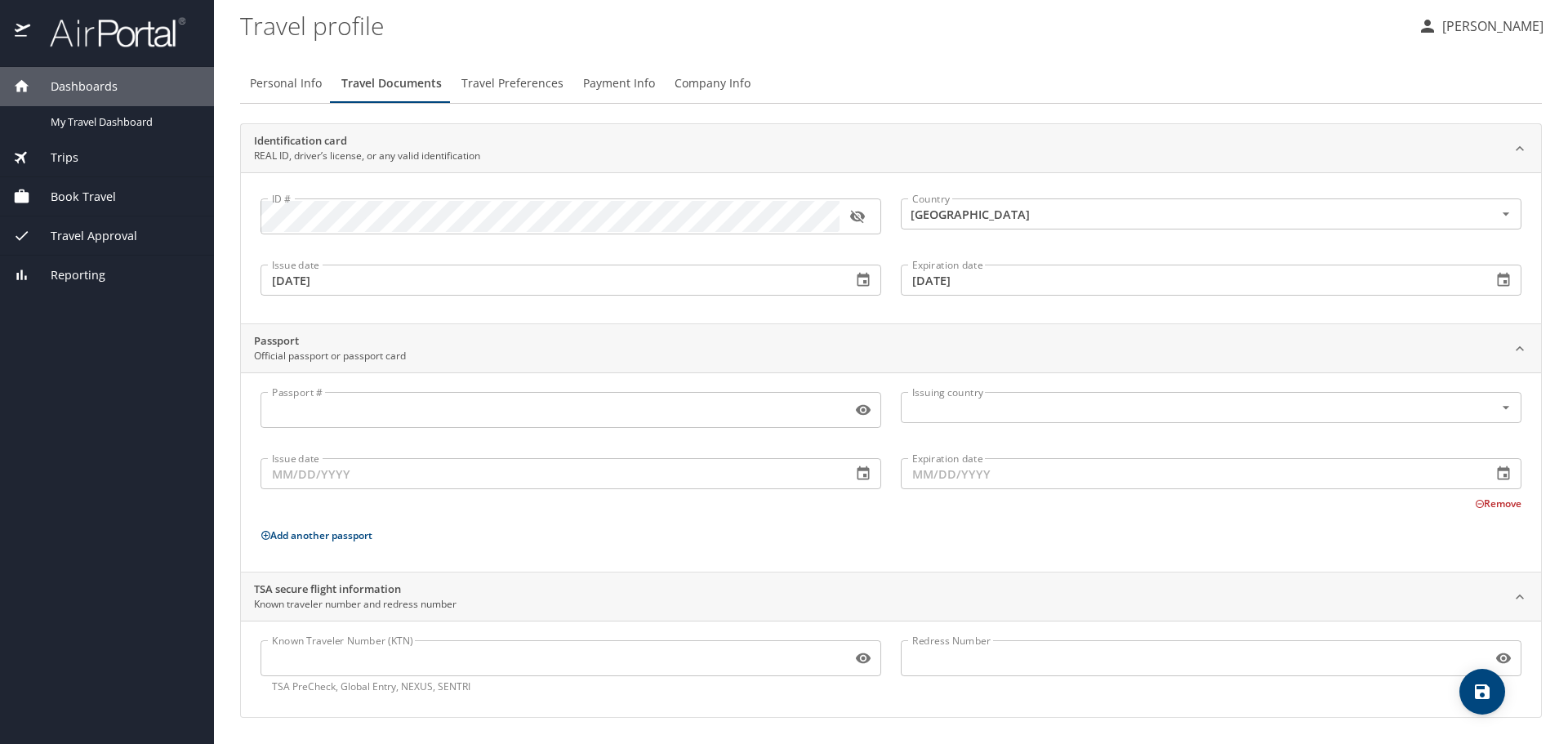
scroll to position [0, 0]
click at [275, 80] on span "Personal Info" at bounding box center [285, 85] width 72 height 21
select select "US"
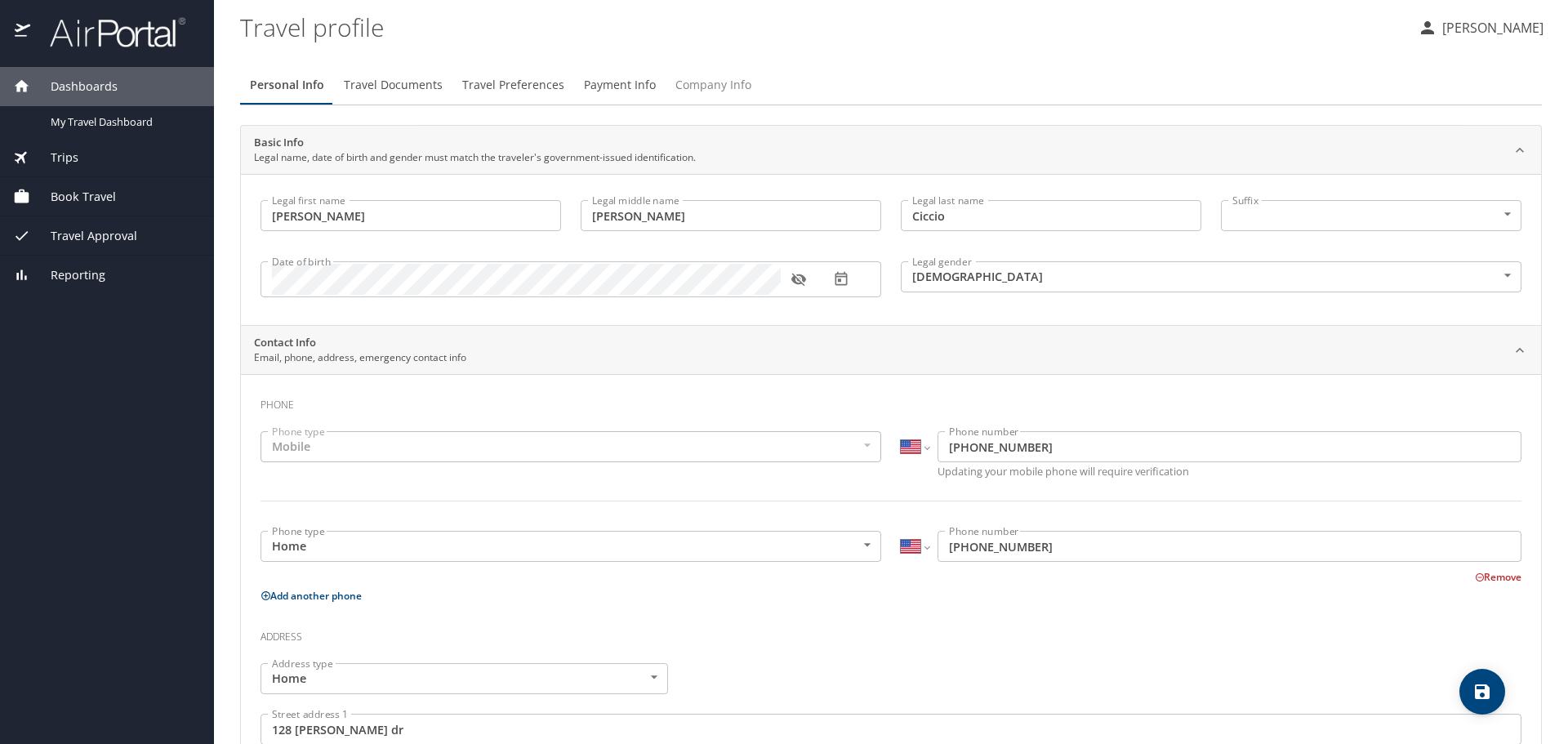
click at [717, 83] on span "Company Info" at bounding box center [713, 85] width 76 height 21
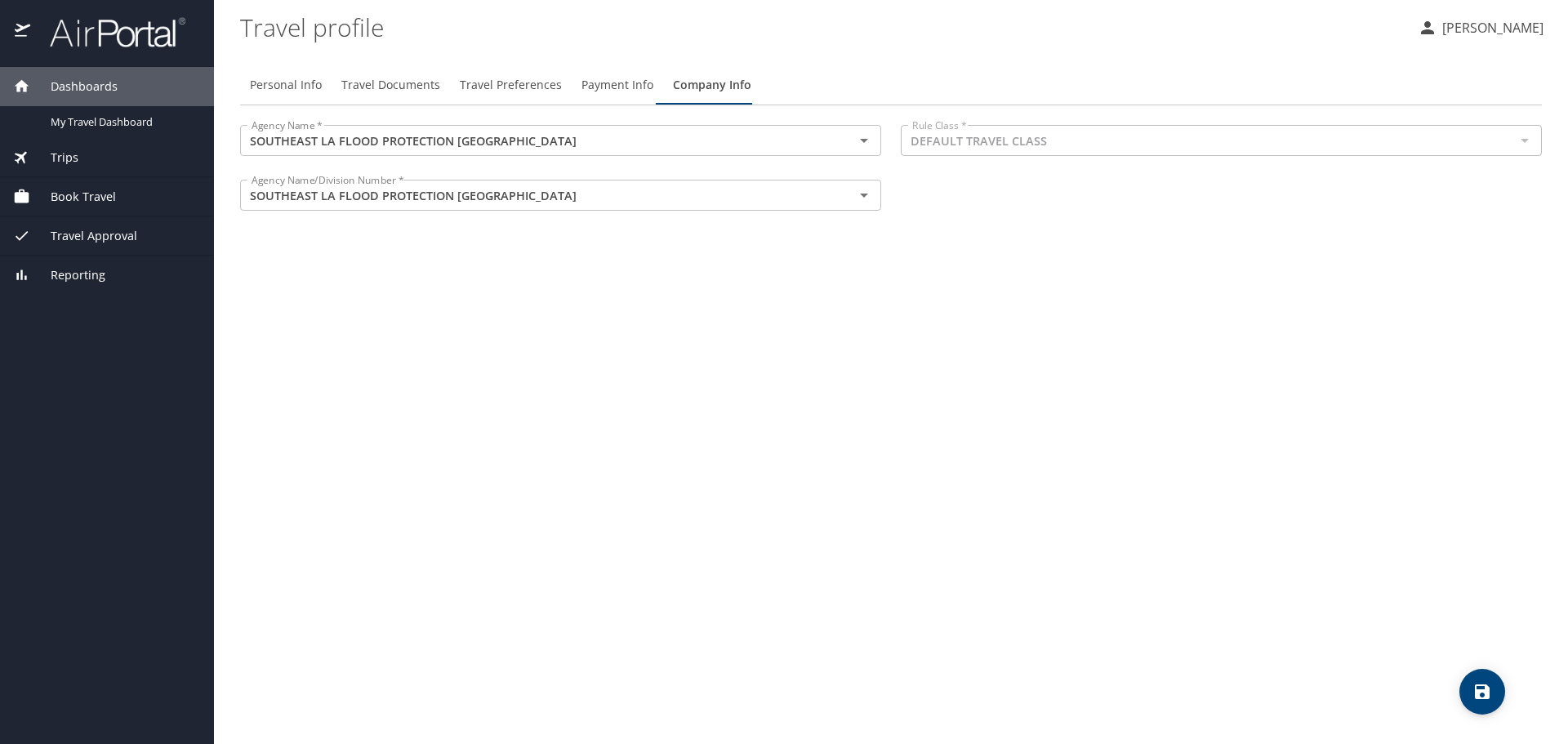
click at [1483, 689] on icon "save" at bounding box center [1482, 692] width 20 height 20
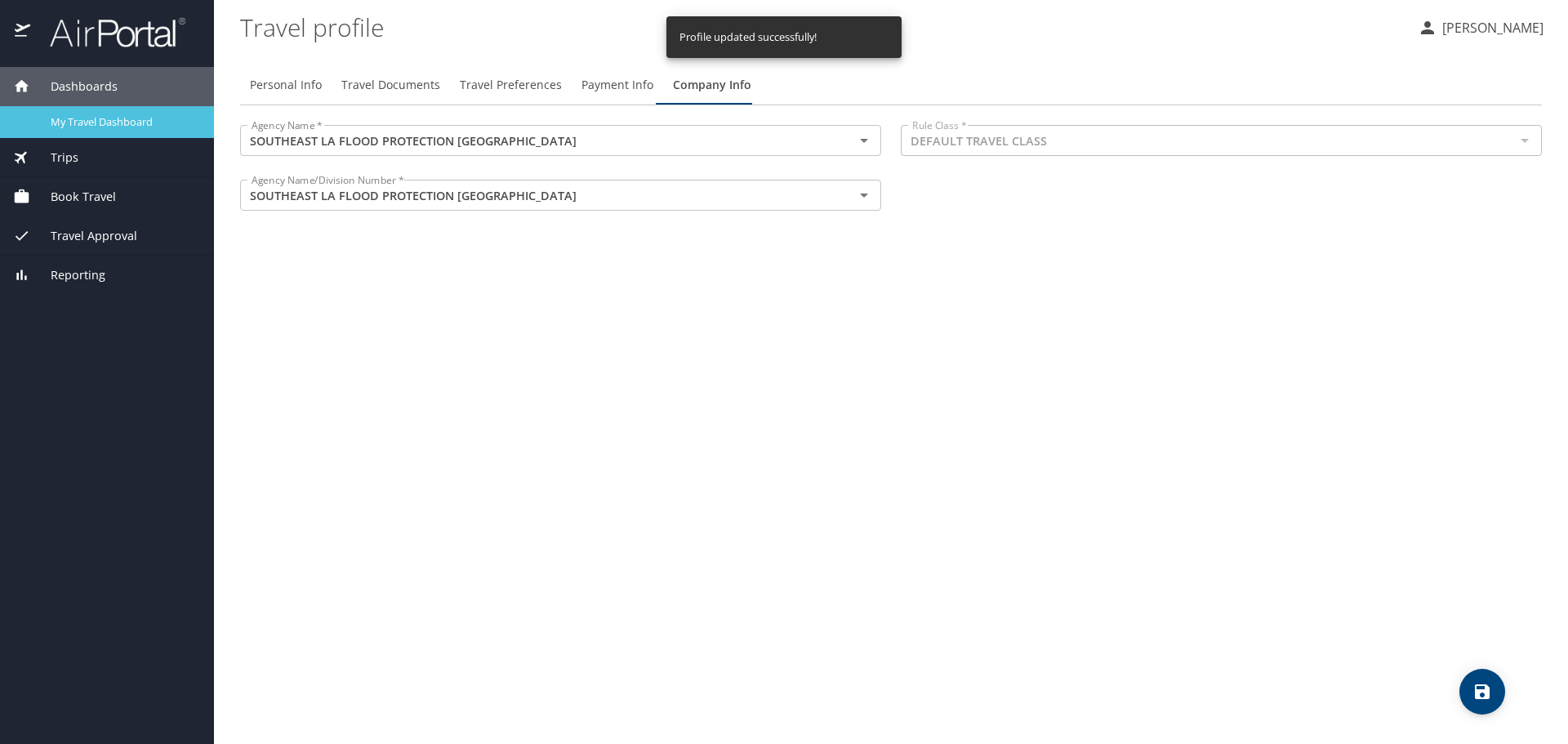
click at [124, 114] on span "My Travel Dashboard" at bounding box center [122, 122] width 144 height 16
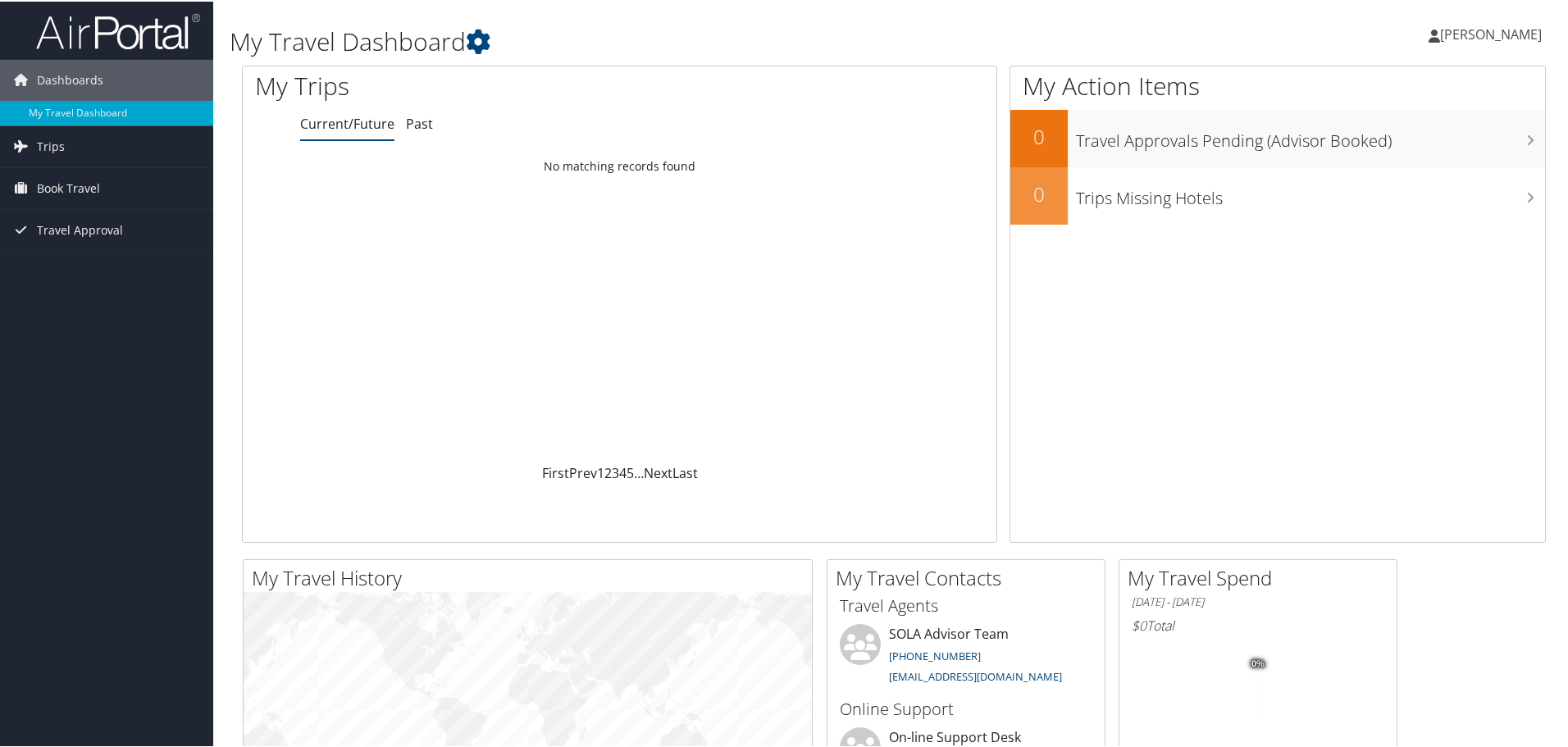
click at [1482, 31] on span "[PERSON_NAME]" at bounding box center [1491, 33] width 102 height 18
click at [1380, 88] on link "My Settings" at bounding box center [1447, 89] width 183 height 28
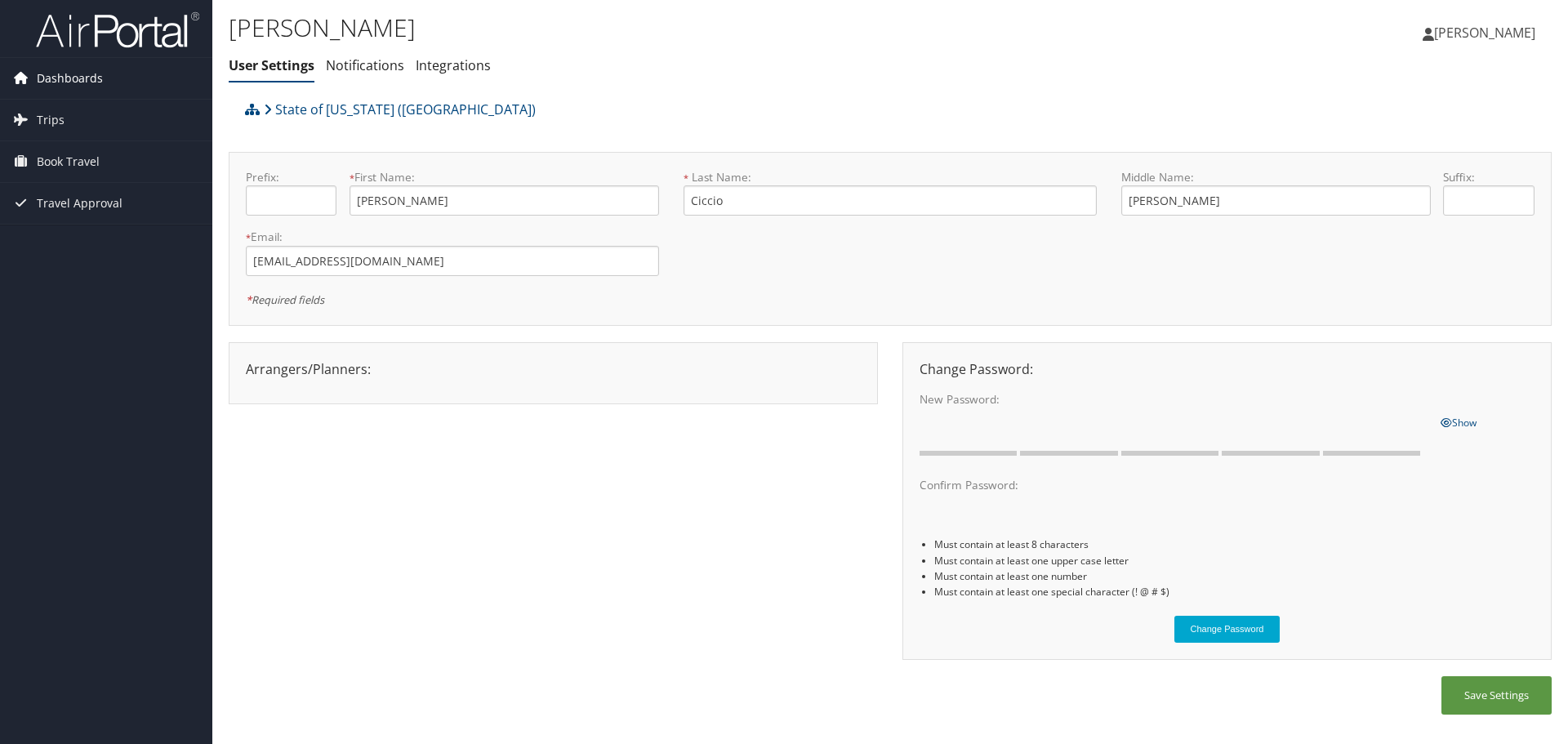
click at [81, 75] on span "Dashboards" at bounding box center [70, 78] width 67 height 41
click at [372, 65] on link "Notifications" at bounding box center [365, 66] width 78 height 18
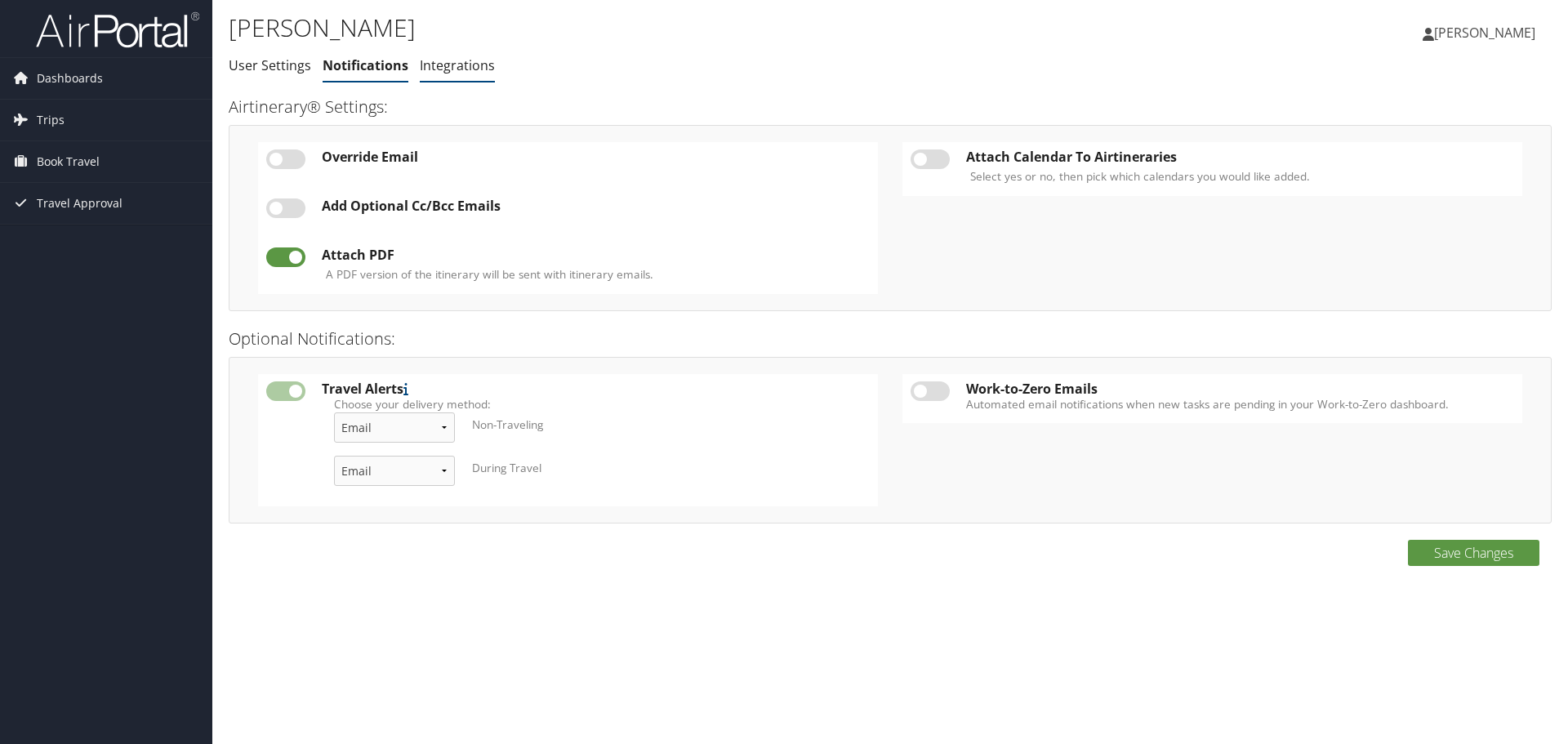
click at [468, 67] on link "Integrations" at bounding box center [458, 66] width 75 height 18
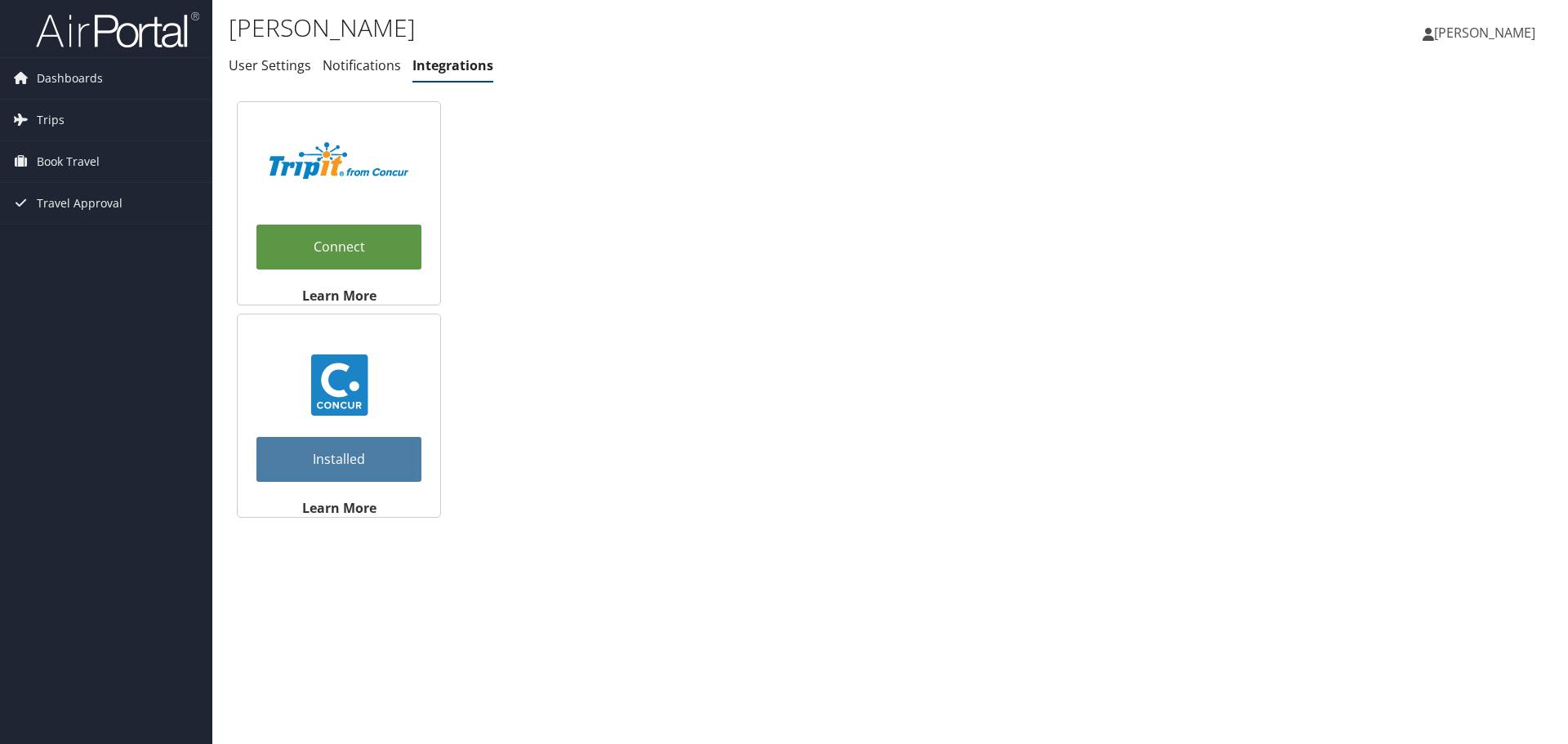
click at [1472, 27] on span "[PERSON_NAME]" at bounding box center [1485, 32] width 101 height 18
click at [1384, 269] on link "Sign Out" at bounding box center [1443, 265] width 182 height 27
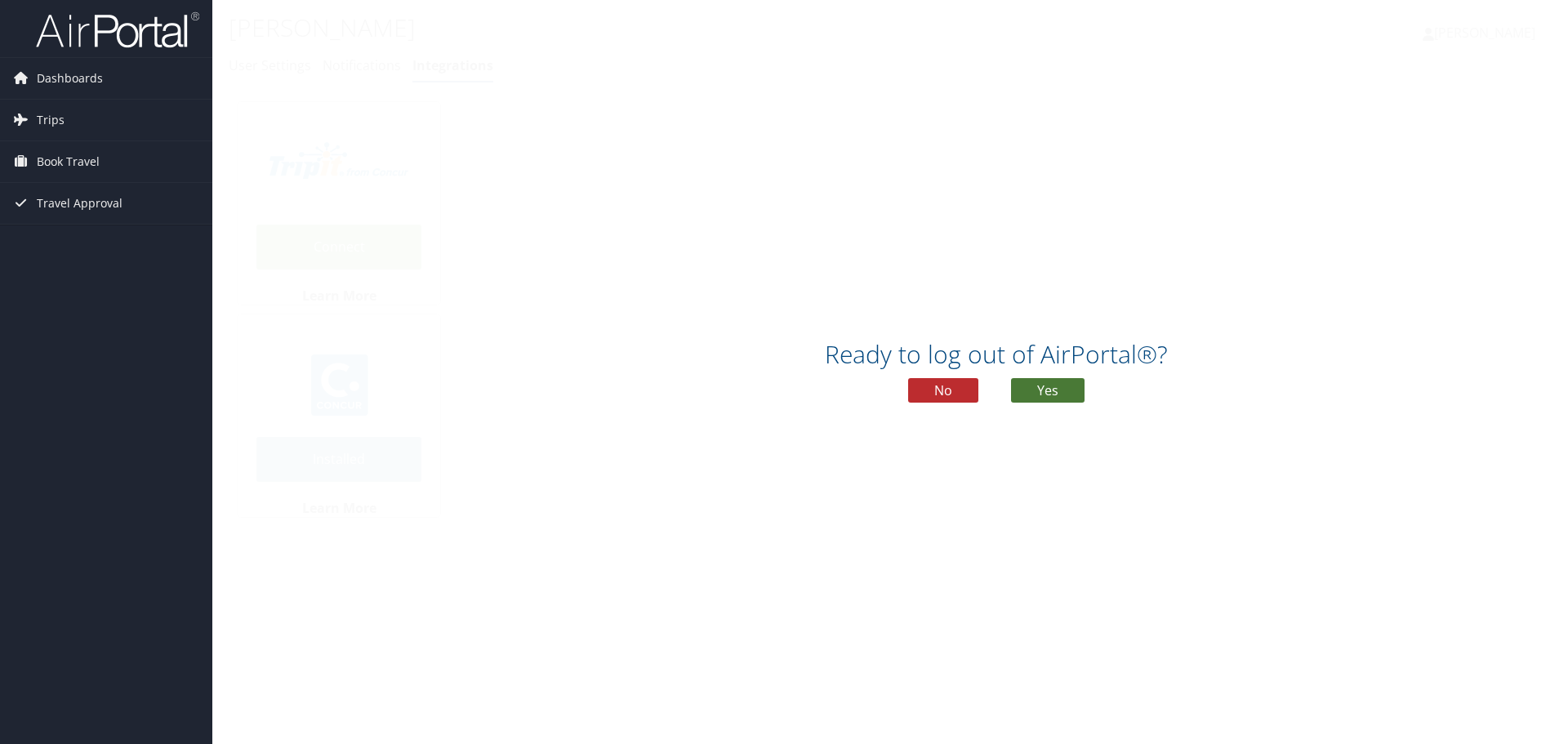
click at [1048, 389] on button "Yes" at bounding box center [1047, 389] width 73 height 24
